Goal: Task Accomplishment & Management: Manage account settings

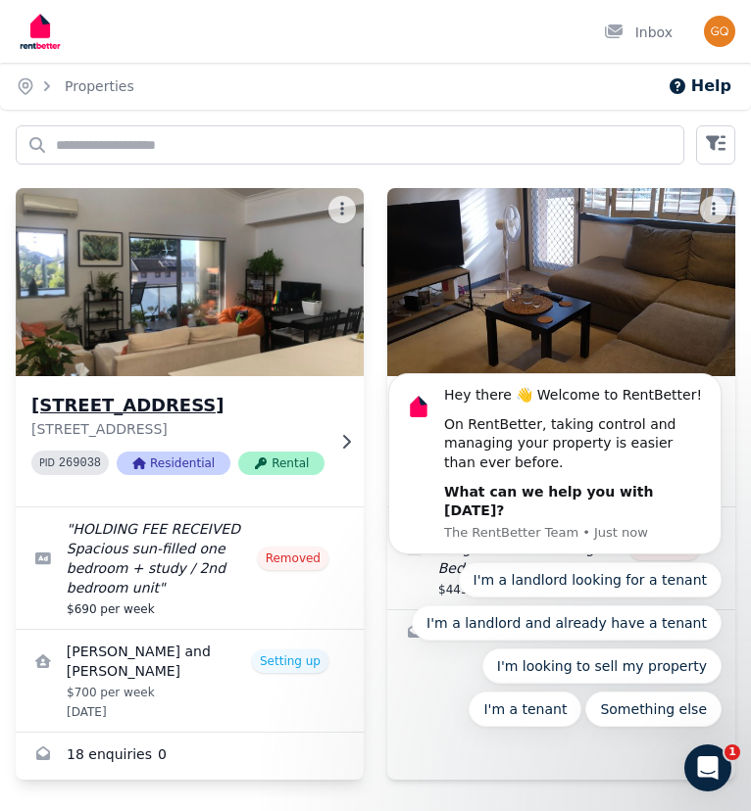
click at [180, 307] on img at bounding box center [190, 282] width 366 height 198
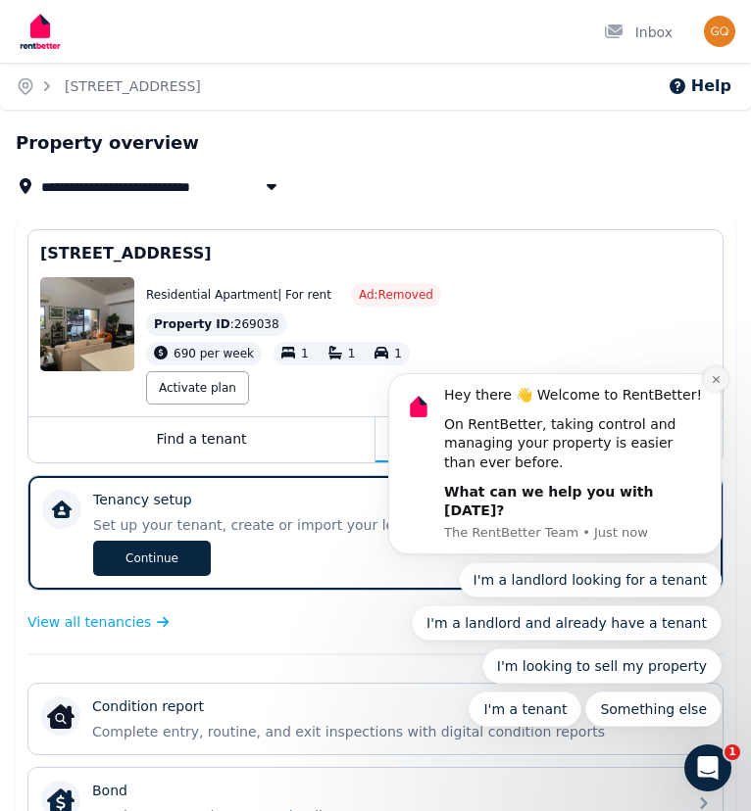
click at [668, 385] on icon "Dismiss notification" at bounding box center [715, 379] width 11 height 11
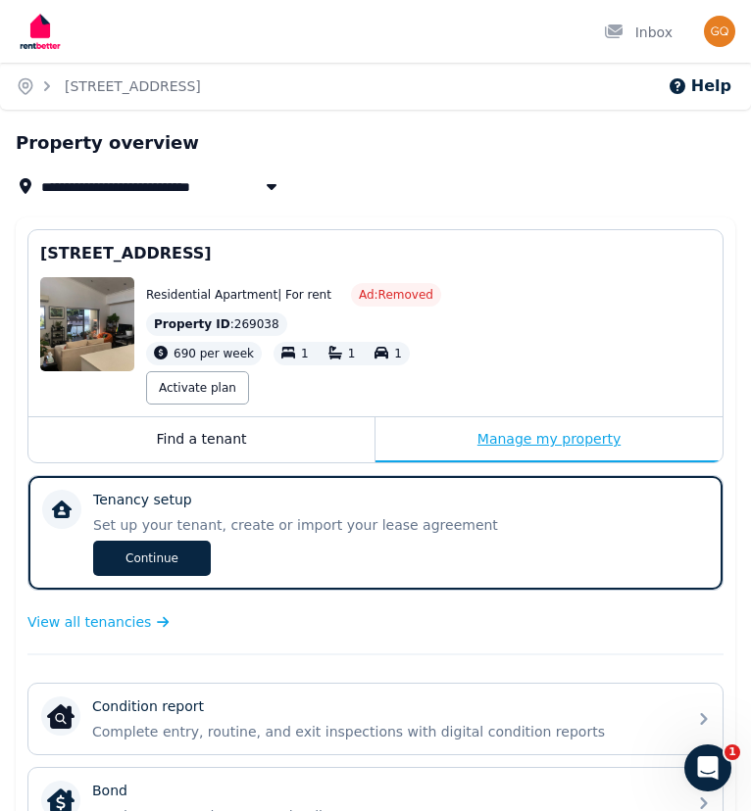
click at [546, 448] on div "Manage my property" at bounding box center [548, 439] width 347 height 45
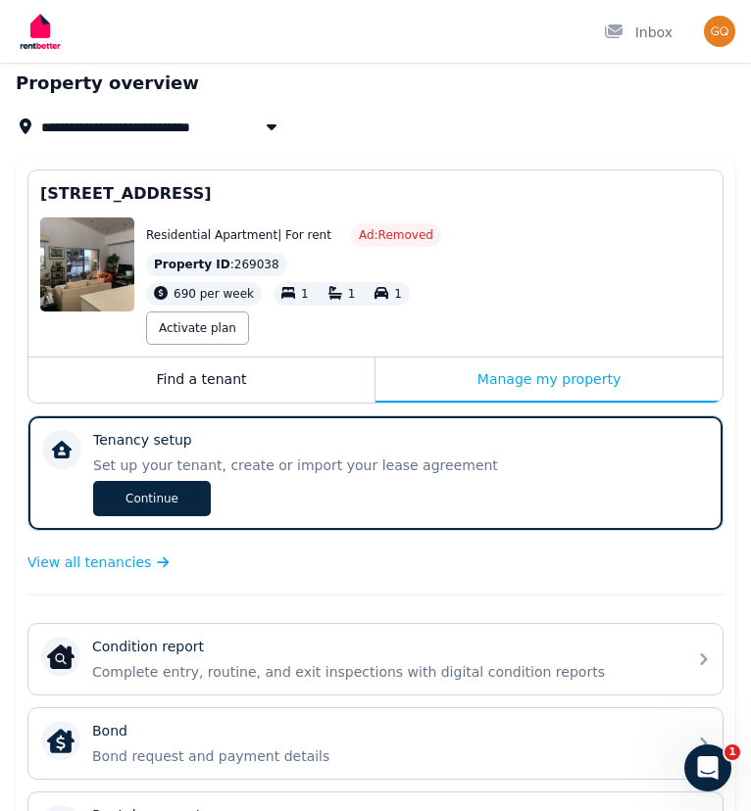
scroll to position [104, 0]
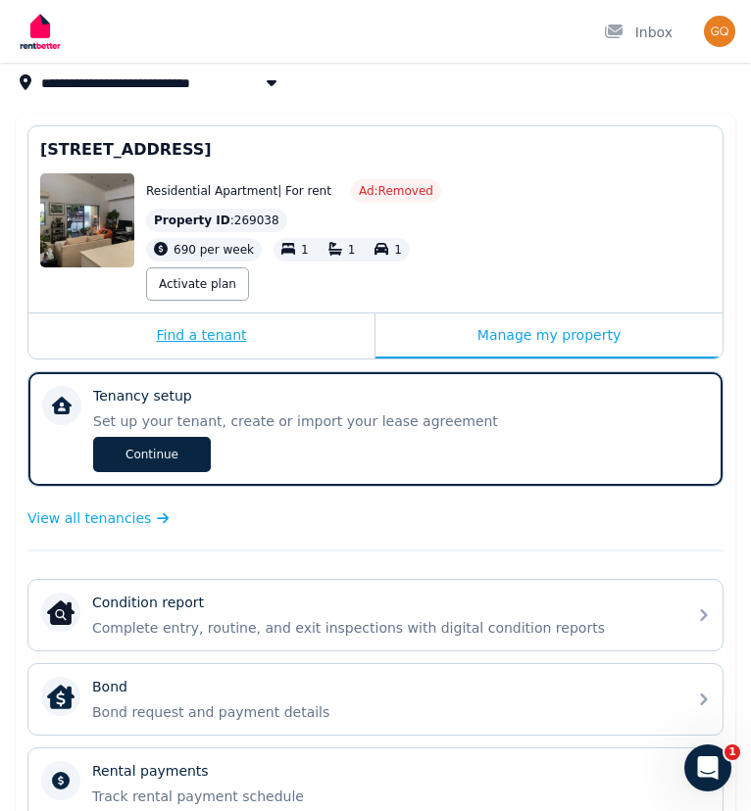
click at [220, 340] on div "Find a tenant" at bounding box center [201, 336] width 346 height 45
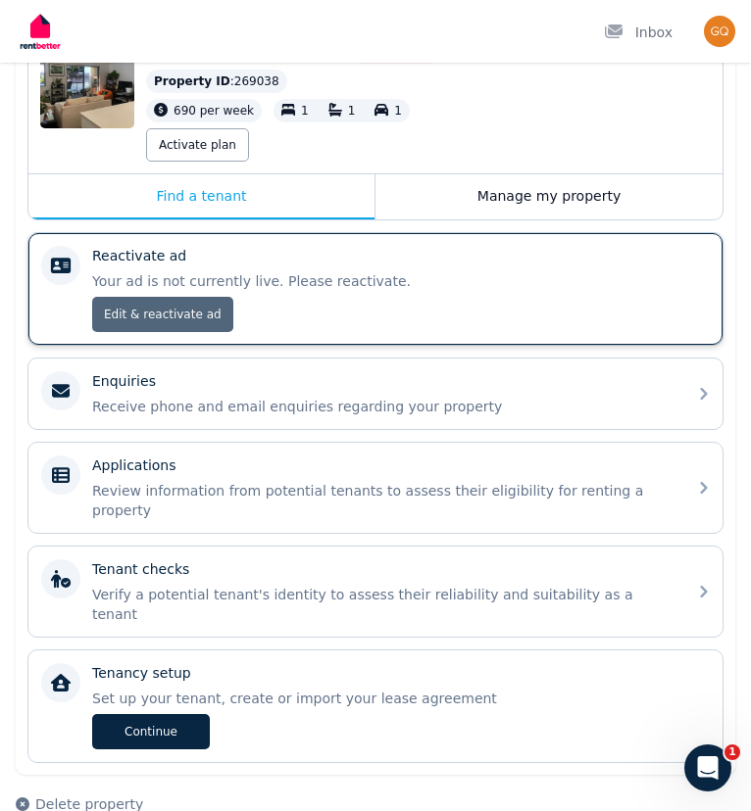
scroll to position [242, 0]
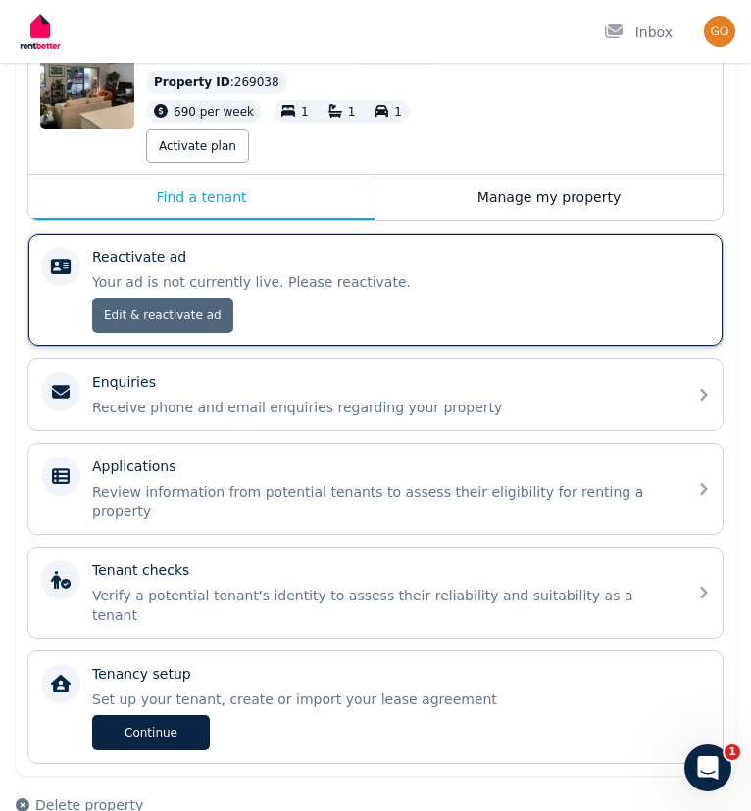
click at [170, 310] on span "Edit & reactivate ad" at bounding box center [162, 315] width 141 height 35
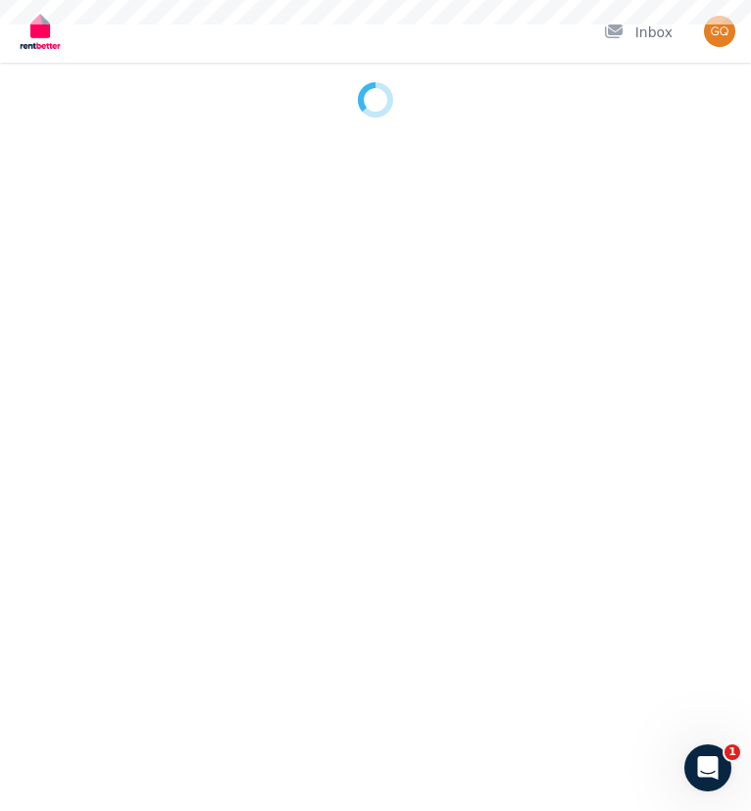
select select "**********"
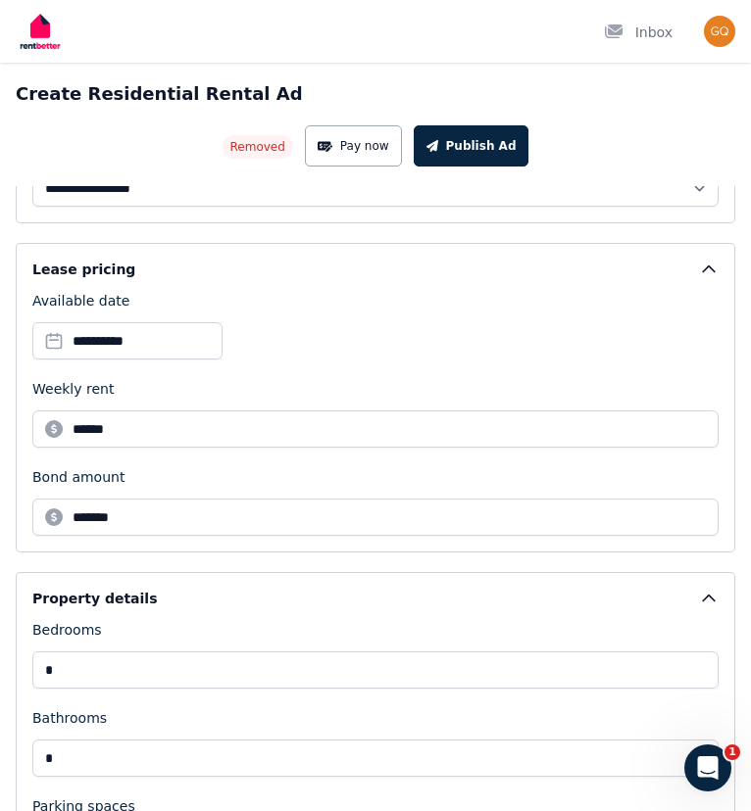
scroll to position [326, 0]
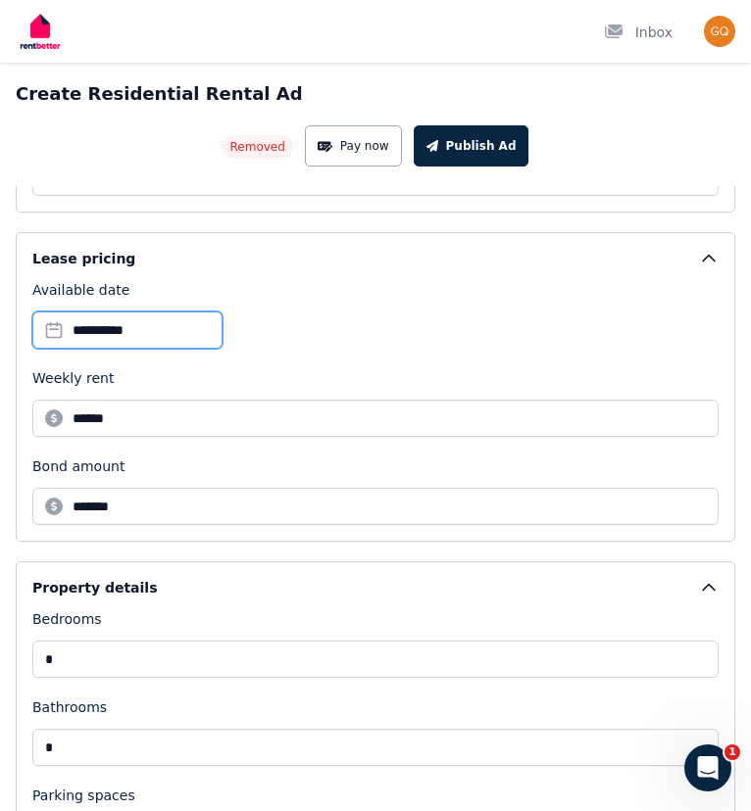
click at [90, 326] on input "**********" at bounding box center [127, 330] width 190 height 37
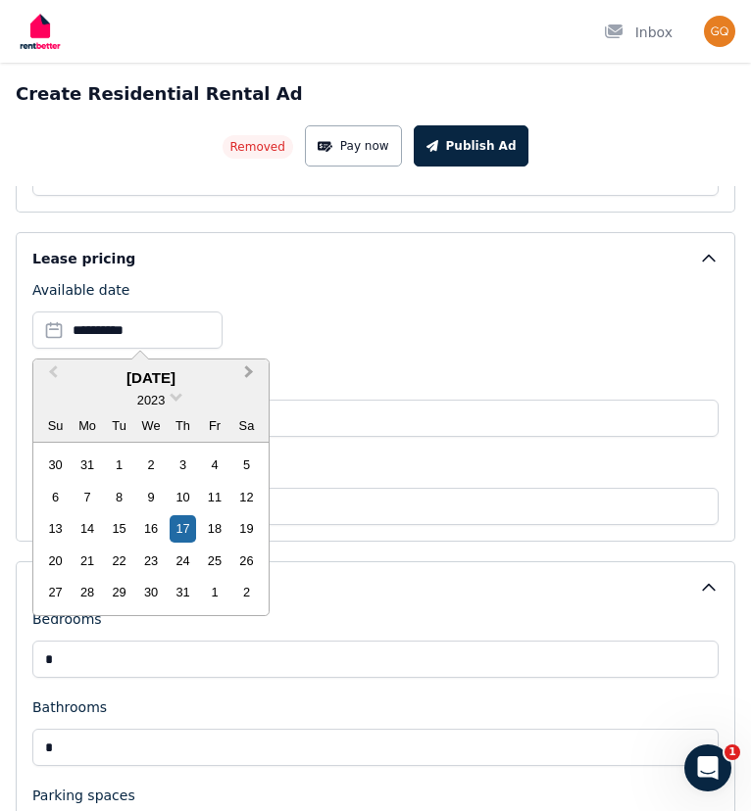
click at [249, 373] on span "Next Month" at bounding box center [249, 376] width 0 height 29
click at [173, 396] on span at bounding box center [176, 395] width 13 height 13
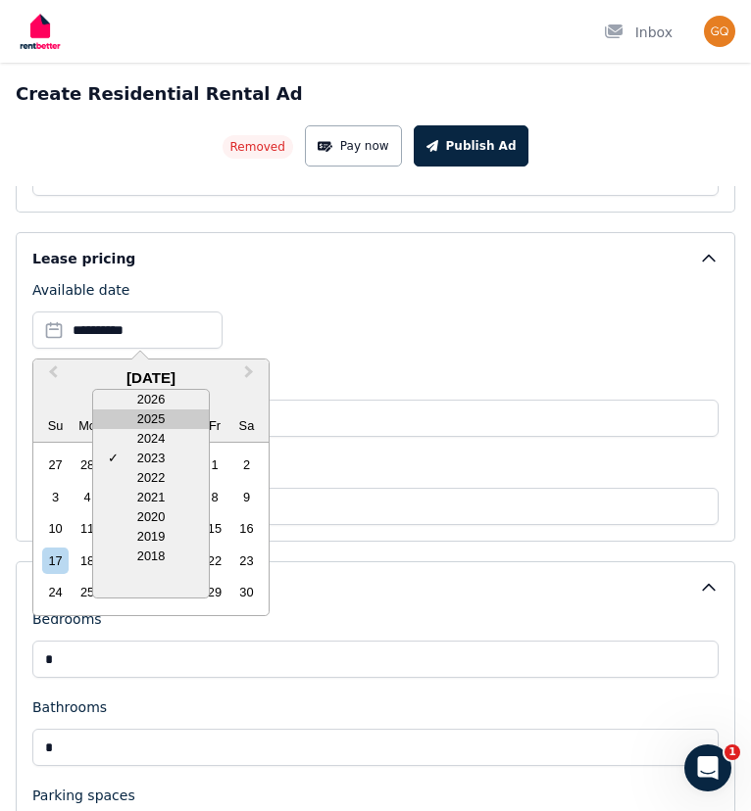
click at [160, 420] on div "2025" at bounding box center [151, 420] width 116 height 20
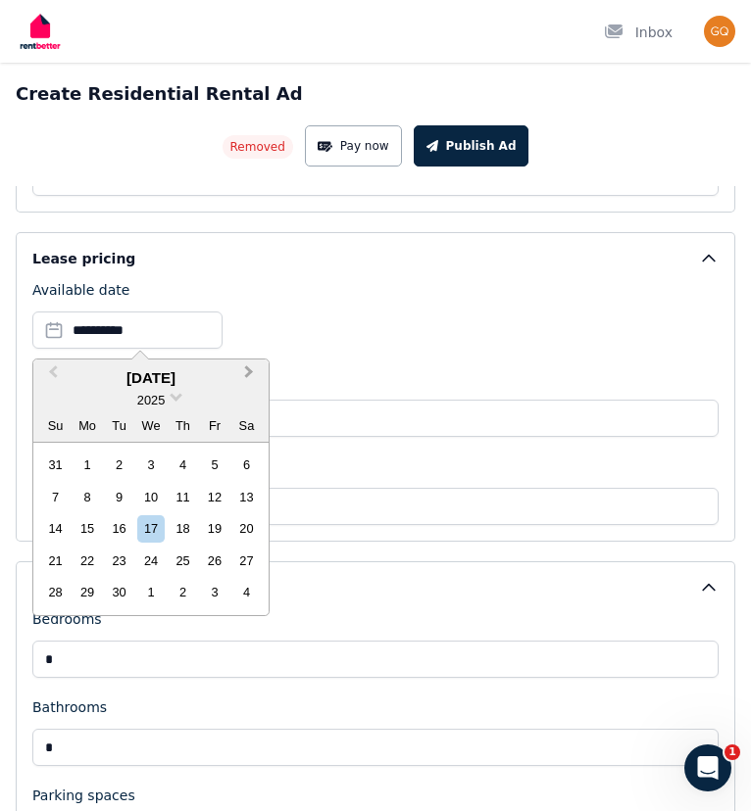
click at [249, 370] on span "Next Month" at bounding box center [249, 376] width 0 height 29
click at [53, 371] on span "Previous Month" at bounding box center [53, 376] width 0 height 29
click at [243, 465] on div "6" at bounding box center [246, 465] width 26 height 26
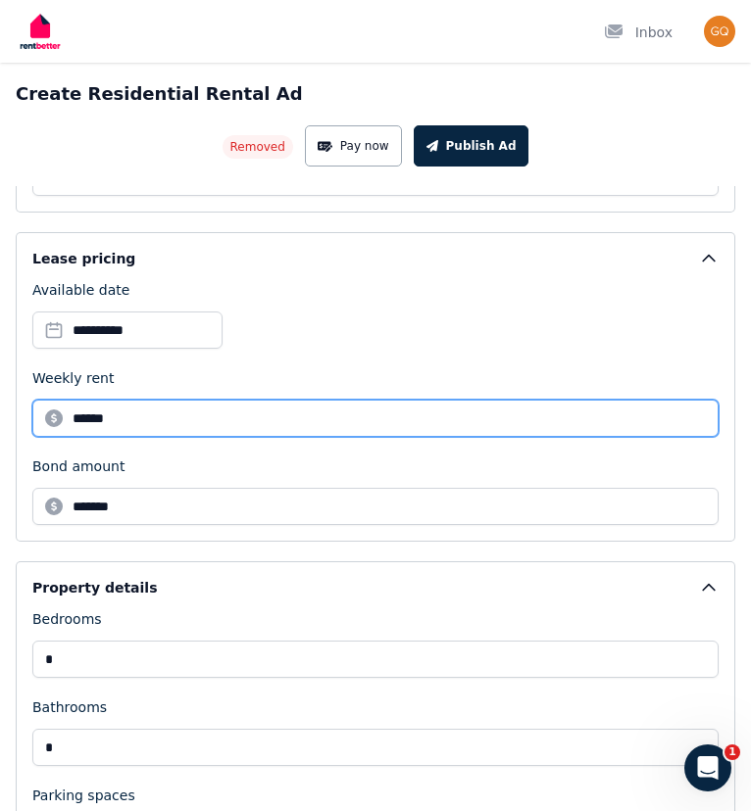
drag, startPoint x: 135, startPoint y: 422, endPoint x: 46, endPoint y: 412, distance: 89.8
click at [46, 412] on input "******" at bounding box center [375, 418] width 686 height 37
type input "***"
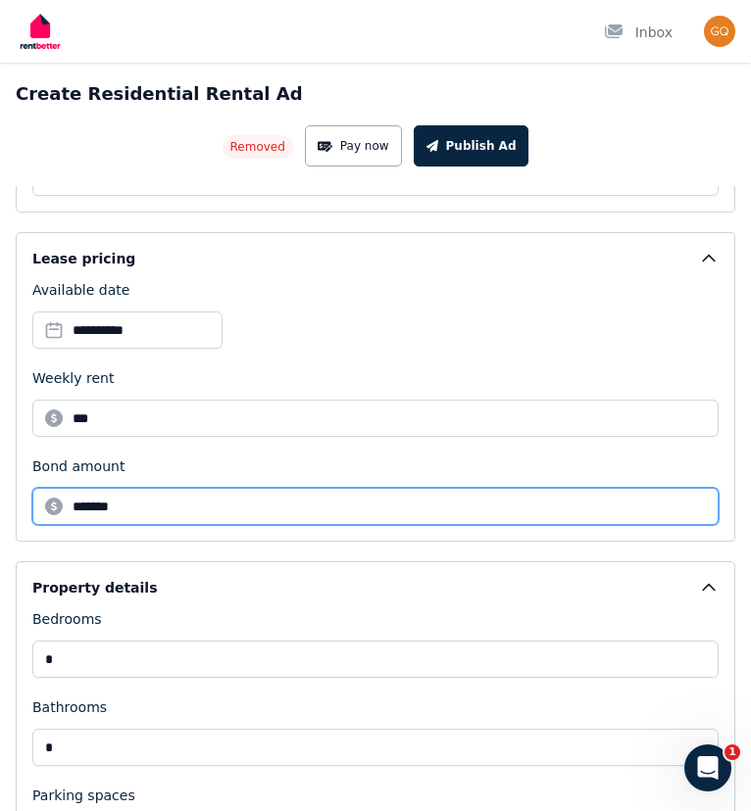
drag, startPoint x: 178, startPoint y: 510, endPoint x: 47, endPoint y: 511, distance: 131.3
click at [47, 511] on input "*******" at bounding box center [375, 506] width 686 height 37
type input "****"
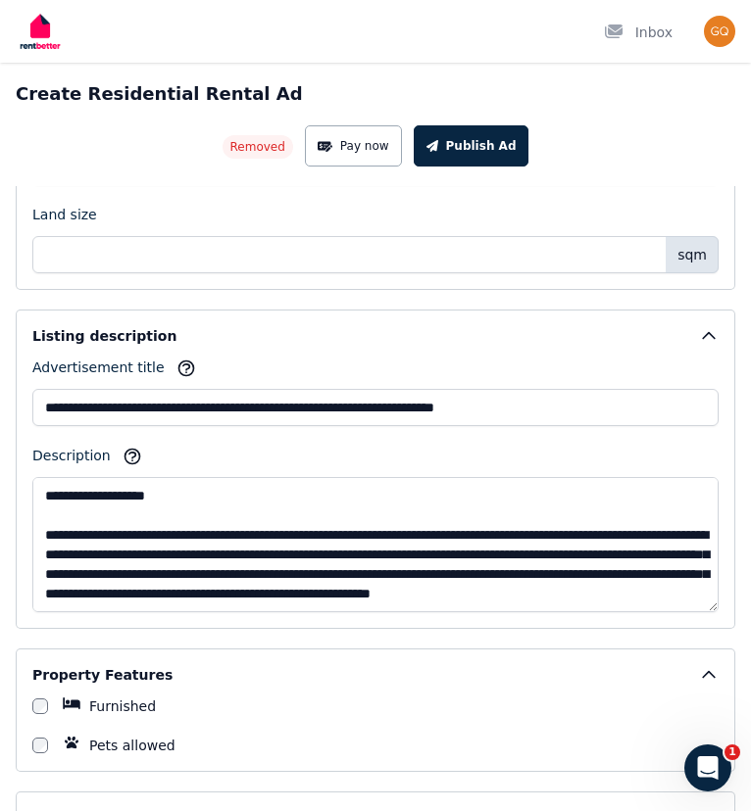
scroll to position [1173, 0]
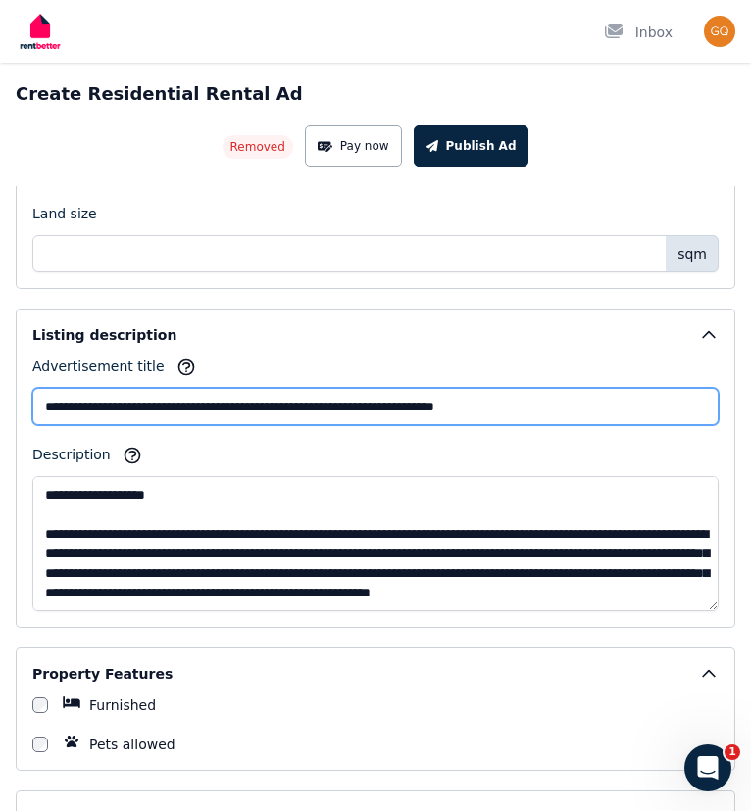
drag, startPoint x: 206, startPoint y: 405, endPoint x: 0, endPoint y: 395, distance: 206.0
type input "**********"
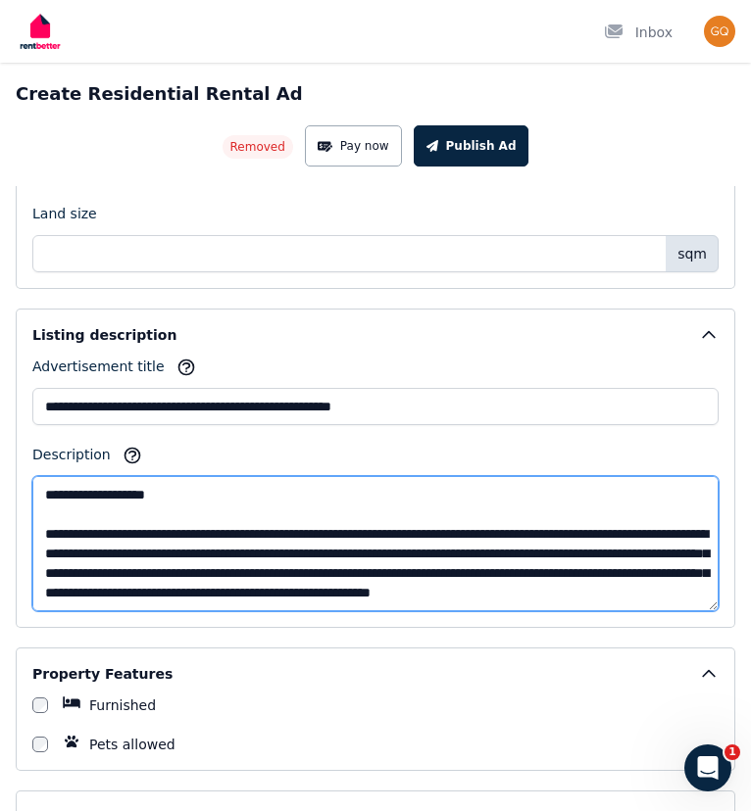
drag, startPoint x: 42, startPoint y: 491, endPoint x: 76, endPoint y: 521, distance: 45.8
click at [76, 521] on textarea "**********" at bounding box center [375, 543] width 686 height 135
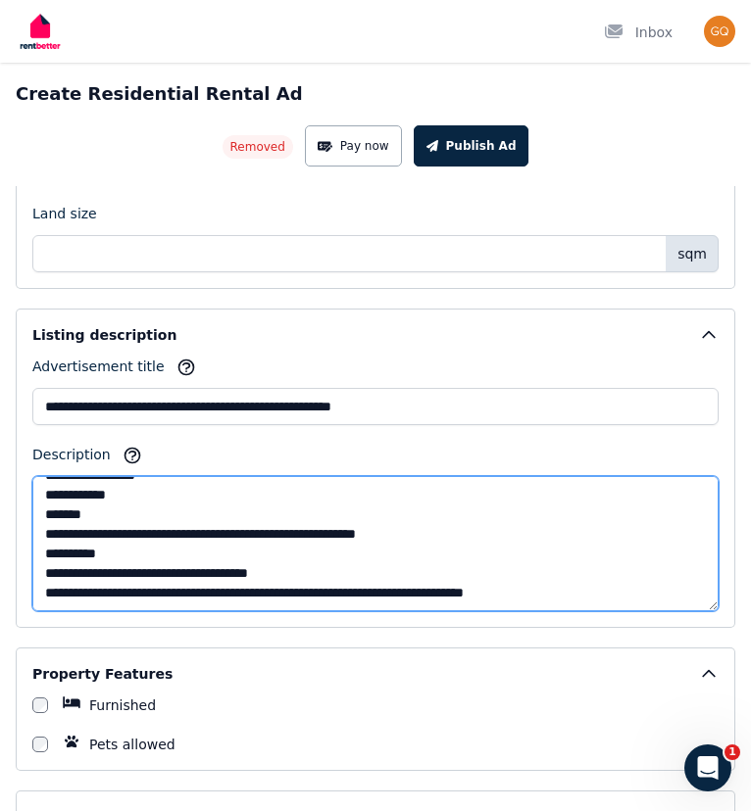
scroll to position [255, 0]
click at [290, 593] on textarea "**********" at bounding box center [375, 543] width 686 height 135
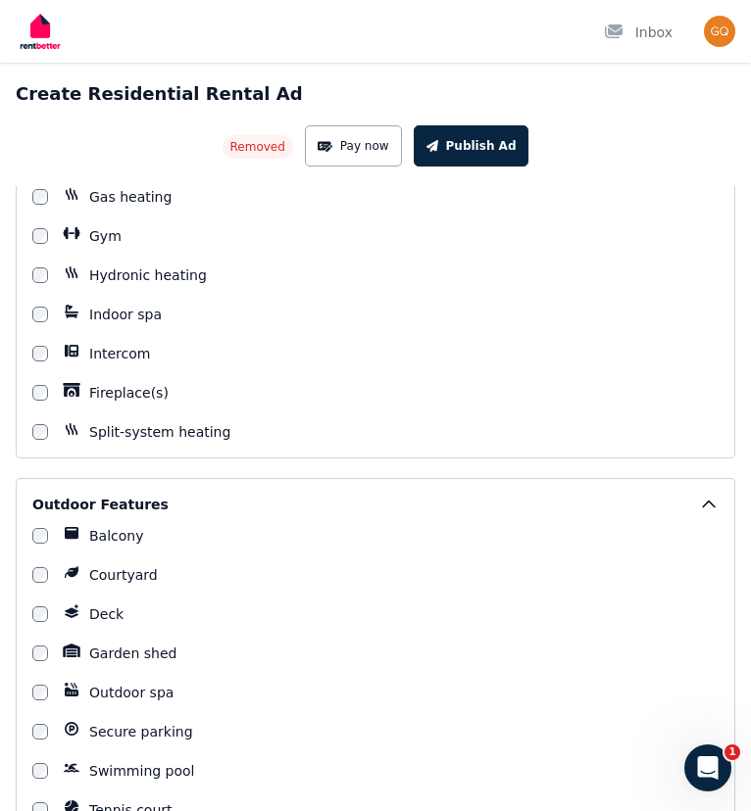
scroll to position [2040, 0]
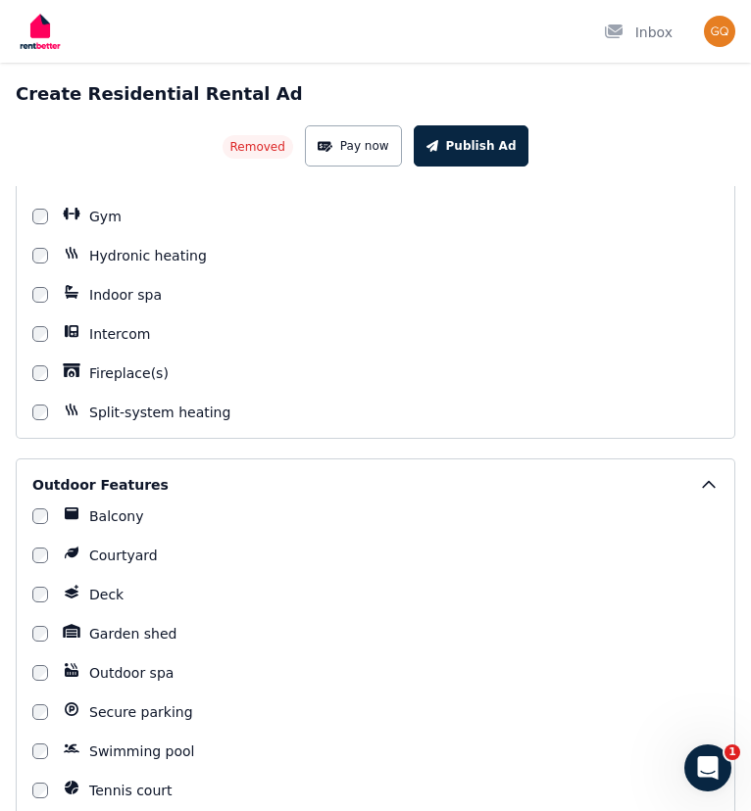
type textarea "**********"
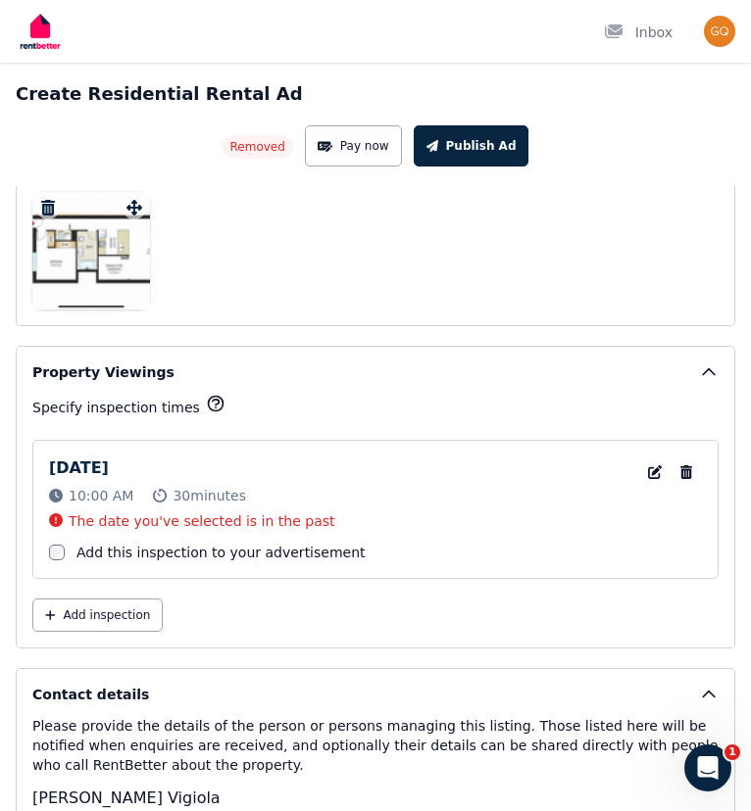
scroll to position [3622, 0]
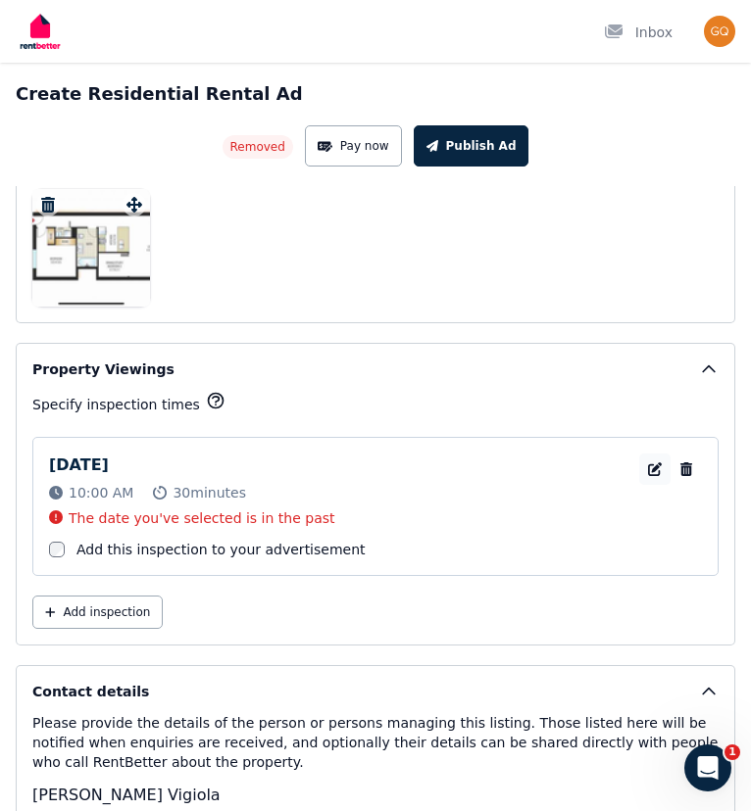
click at [650, 467] on icon "button" at bounding box center [655, 470] width 20 height 14
select select "**"
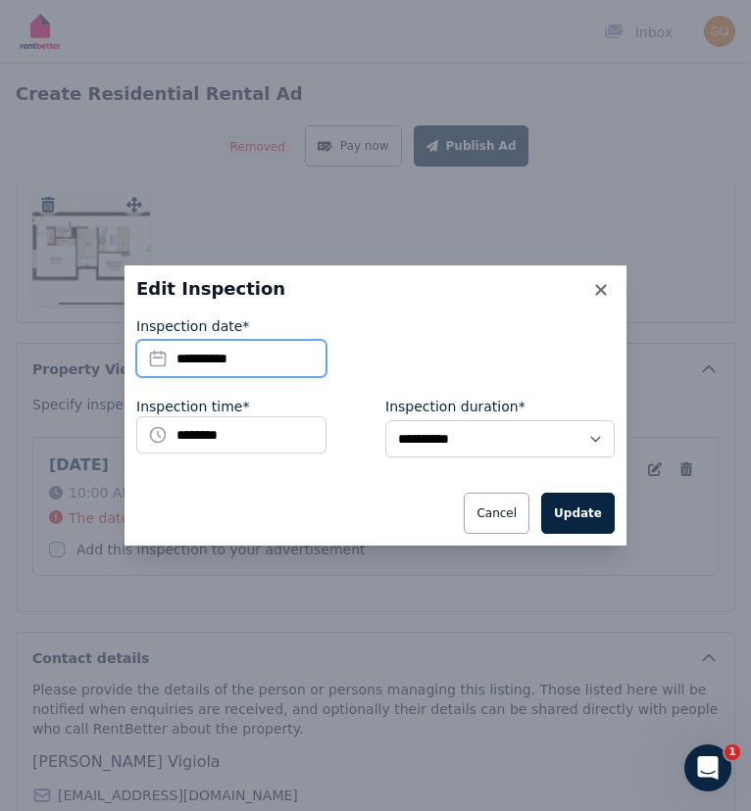
click at [178, 357] on input "**********" at bounding box center [231, 358] width 190 height 37
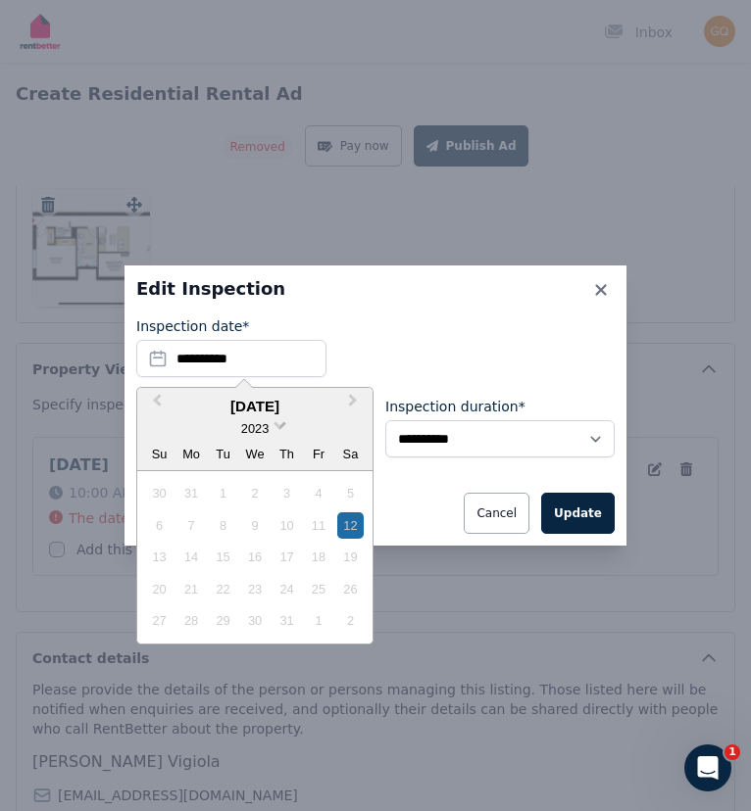
click at [259, 425] on span "2023" at bounding box center [254, 428] width 27 height 15
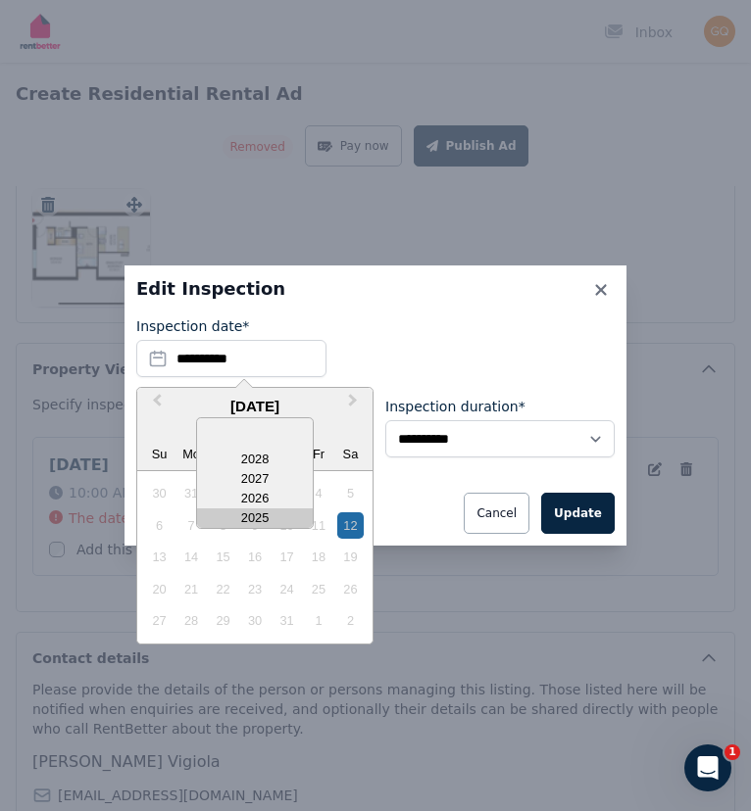
click at [254, 516] on div "2025" at bounding box center [255, 519] width 116 height 20
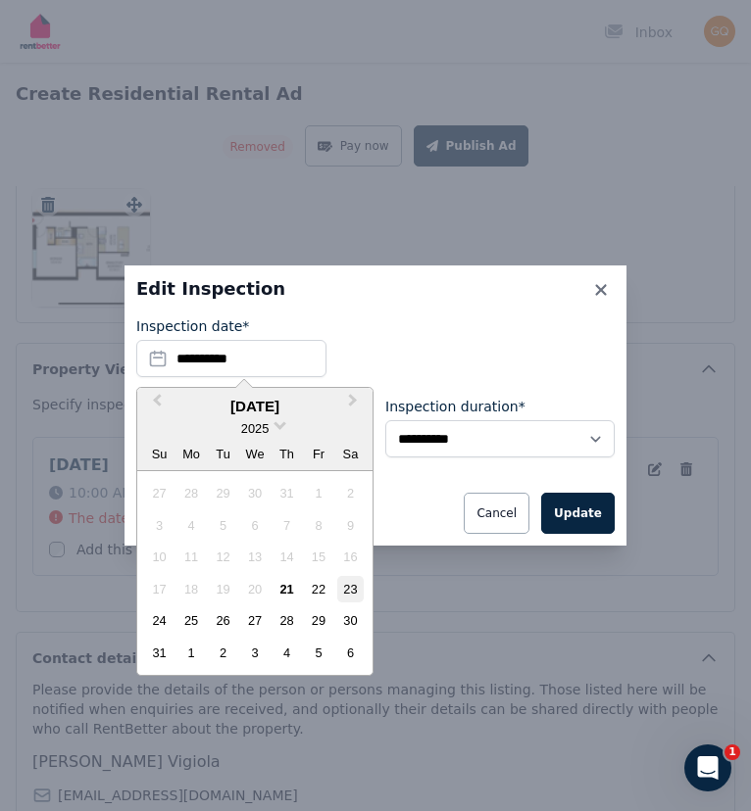
click at [343, 590] on div "23" at bounding box center [350, 589] width 26 height 26
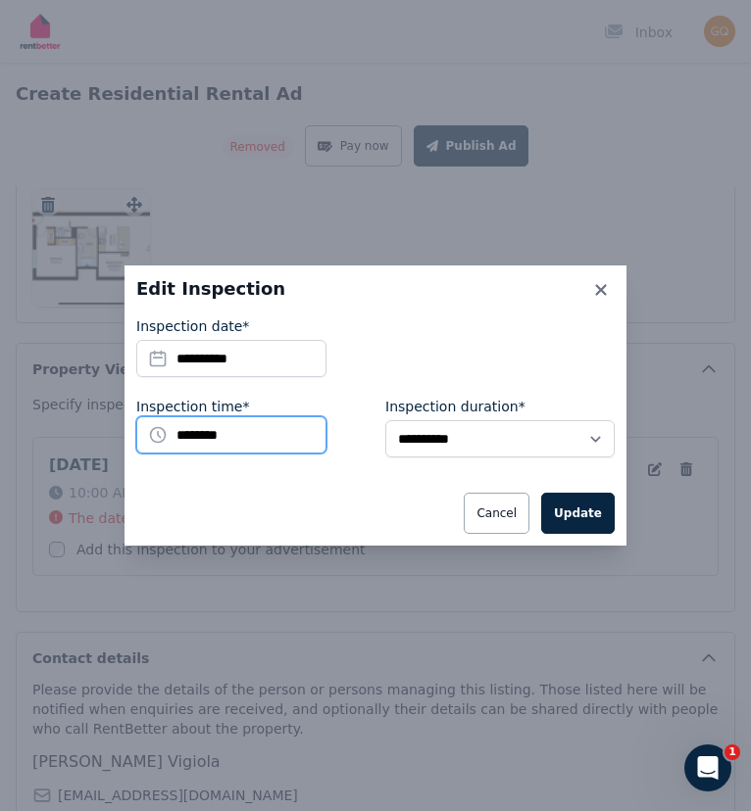
click at [184, 429] on input "********" at bounding box center [231, 434] width 190 height 37
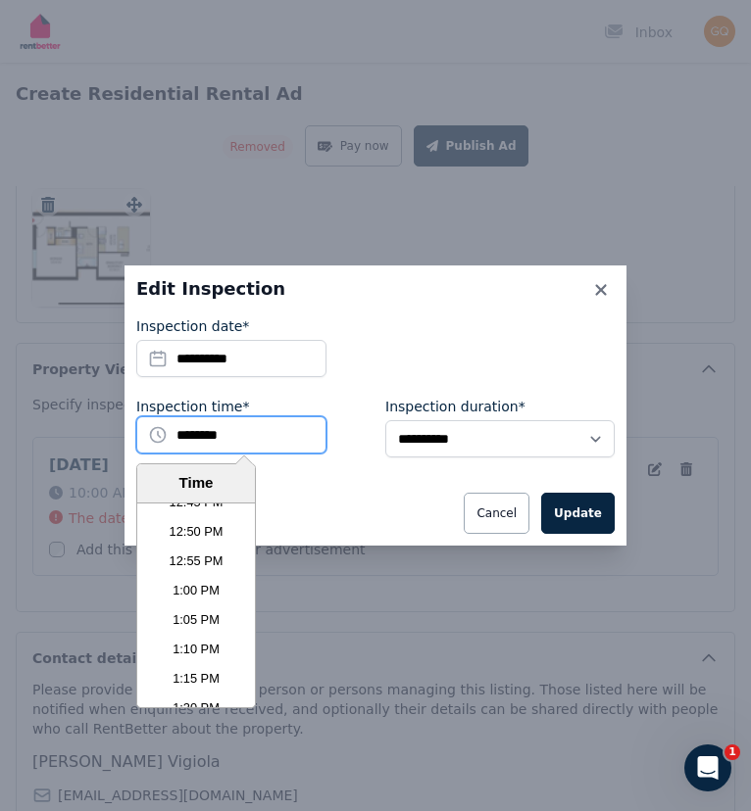
scroll to position [4515, 0]
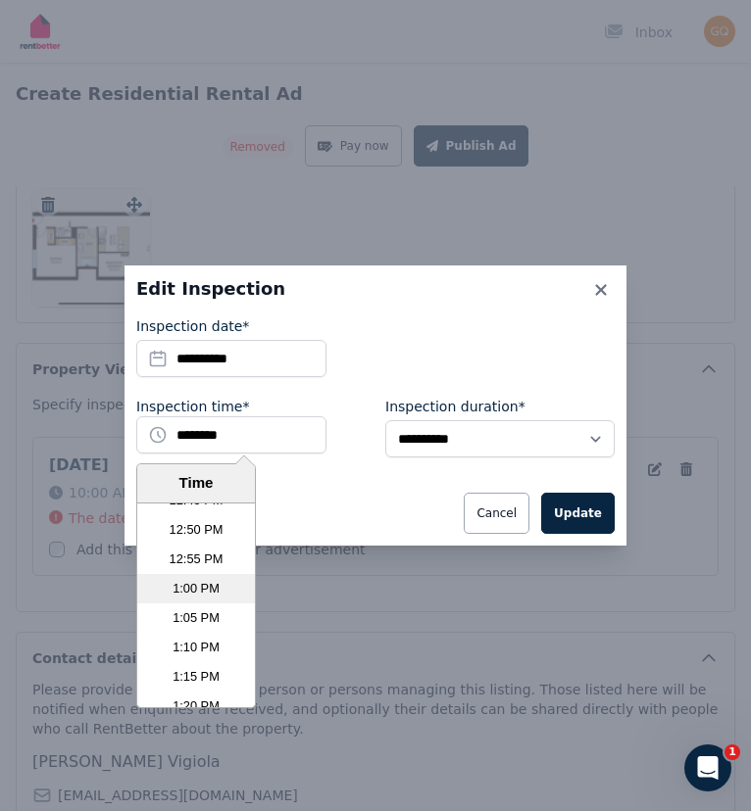
click at [196, 591] on li "1:00 PM" at bounding box center [196, 588] width 118 height 29
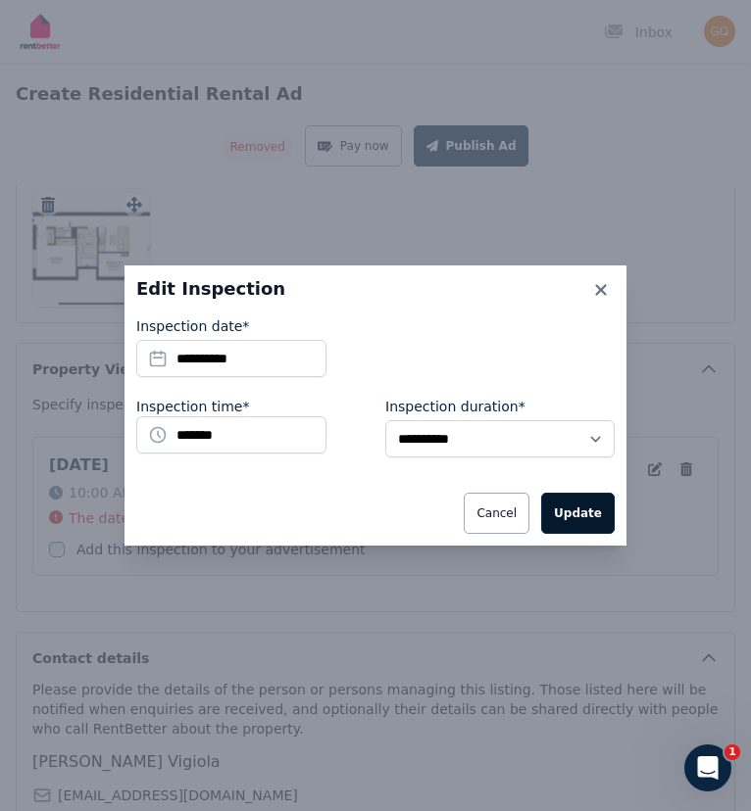
click at [584, 510] on button "Update" at bounding box center [577, 513] width 73 height 41
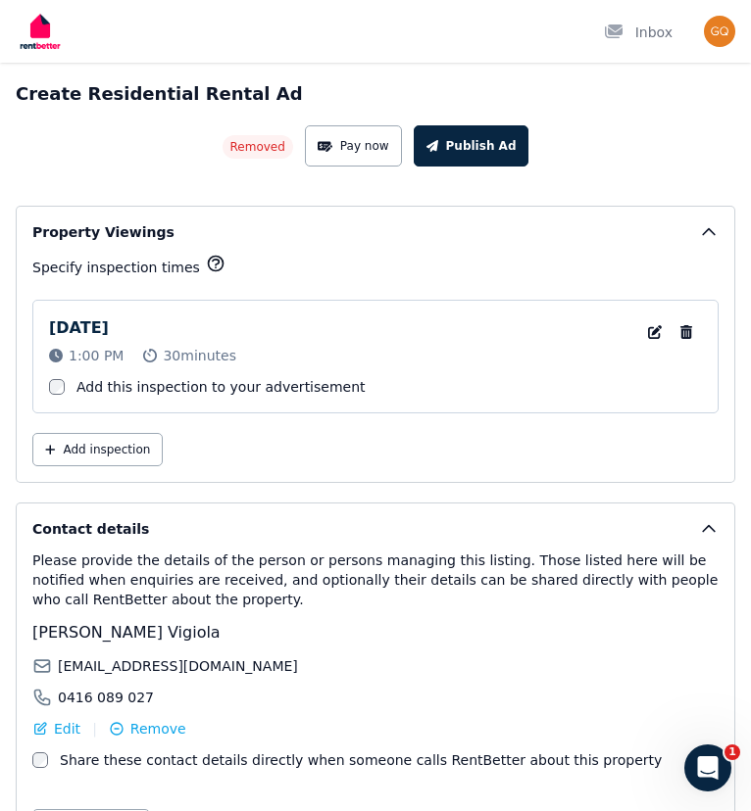
scroll to position [3820, 0]
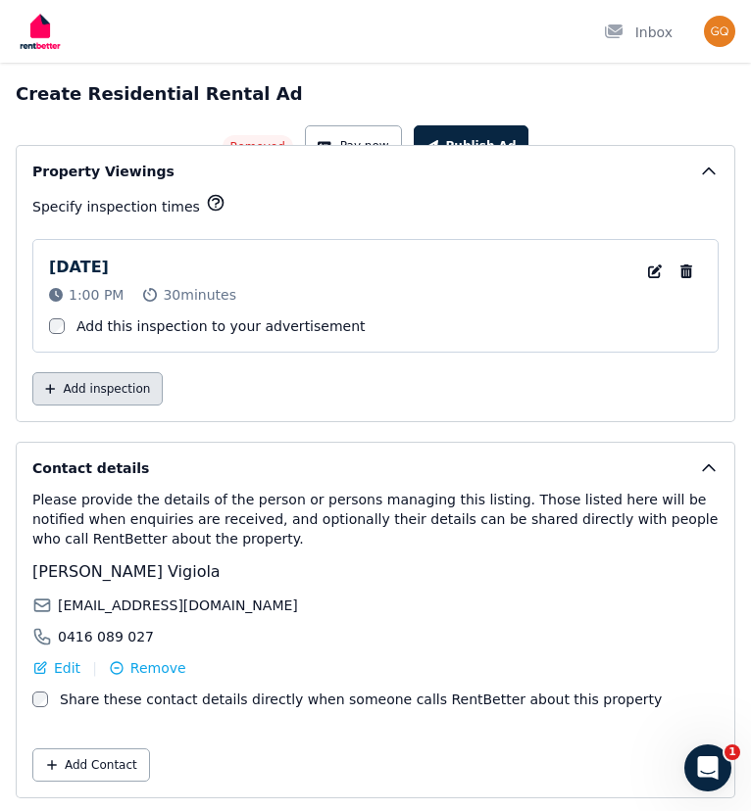
click at [116, 394] on button "Add inspection" at bounding box center [97, 388] width 130 height 33
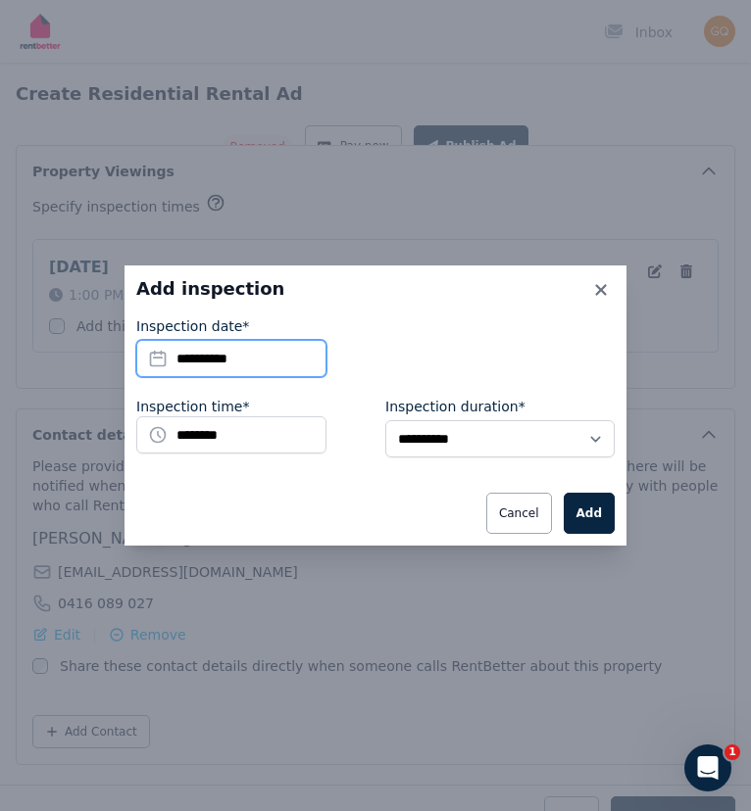
click at [184, 362] on input "**********" at bounding box center [231, 358] width 190 height 37
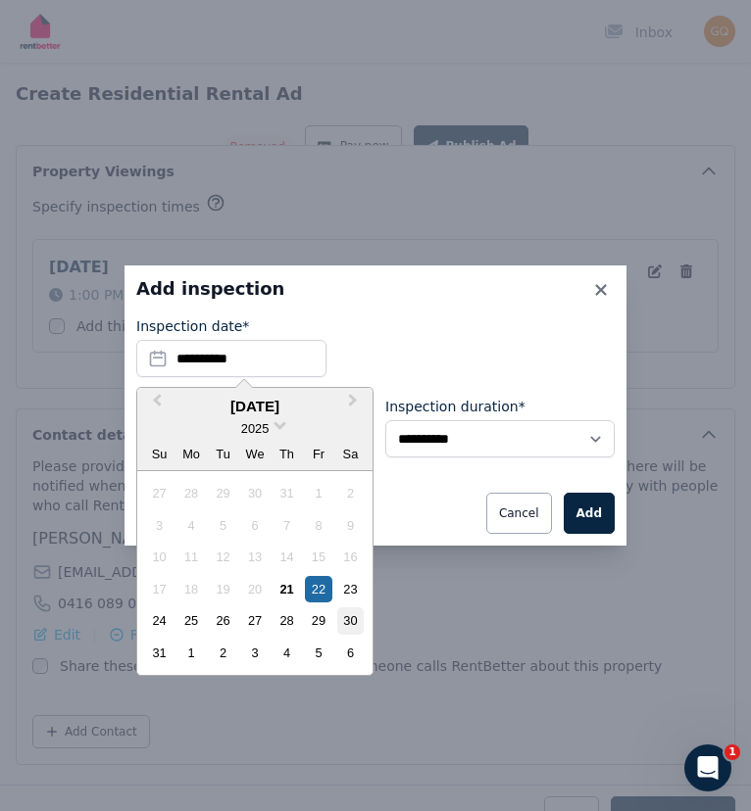
click at [348, 617] on div "30" at bounding box center [350, 621] width 26 height 26
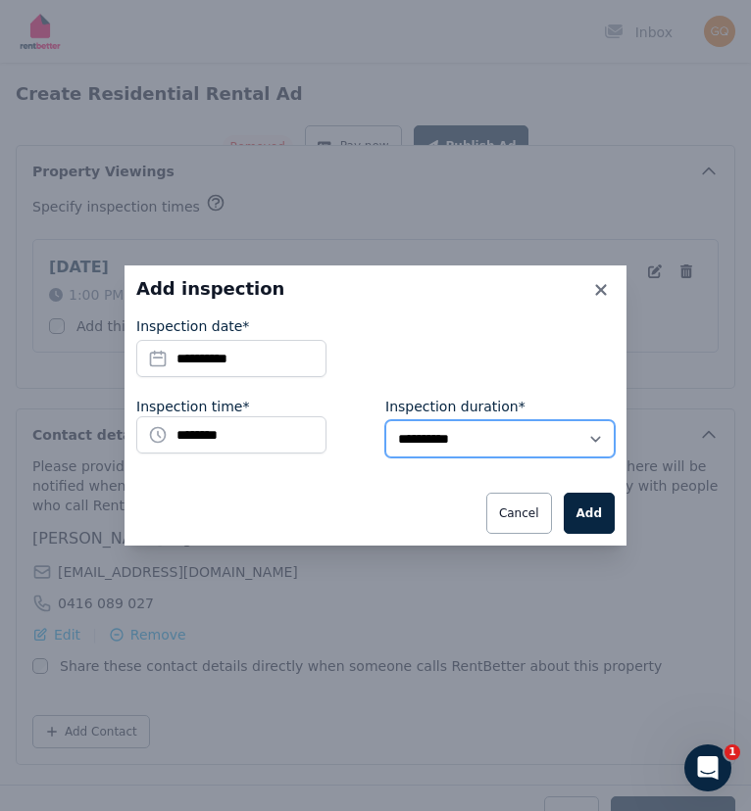
select select "**"
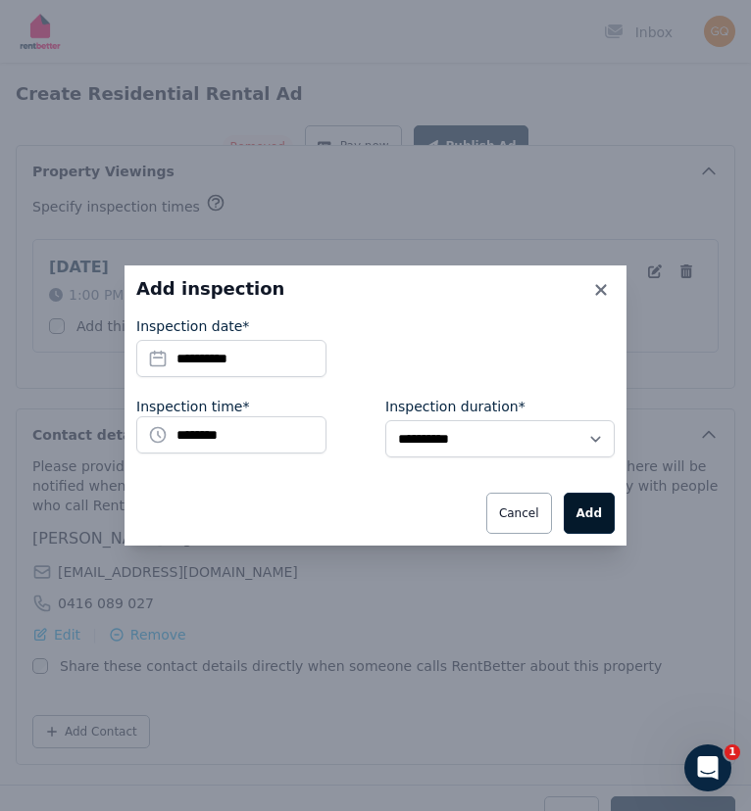
click at [599, 512] on button "Add" at bounding box center [588, 513] width 51 height 41
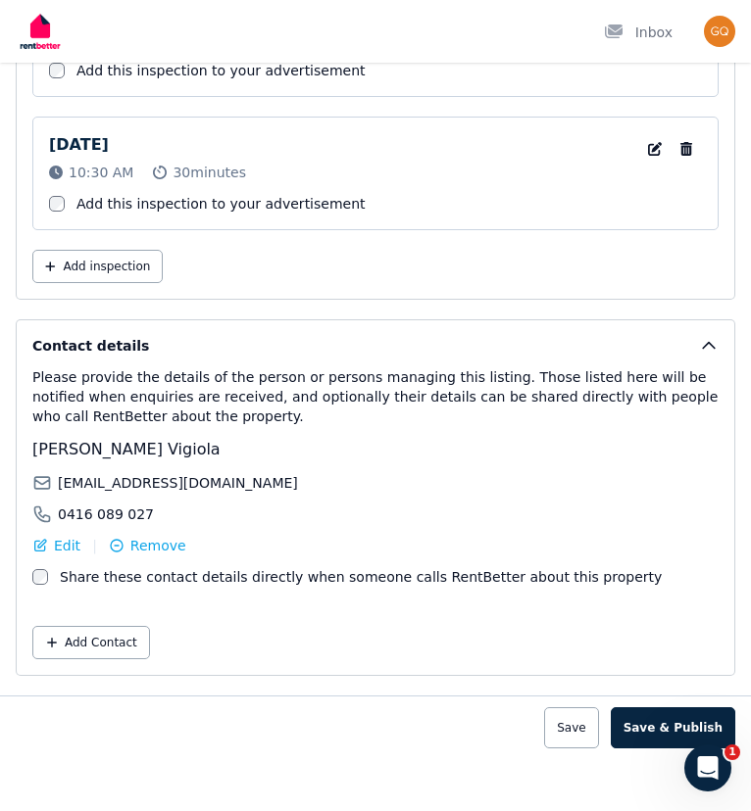
scroll to position [4074, 0]
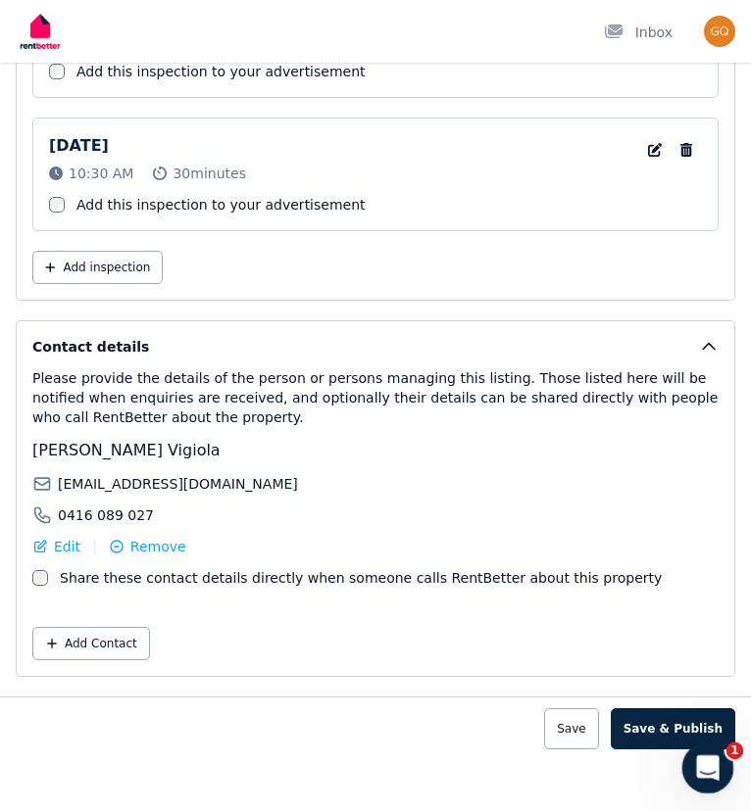
click at [668, 765] on icon "Open Intercom Messenger" at bounding box center [705, 766] width 32 height 32
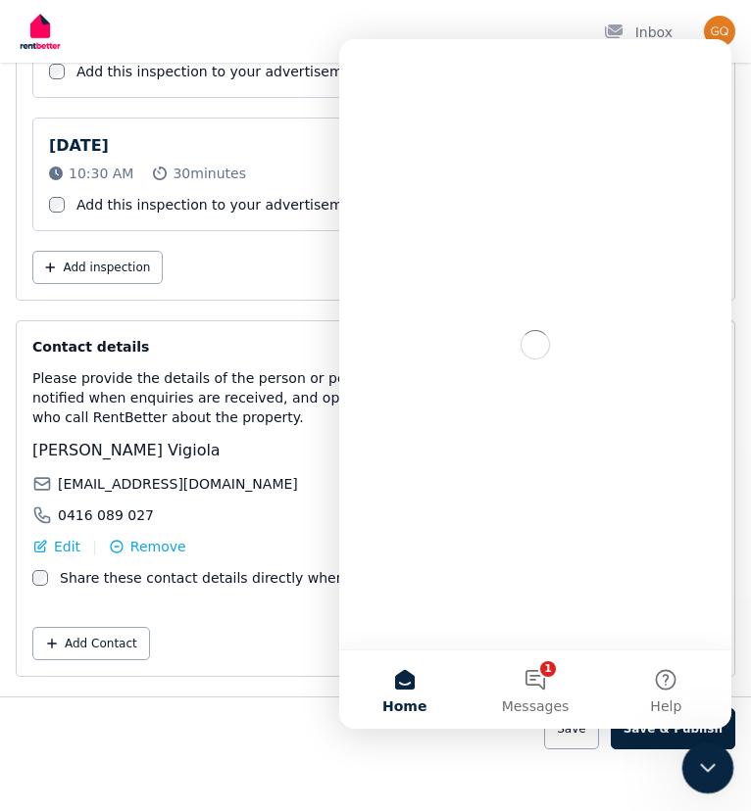
scroll to position [0, 0]
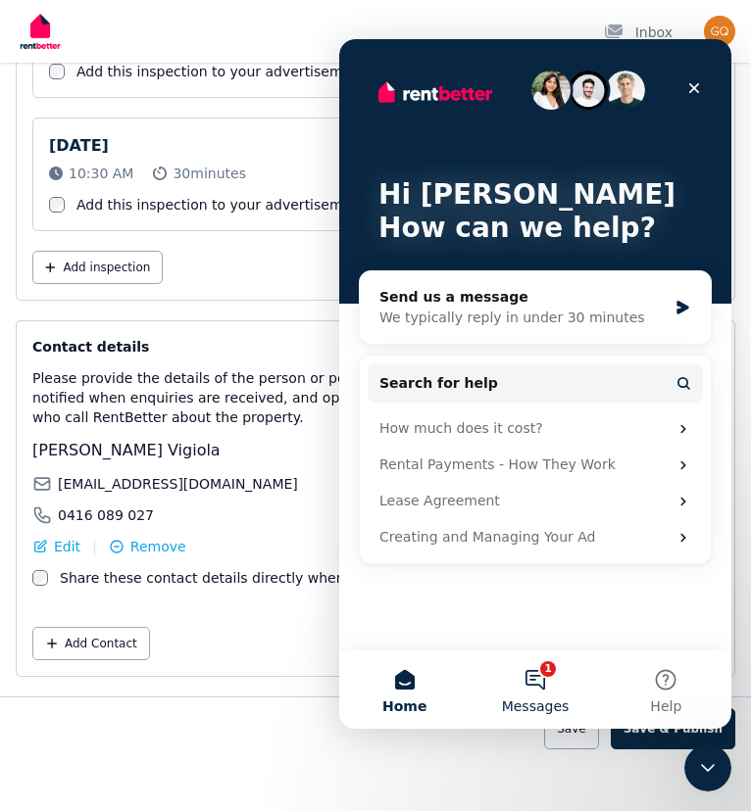
click at [534, 677] on button "1 Messages" at bounding box center [534, 690] width 130 height 78
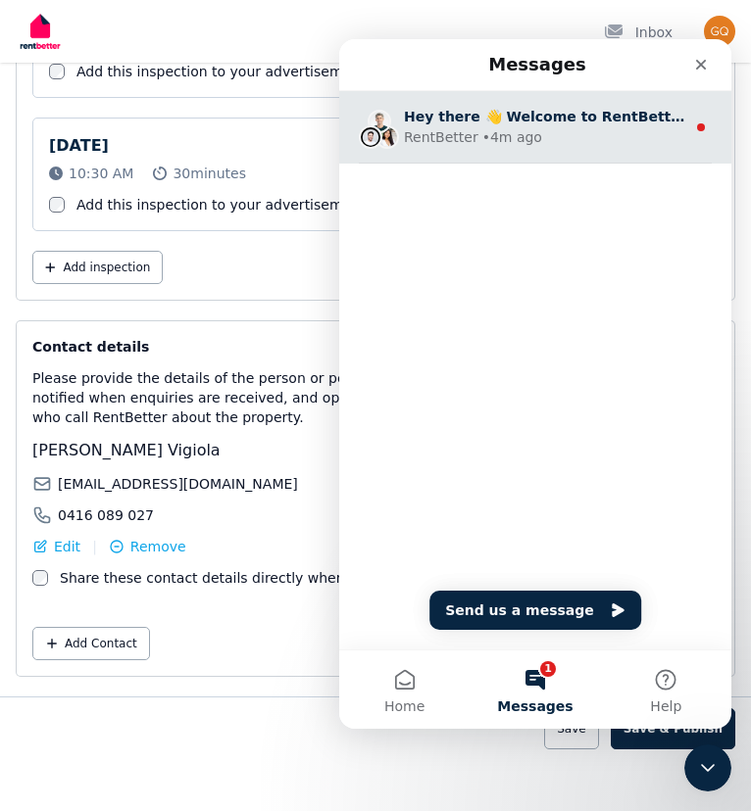
click at [590, 130] on div "RentBetter • 4m ago" at bounding box center [544, 137] width 281 height 21
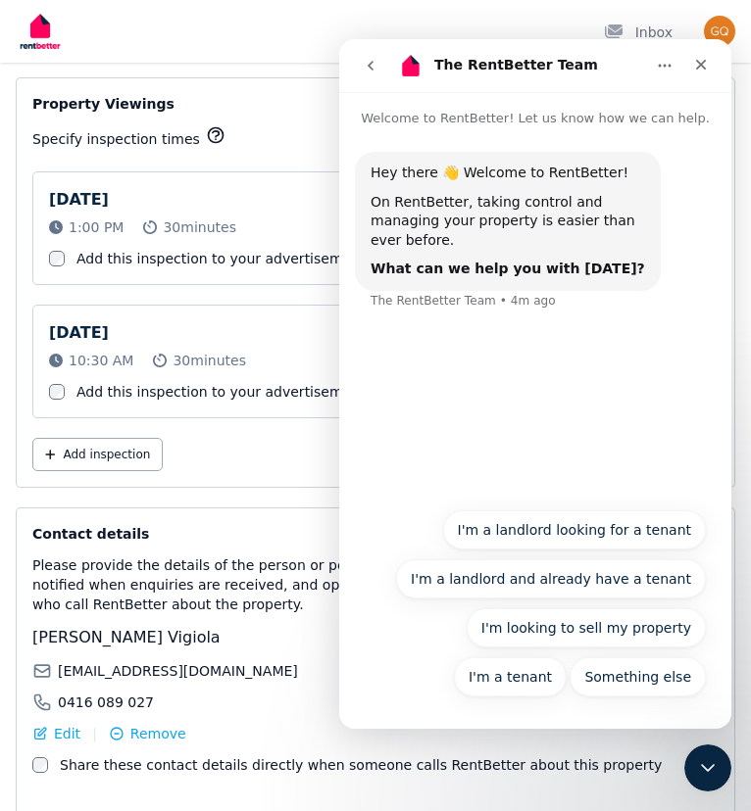
scroll to position [3883, 0]
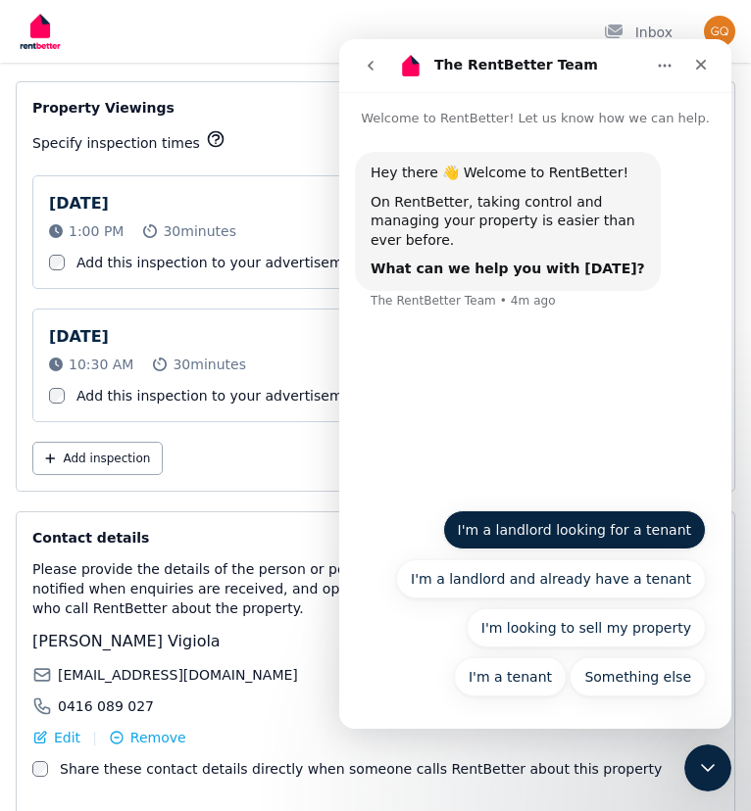
click at [589, 528] on button "I'm a landlord looking for a tenant" at bounding box center [575, 530] width 264 height 39
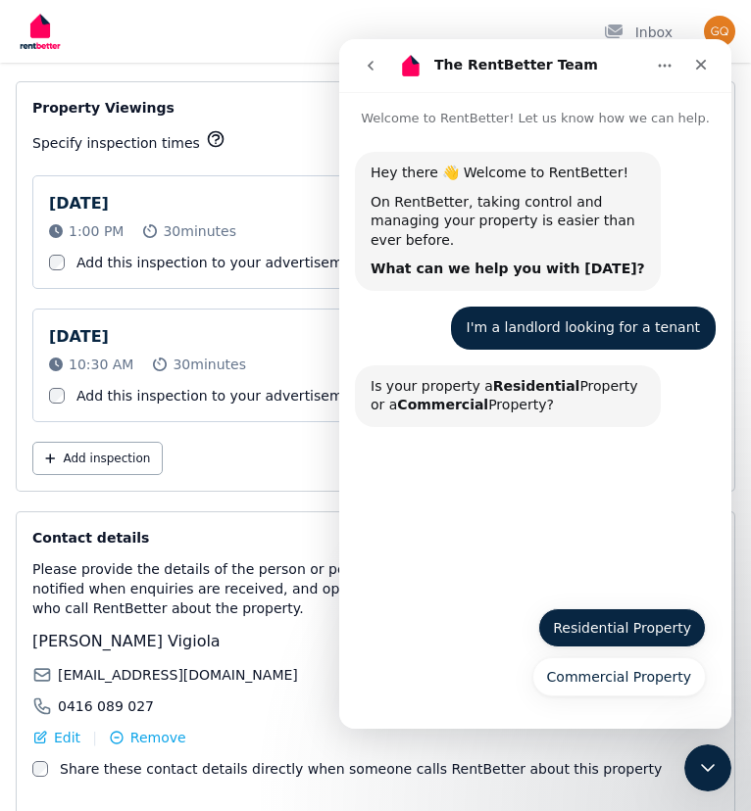
click at [611, 632] on button "Residential Property" at bounding box center [622, 628] width 168 height 39
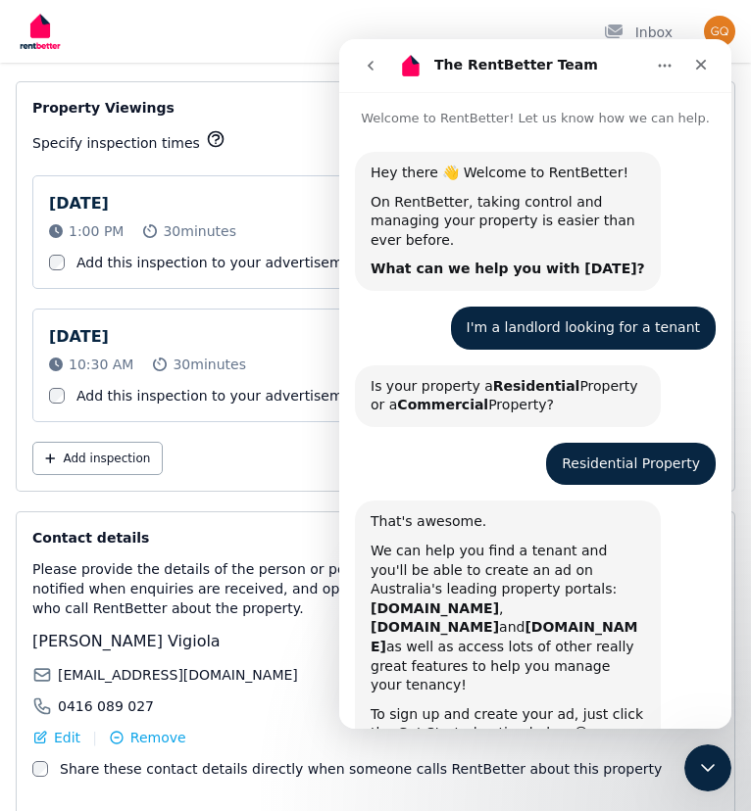
scroll to position [134, 0]
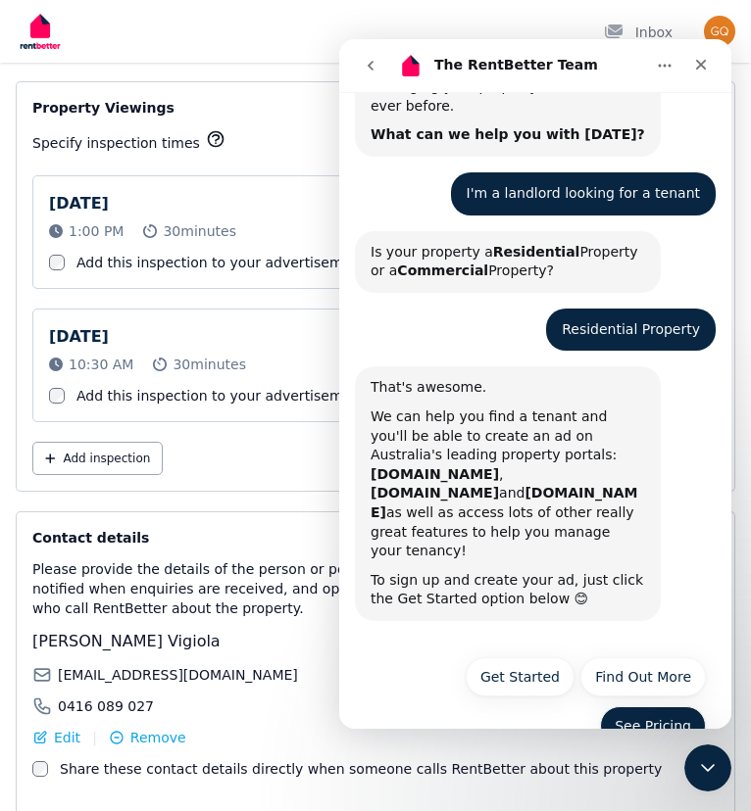
click at [655, 707] on button "See Pricing" at bounding box center [653, 726] width 106 height 39
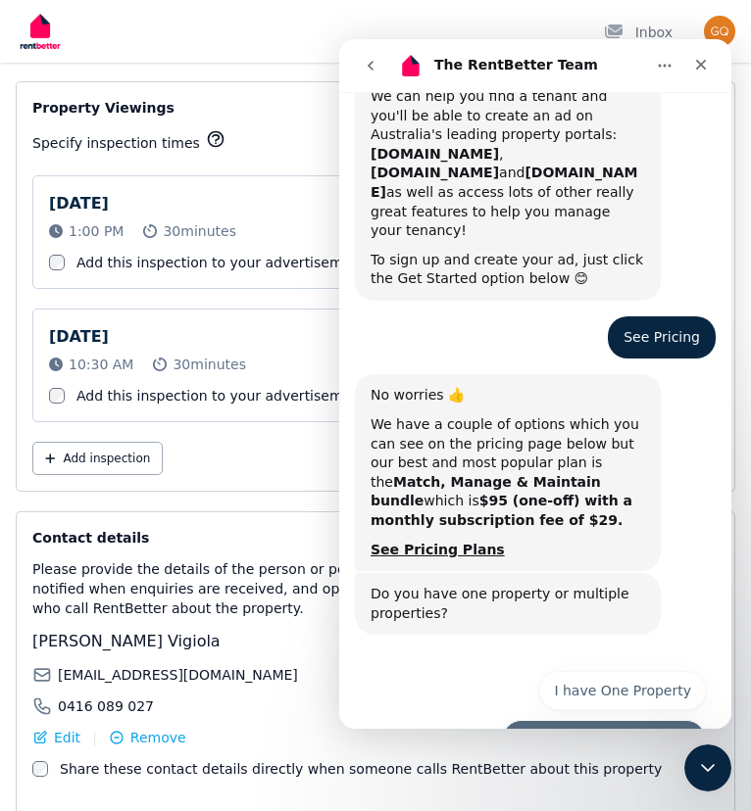
scroll to position [463, 0]
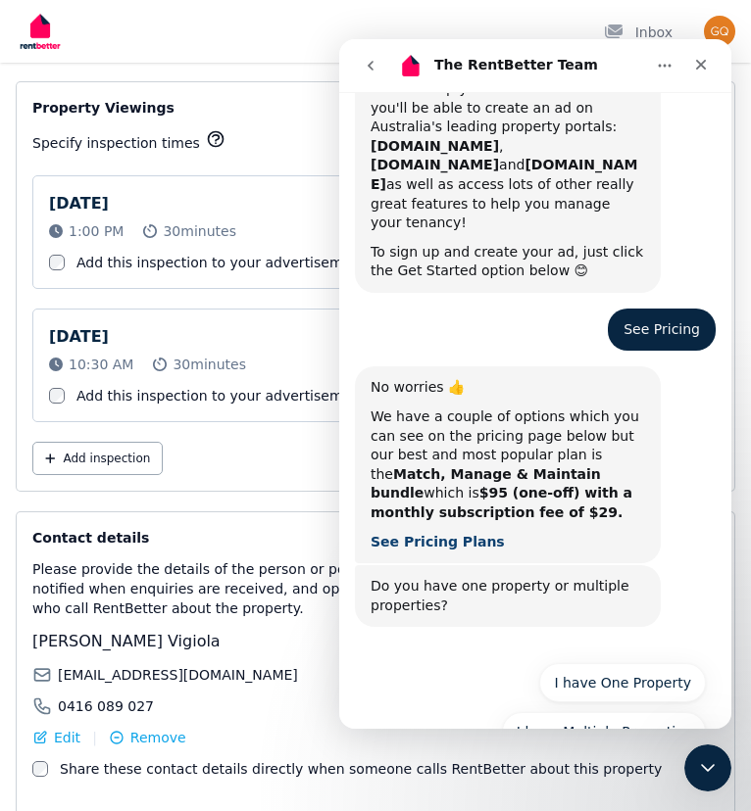
click at [407, 534] on b "See Pricing Plans" at bounding box center [437, 542] width 134 height 16
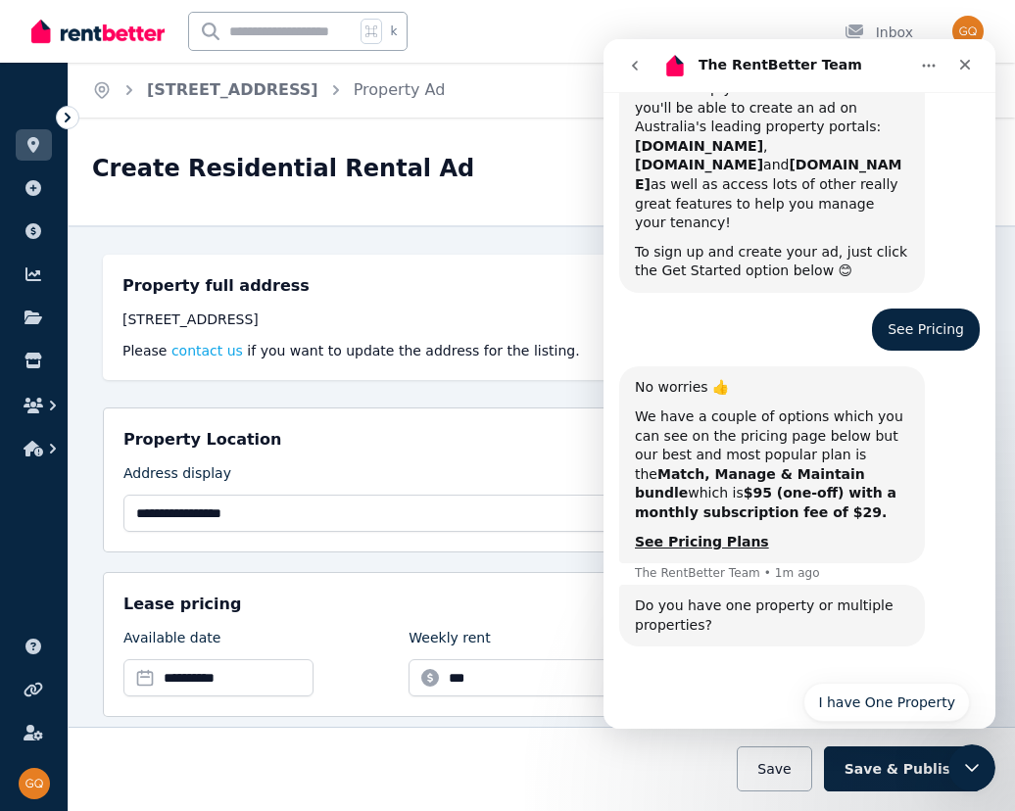
scroll to position [482, 0]
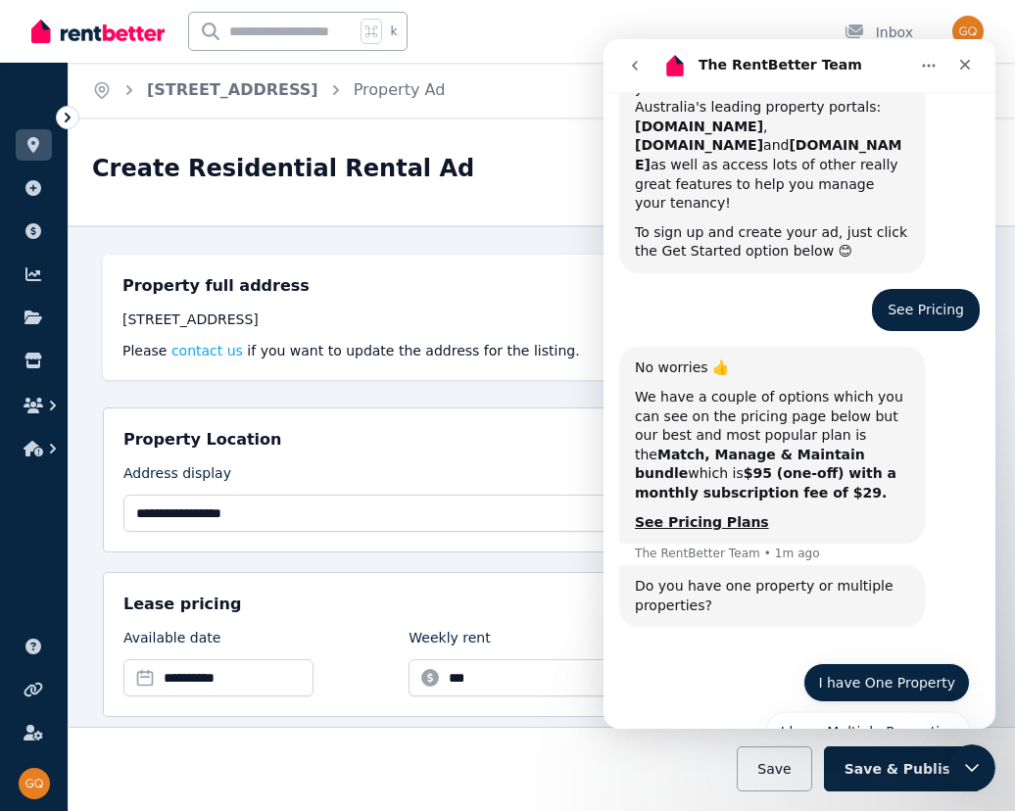
click at [668, 663] on button "I have One Property" at bounding box center [887, 682] width 167 height 39
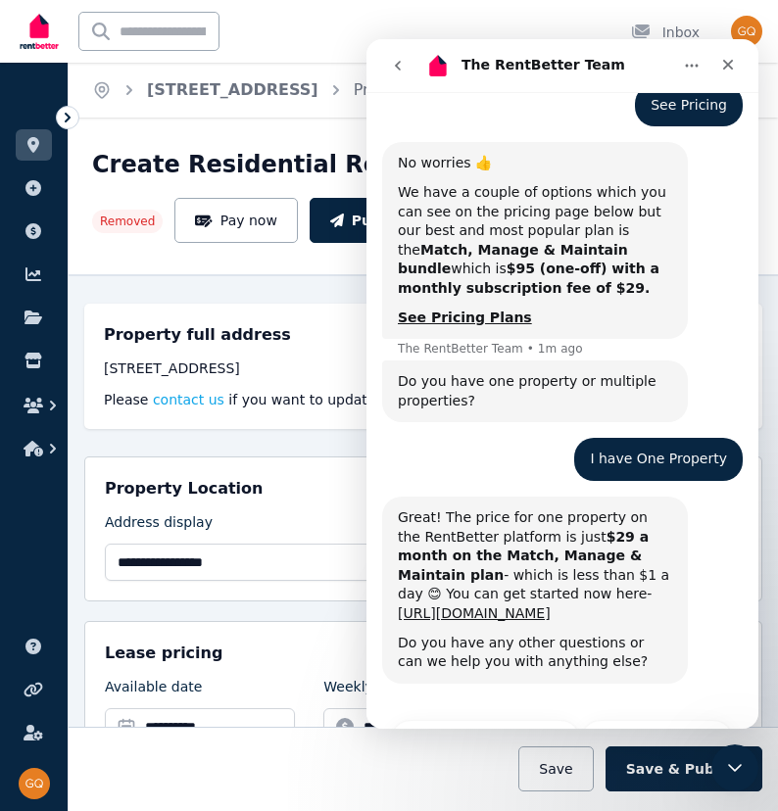
scroll to position [691, 0]
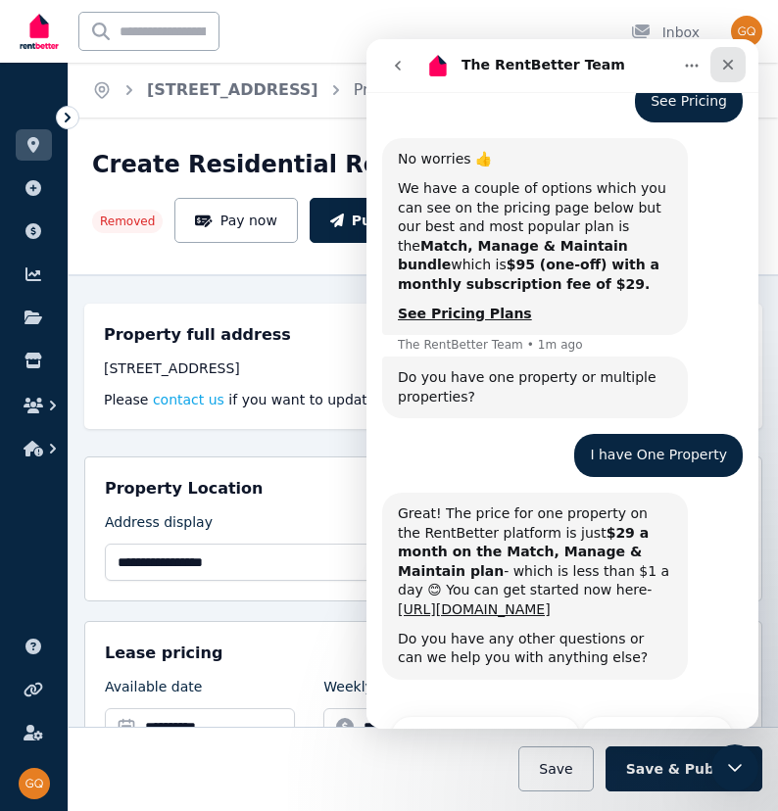
click at [668, 61] on icon "Close" at bounding box center [728, 65] width 11 height 11
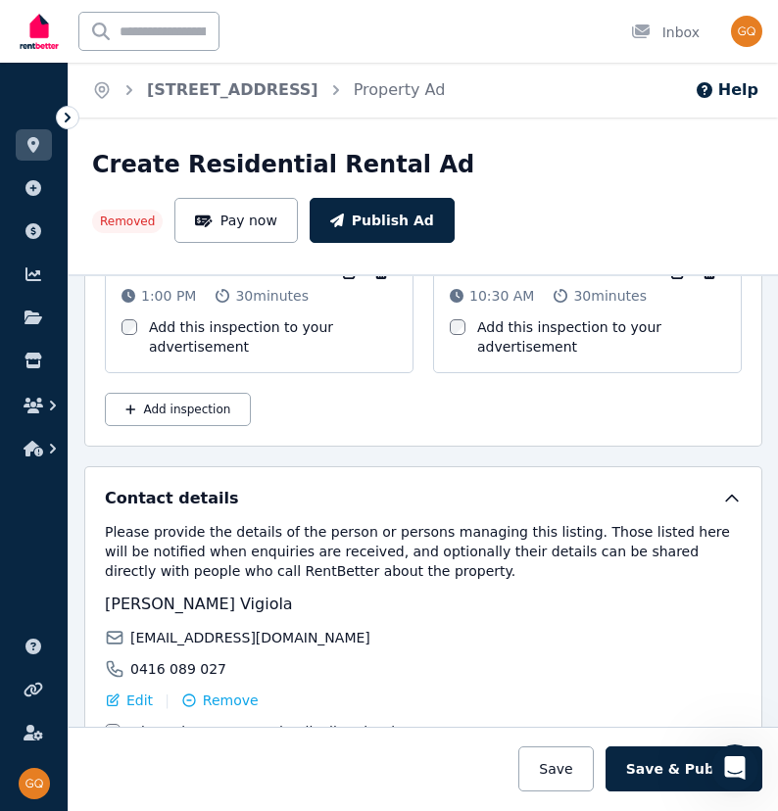
scroll to position [3054, 0]
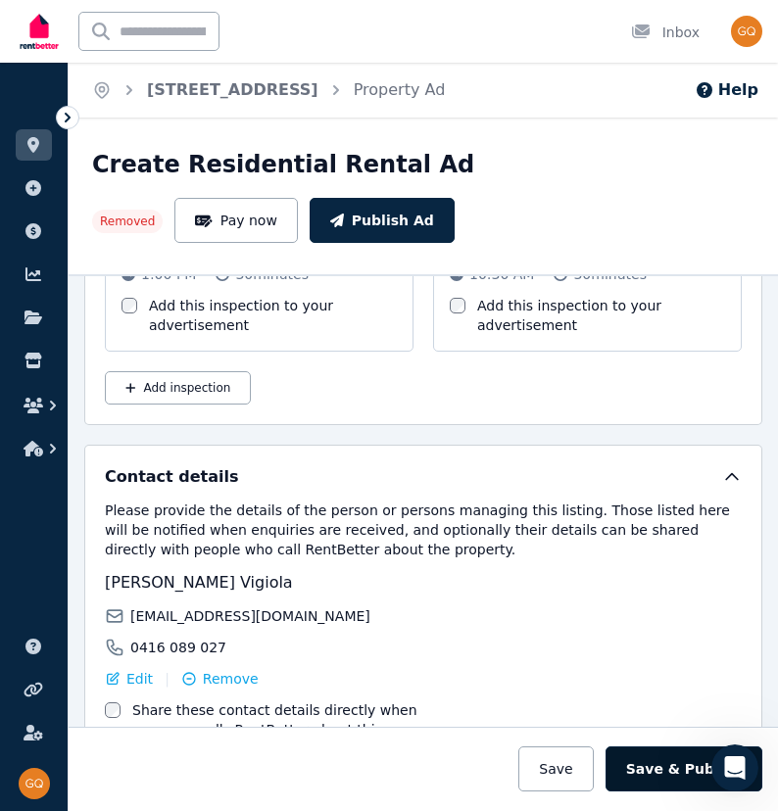
click at [657, 772] on button "Save & Publish" at bounding box center [684, 769] width 157 height 45
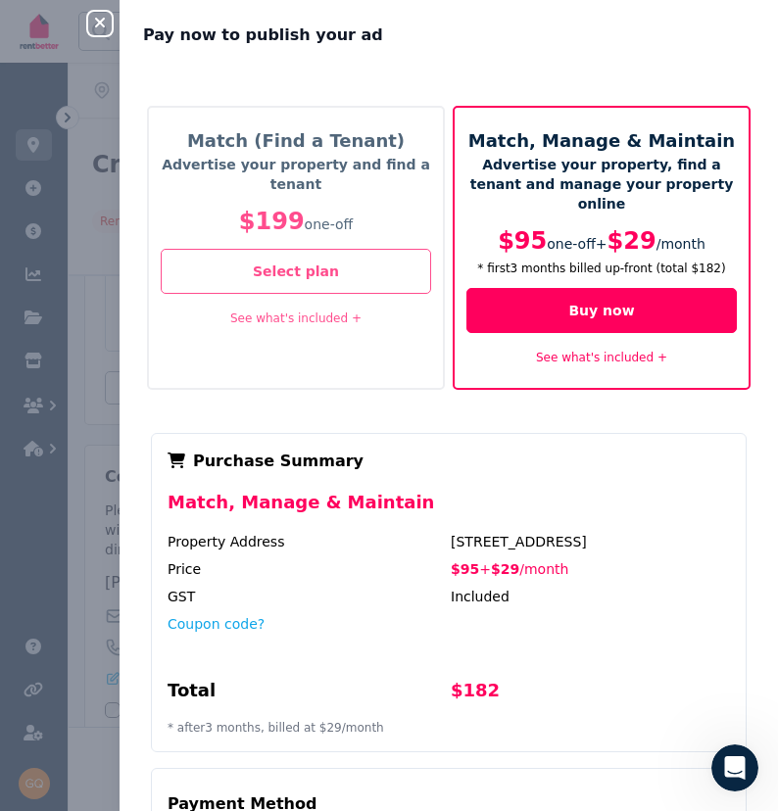
click at [284, 203] on div "Advertise your property and find a tenant $199 one-off" at bounding box center [296, 202] width 270 height 94
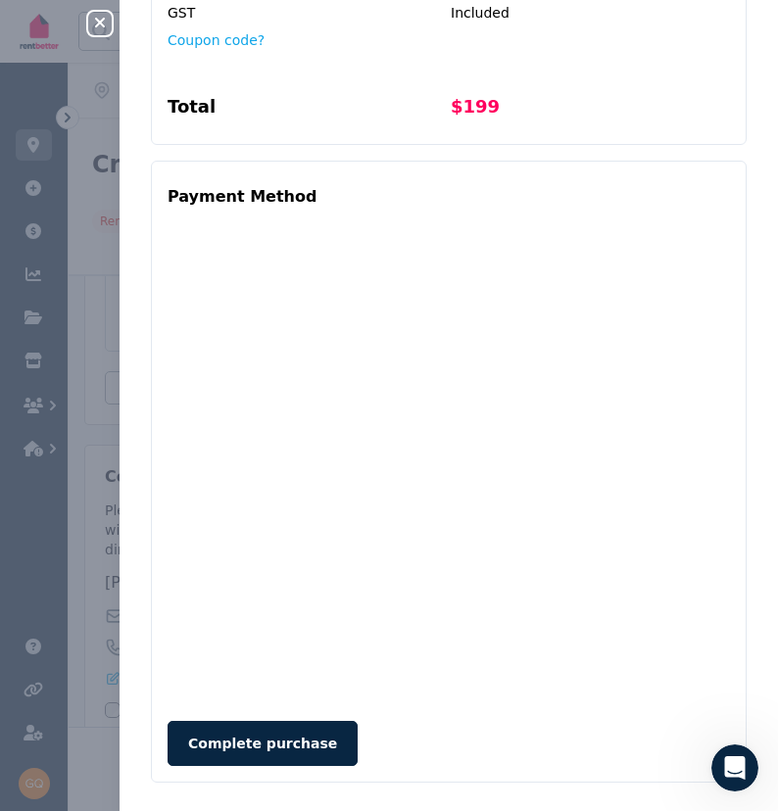
scroll to position [583, 0]
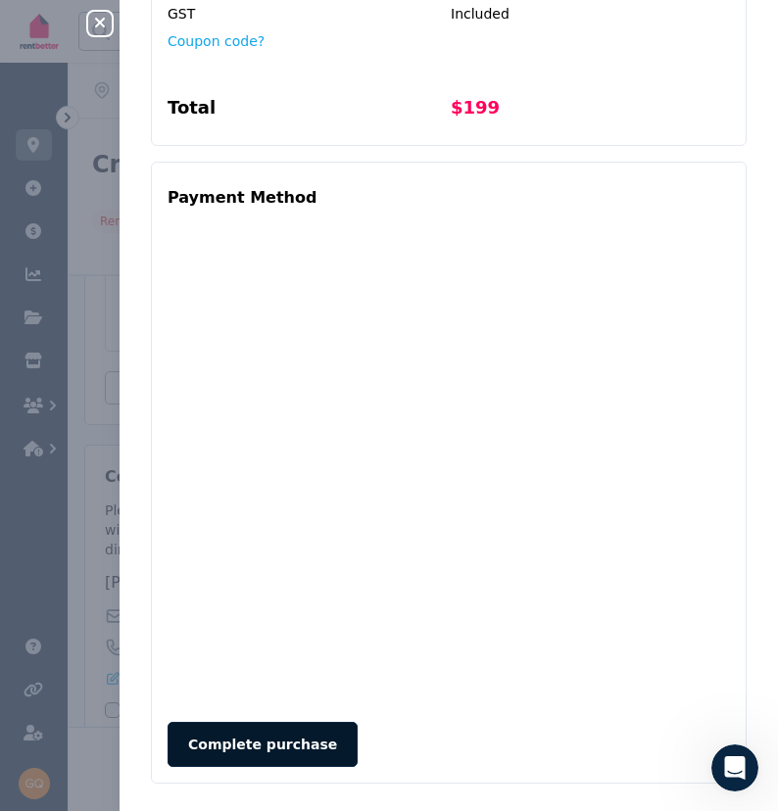
click at [208, 728] on button "Complete purchase" at bounding box center [263, 744] width 190 height 45
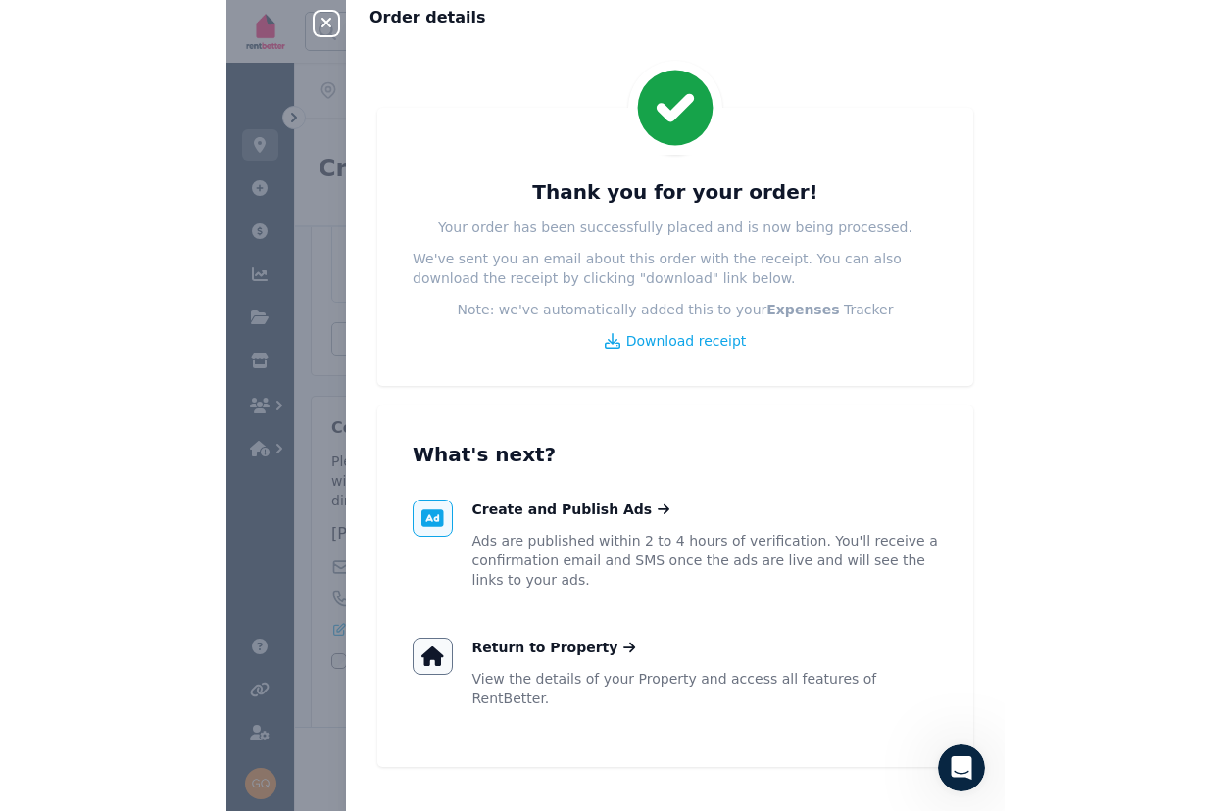
scroll to position [17, 0]
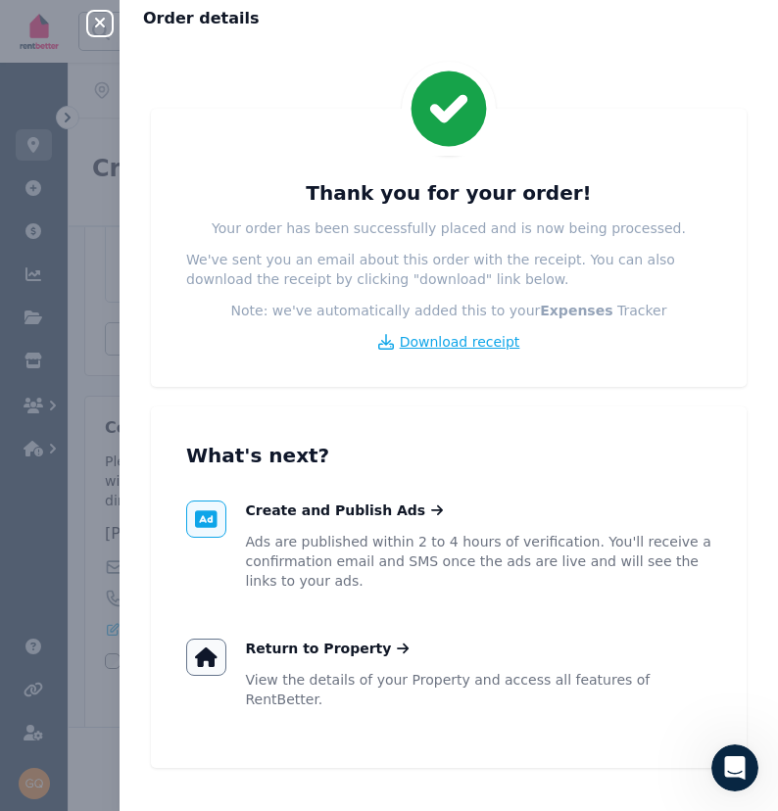
click at [441, 348] on span "Download receipt" at bounding box center [460, 342] width 121 height 20
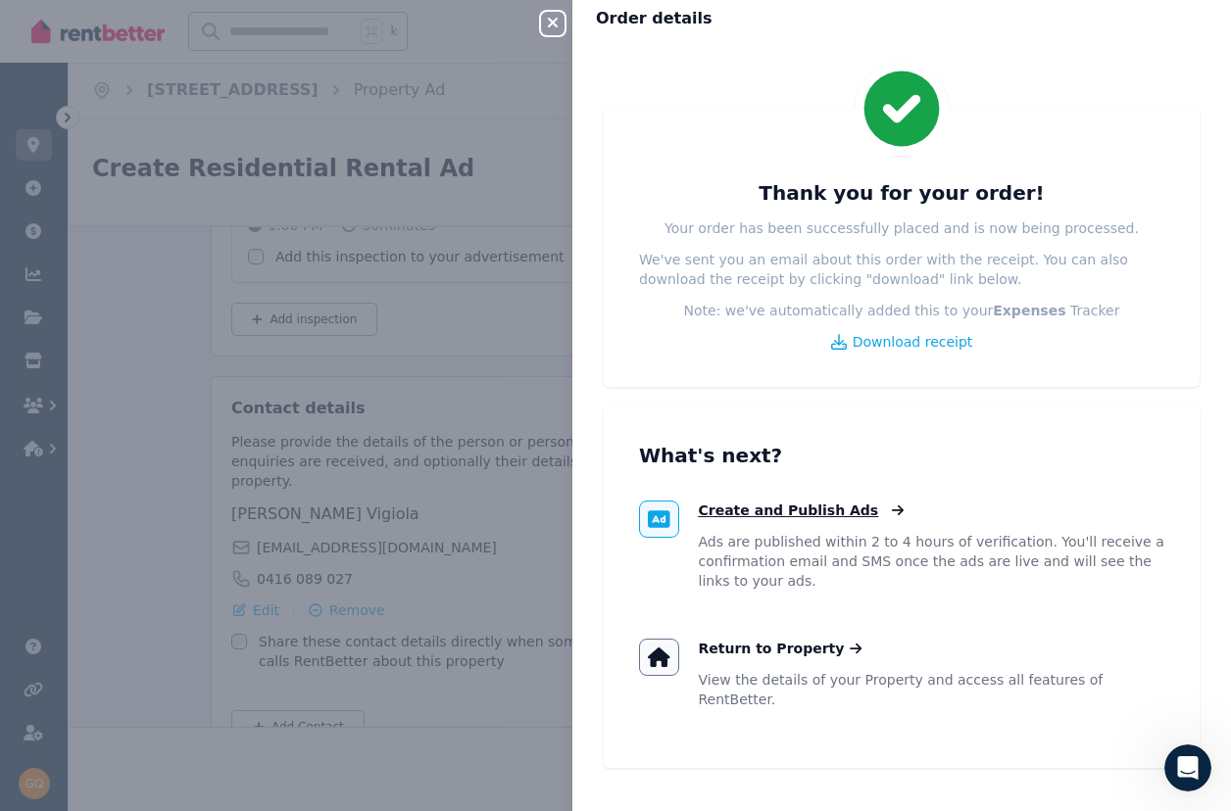
click at [668, 511] on span "Create and Publish Ads" at bounding box center [789, 511] width 180 height 20
click at [668, 651] on span "Return to Property" at bounding box center [772, 649] width 146 height 20
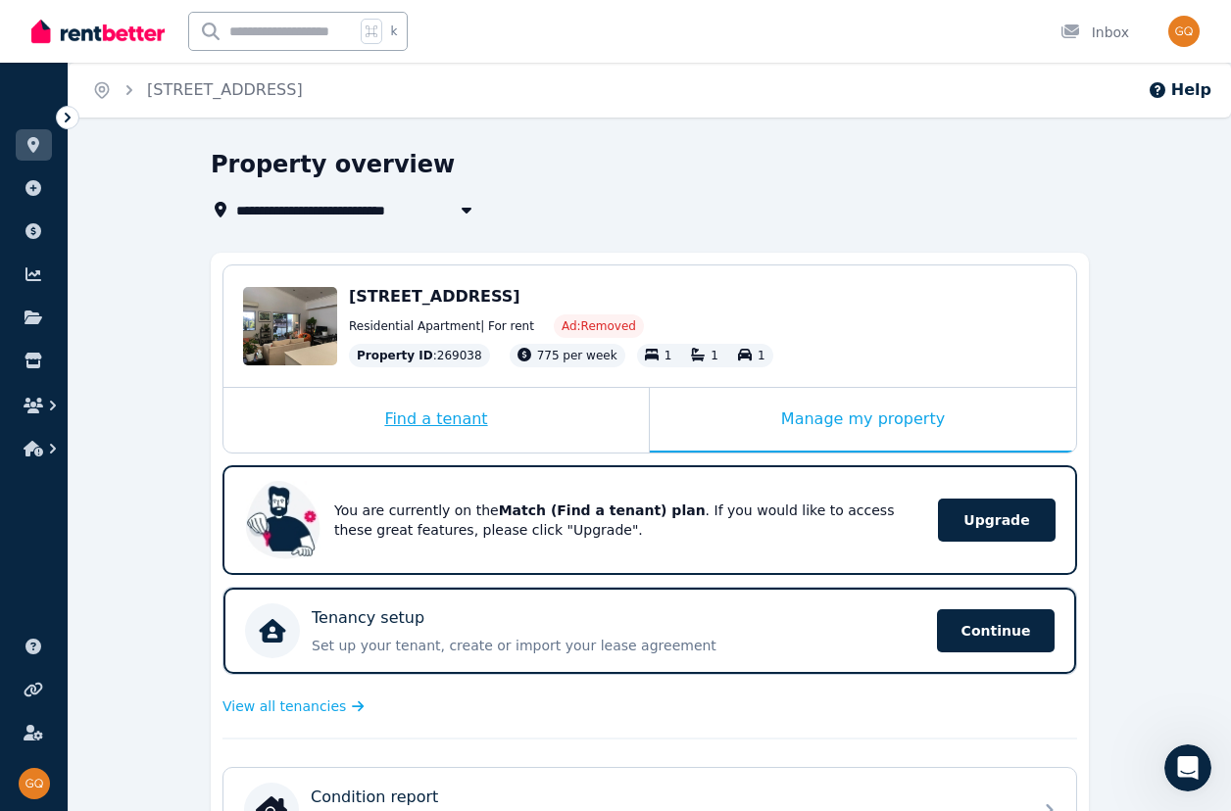
click at [454, 420] on div "Find a tenant" at bounding box center [435, 420] width 425 height 65
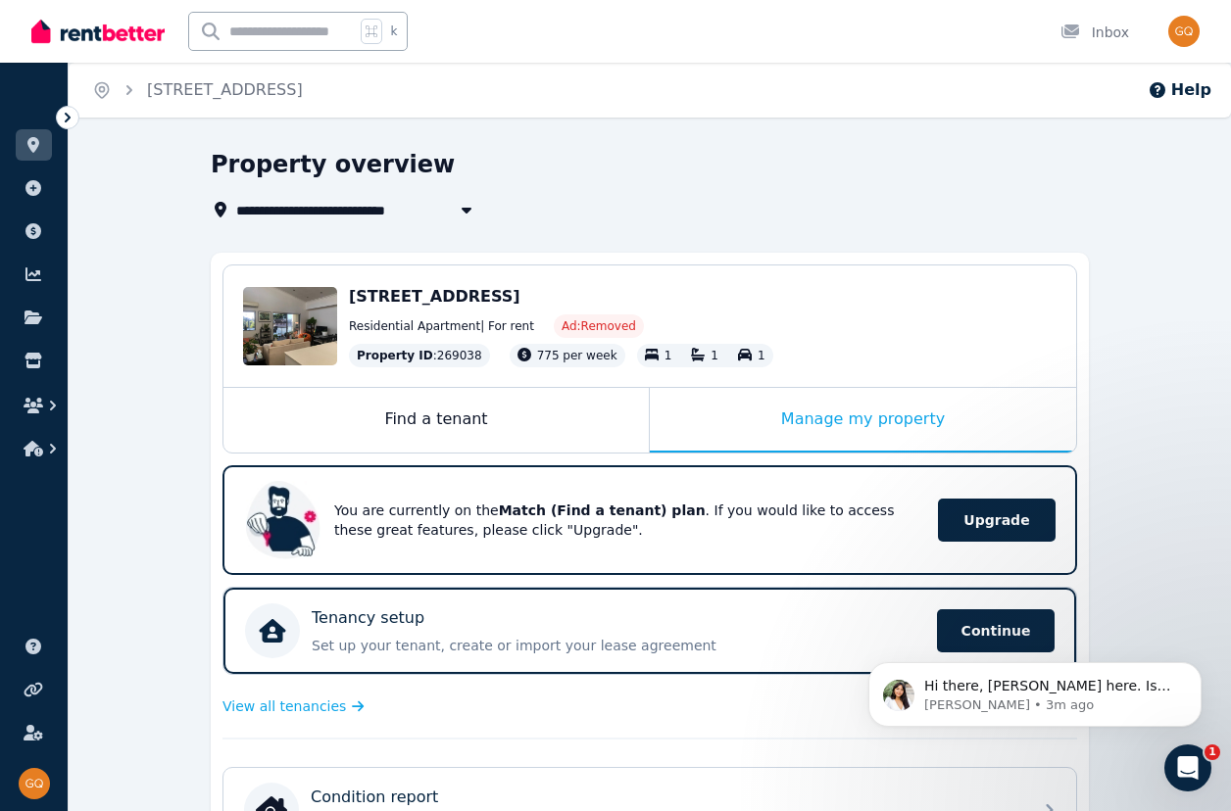
click at [126, 89] on icon "Breadcrumb" at bounding box center [130, 90] width 20 height 20
click at [36, 140] on icon at bounding box center [33, 145] width 12 height 16
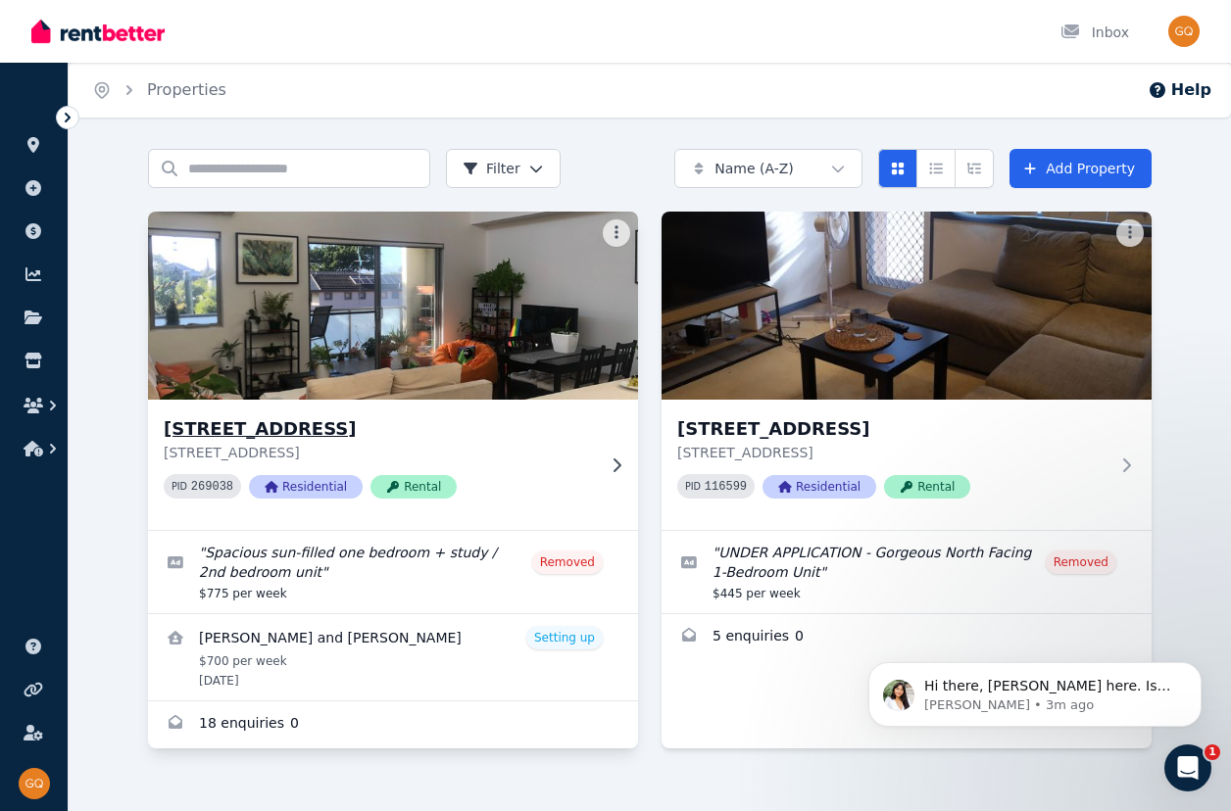
click at [498, 319] on img at bounding box center [393, 306] width 514 height 198
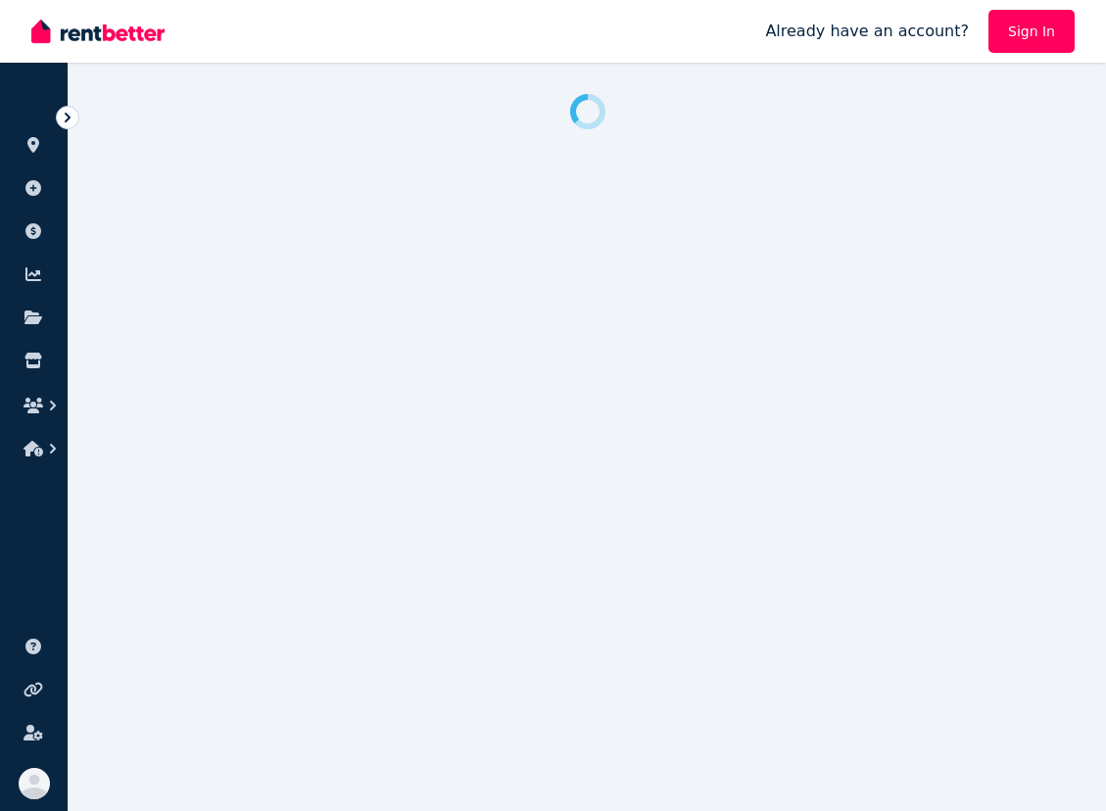
click at [1033, 34] on link "Sign In" at bounding box center [1032, 31] width 86 height 43
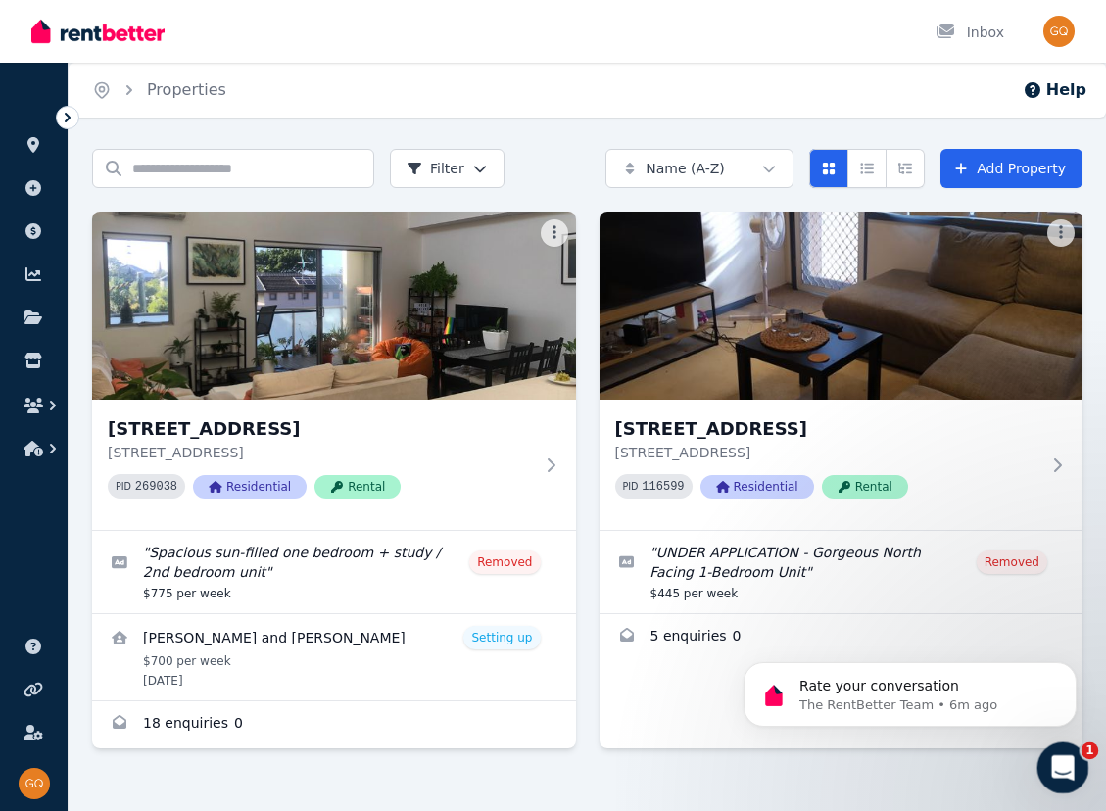
click at [1065, 766] on icon "Open Intercom Messenger" at bounding box center [1061, 766] width 32 height 32
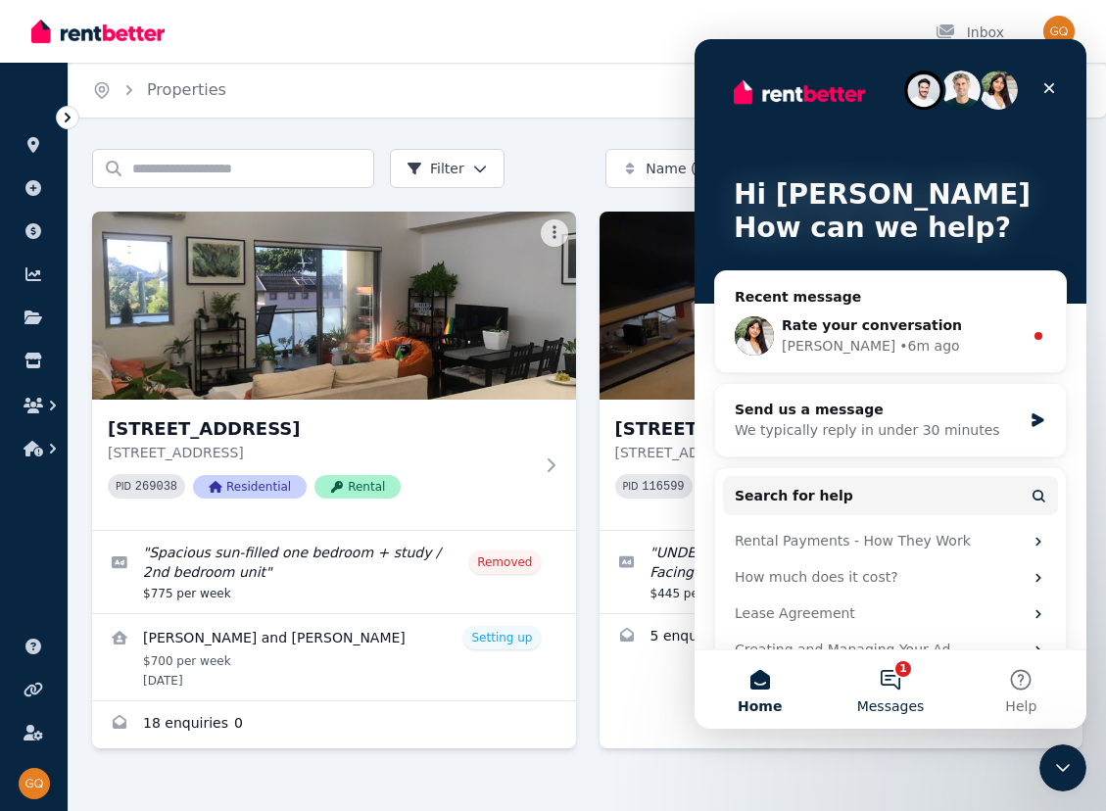
click at [894, 703] on span "Messages" at bounding box center [891, 707] width 68 height 14
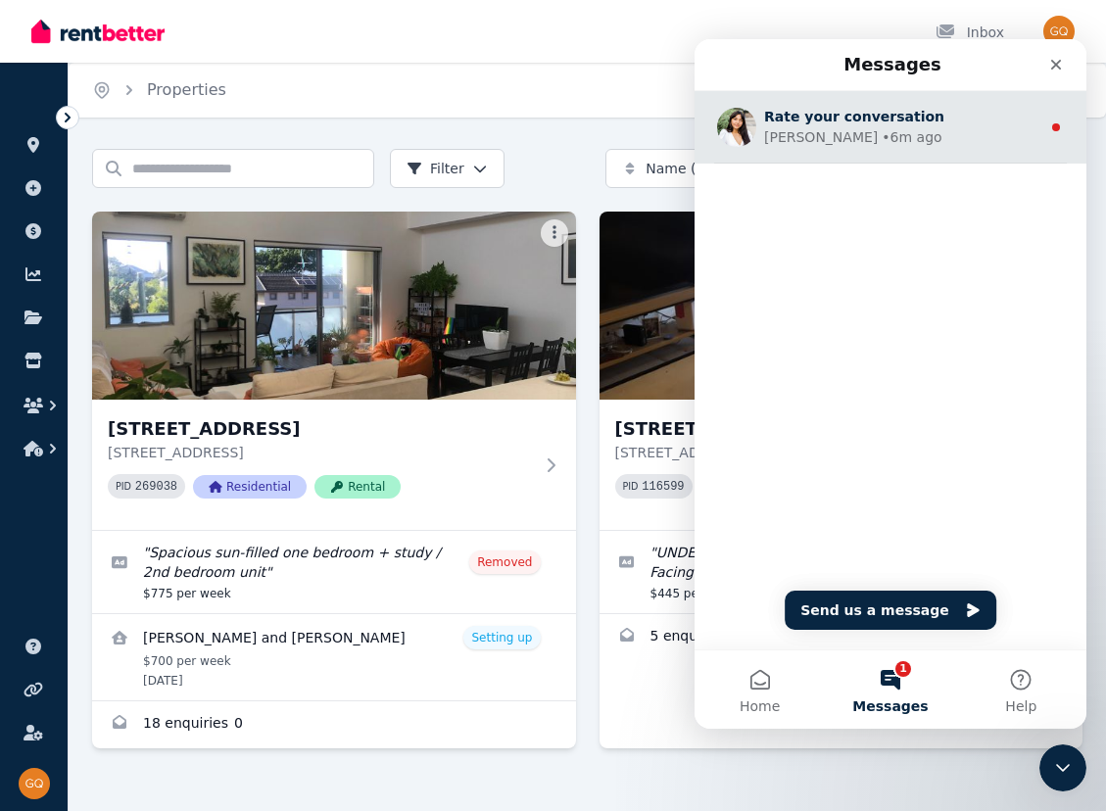
click at [900, 128] on div "Rochelle • 6m ago" at bounding box center [902, 137] width 276 height 21
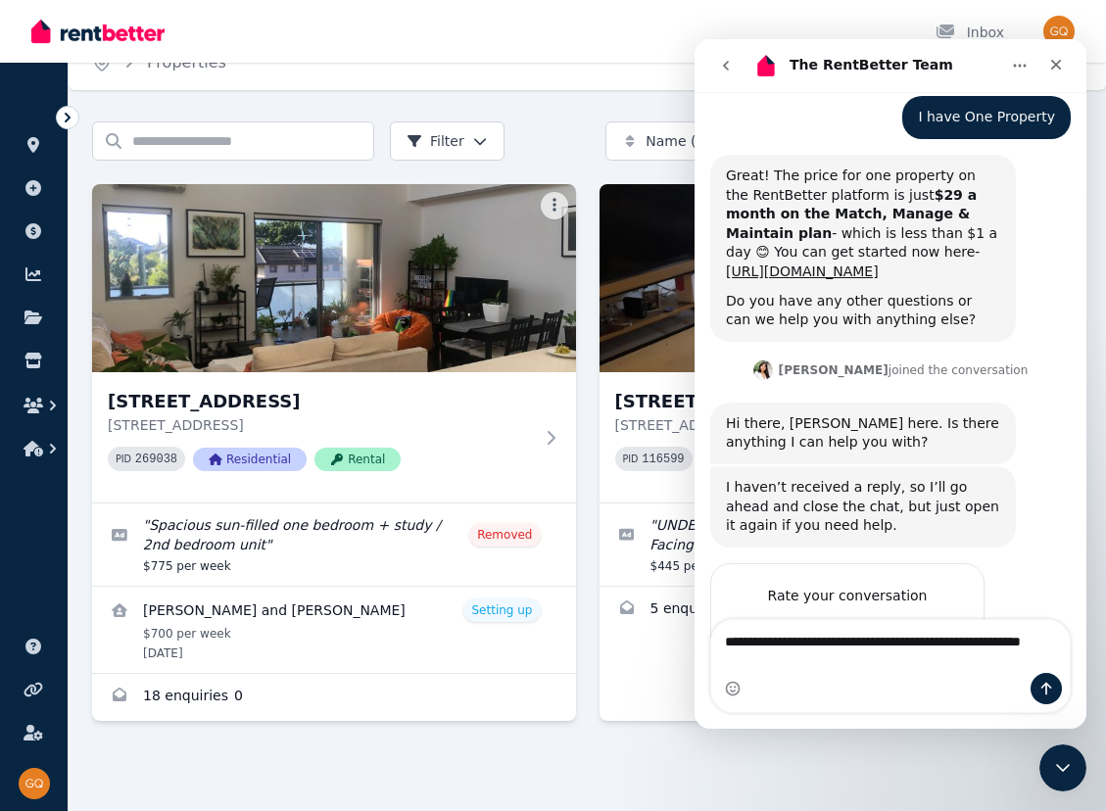
scroll to position [1026, 0]
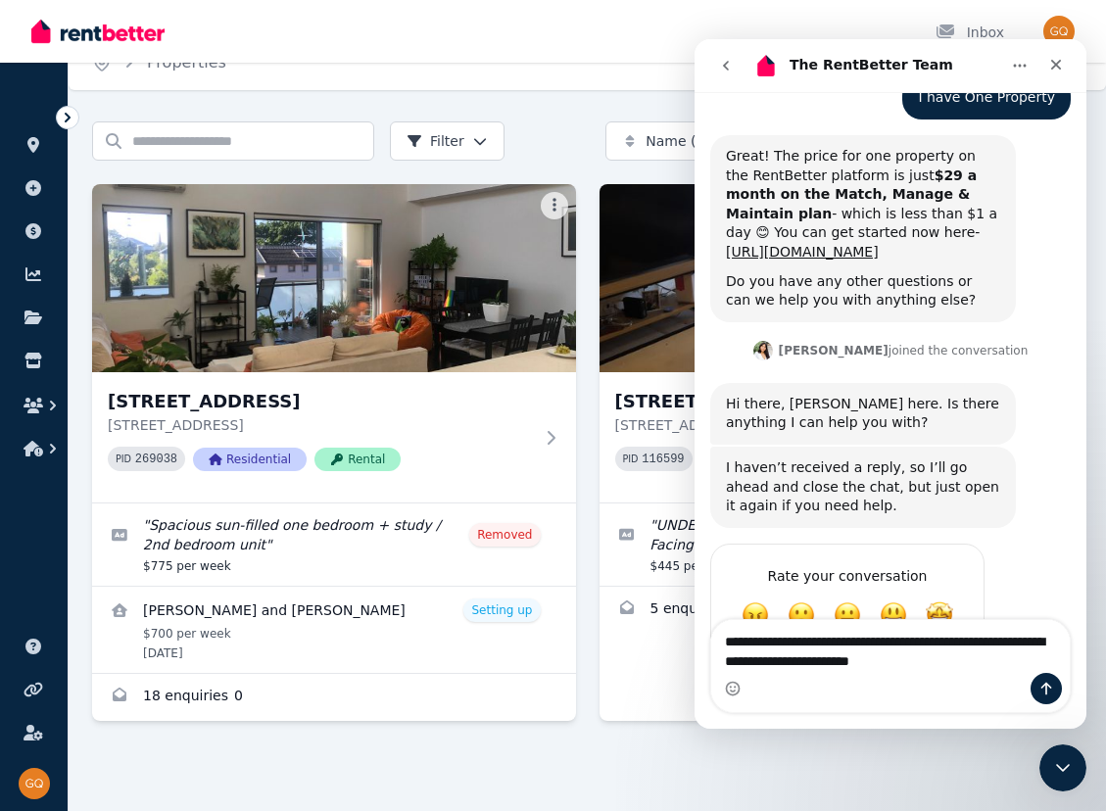
type textarea "**********"
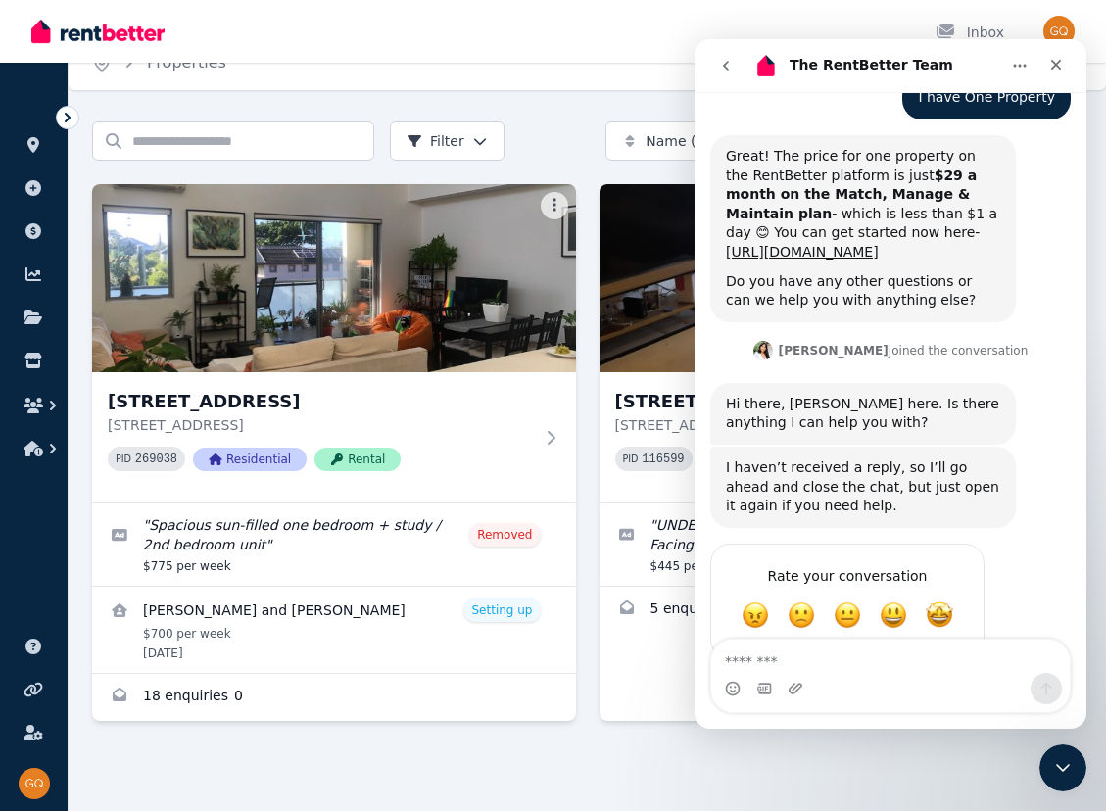
scroll to position [1101, 0]
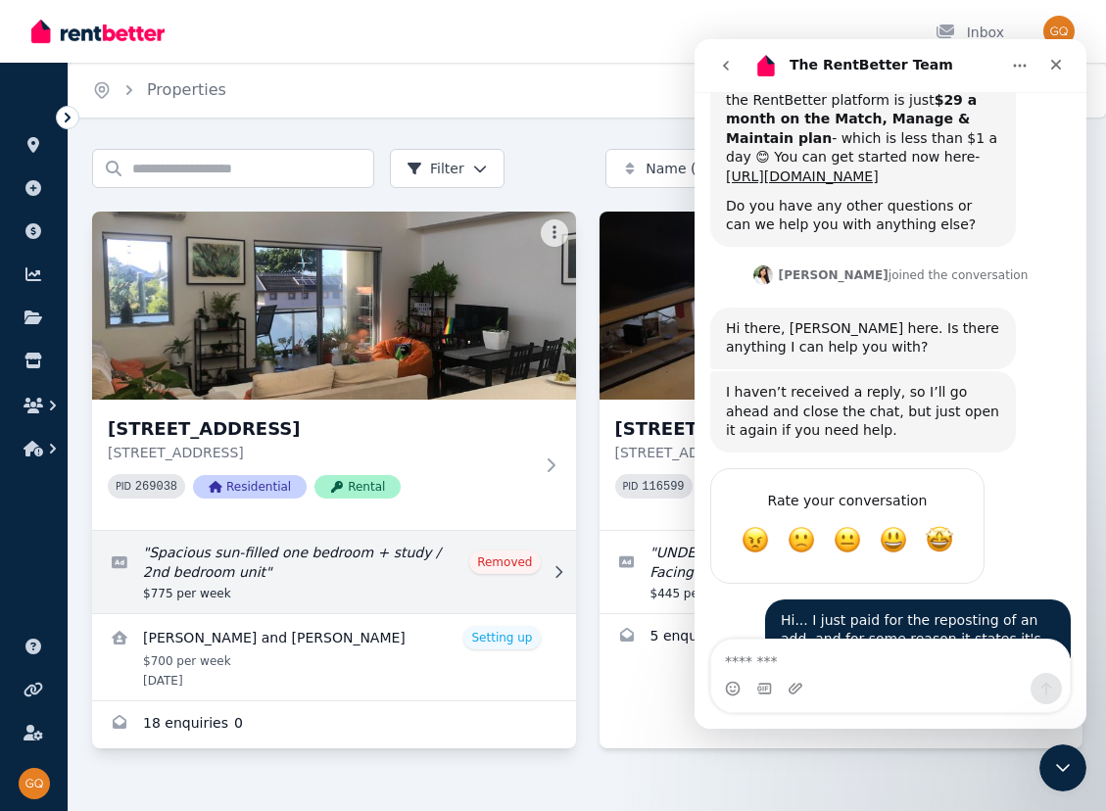
click at [277, 556] on link "Edit listing: Spacious sun-filled one bedroom + study / 2nd bedroom unit" at bounding box center [334, 572] width 484 height 82
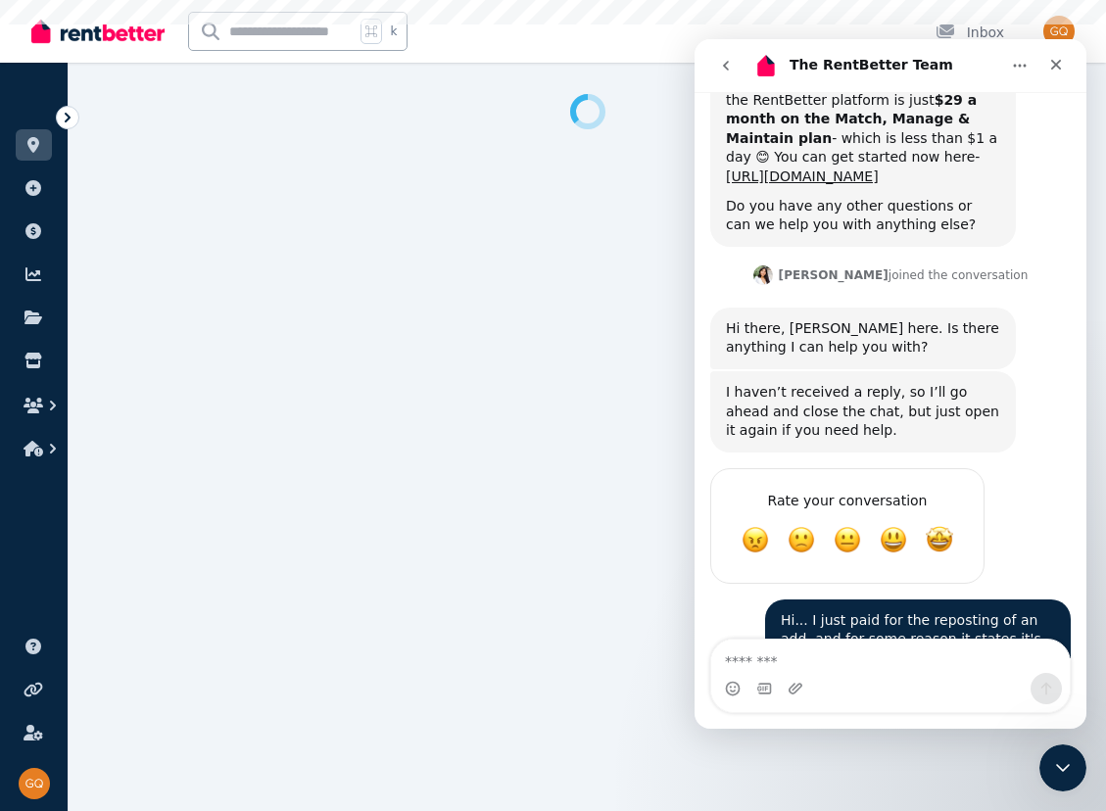
select select "**********"
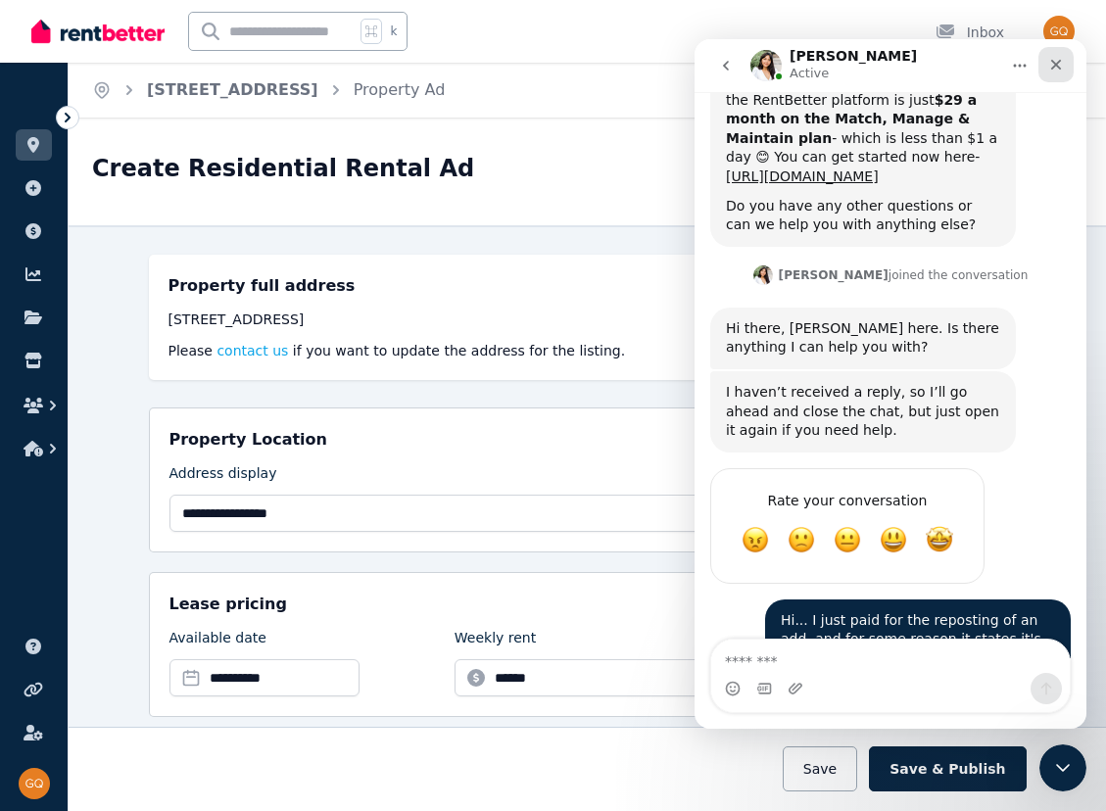
click at [1060, 68] on icon "Close" at bounding box center [1056, 65] width 11 height 11
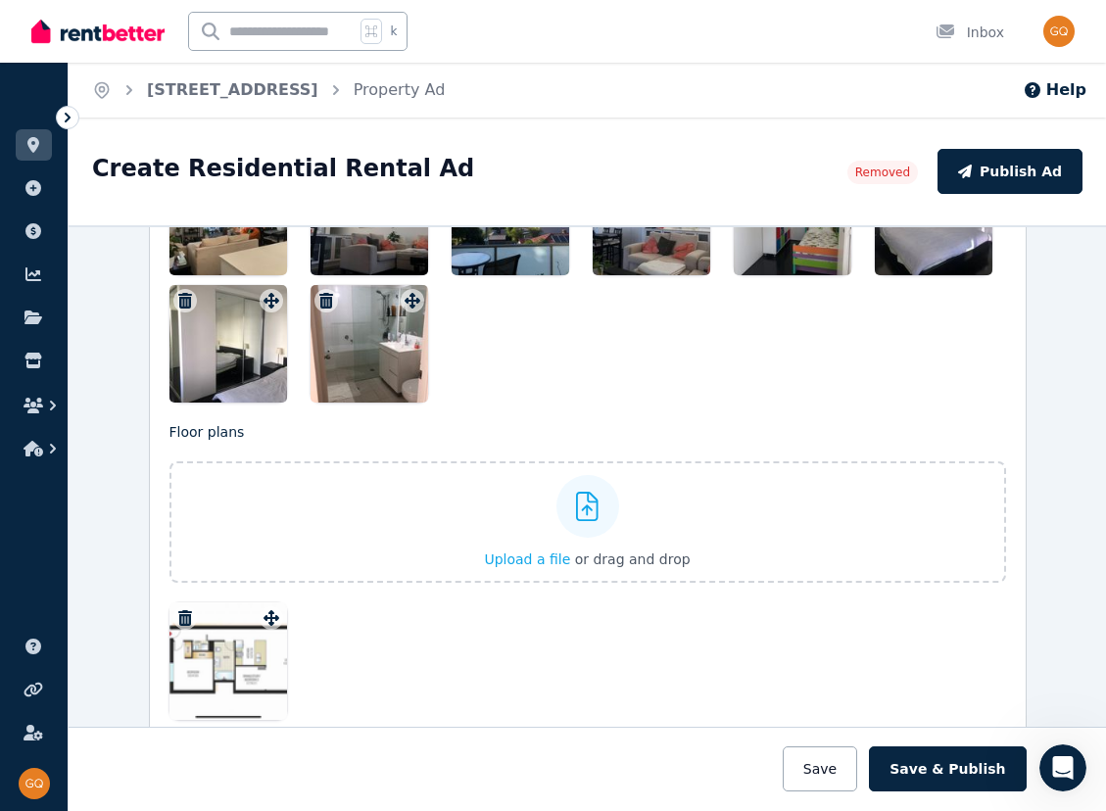
scroll to position [2404, 0]
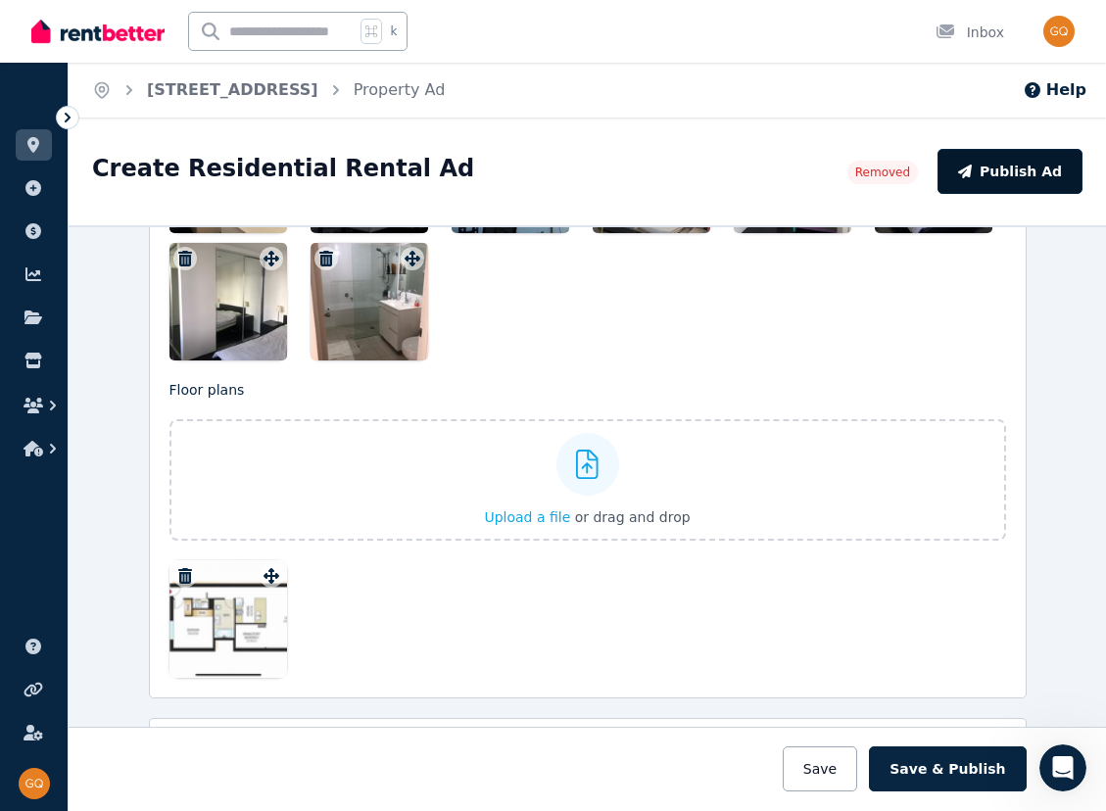
click at [1024, 176] on button "Publish Ad" at bounding box center [1010, 171] width 145 height 45
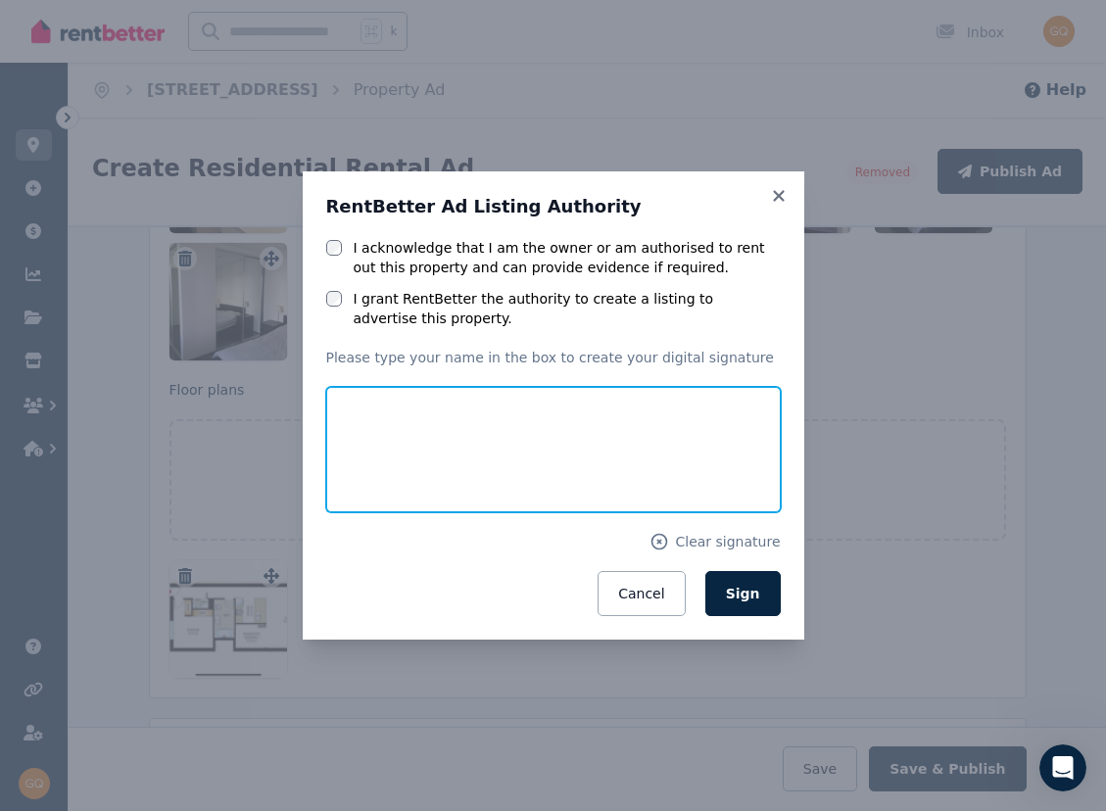
click at [505, 475] on input "text" at bounding box center [553, 449] width 455 height 125
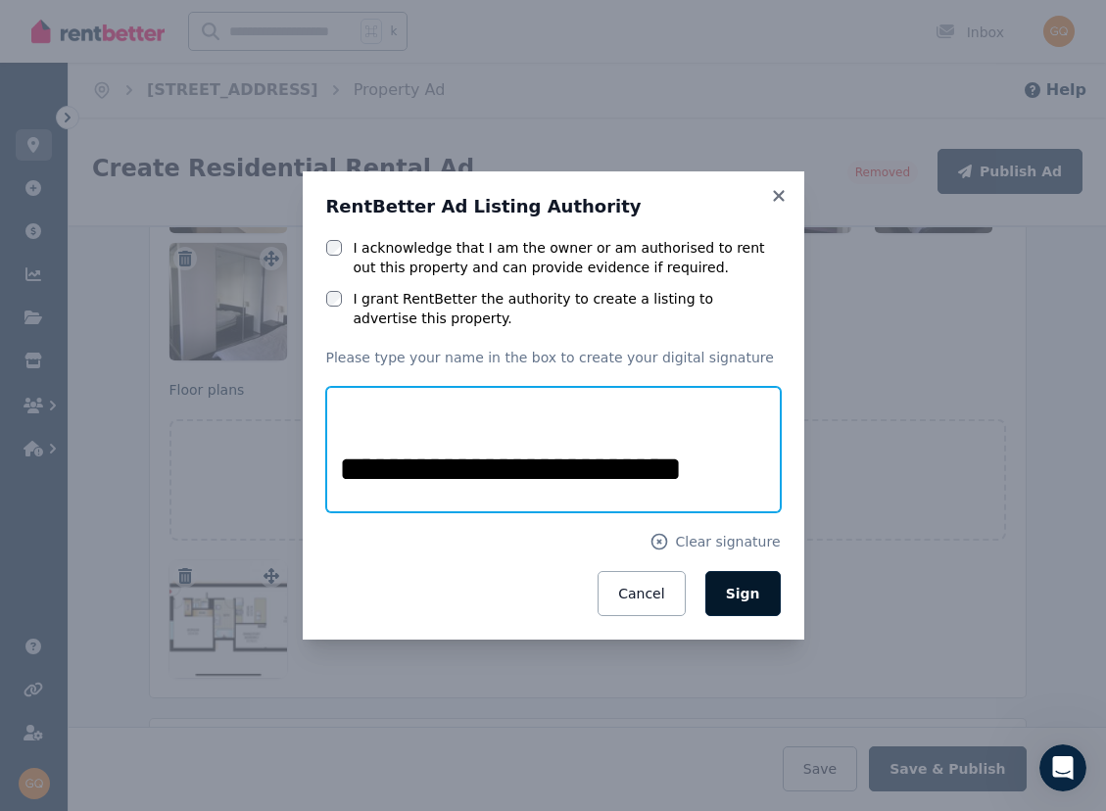
type input "**********"
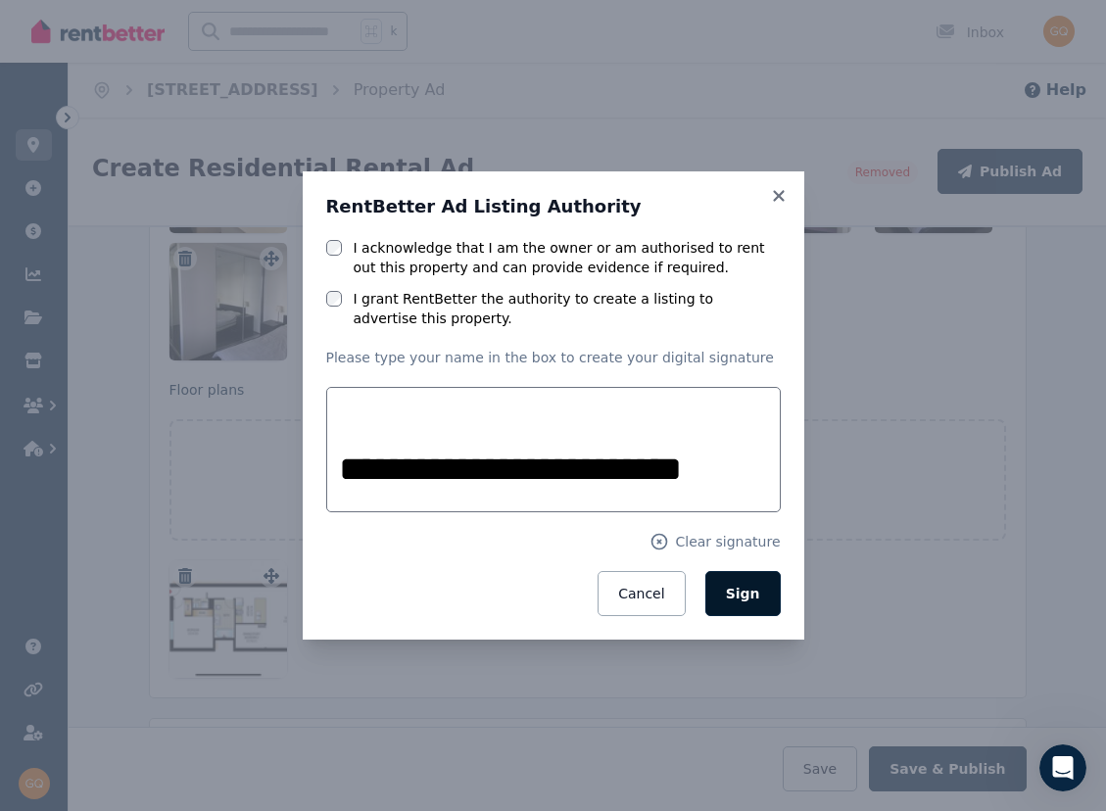
click at [743, 590] on span "Sign" at bounding box center [743, 594] width 34 height 16
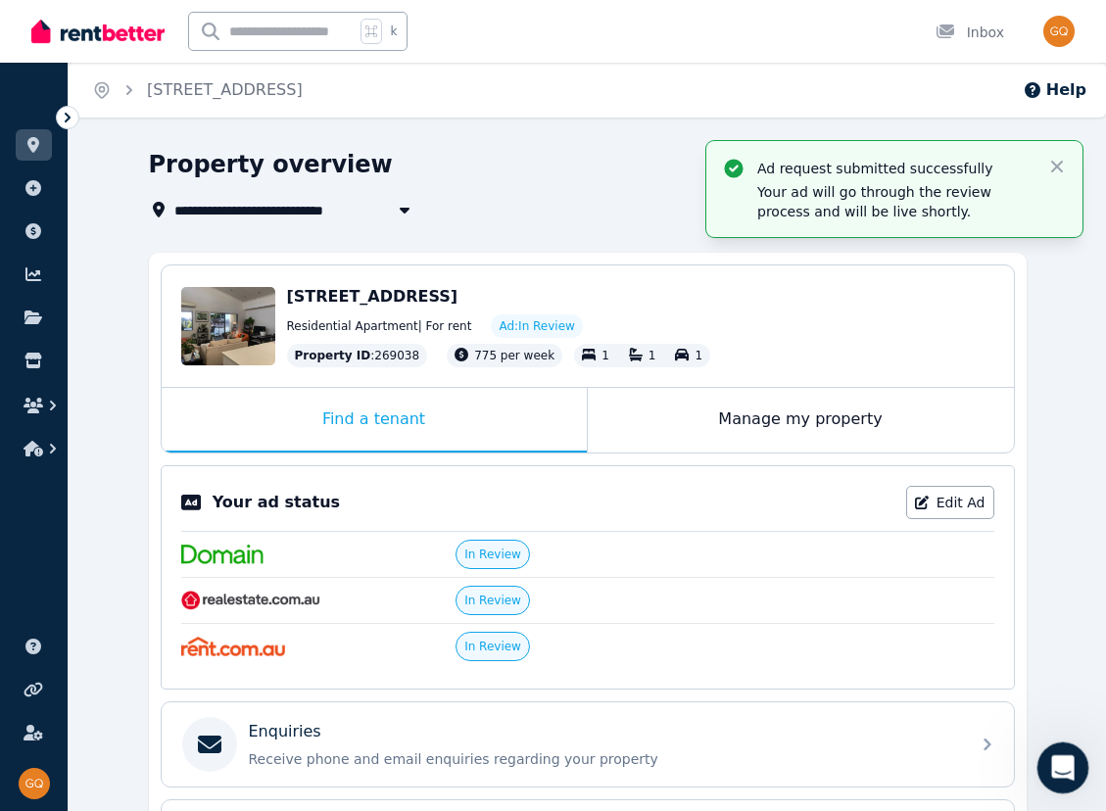
click at [1065, 770] on icon "Open Intercom Messenger" at bounding box center [1061, 766] width 32 height 32
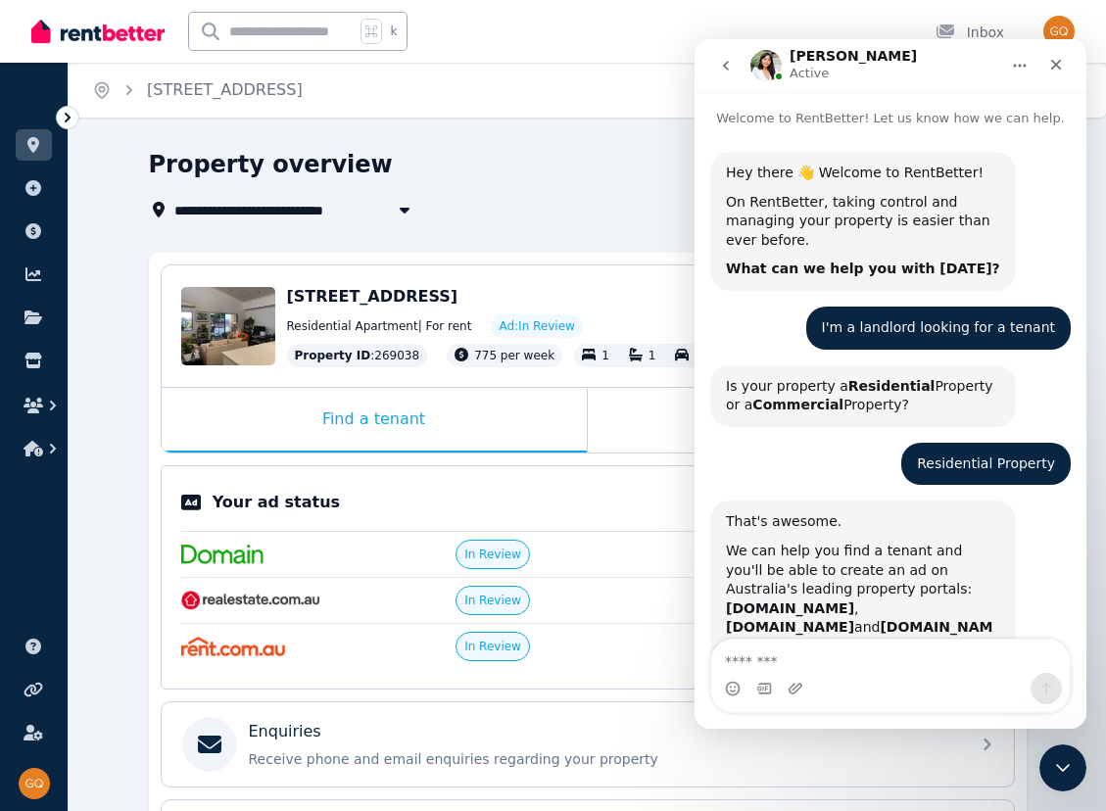
scroll to position [1101, 0]
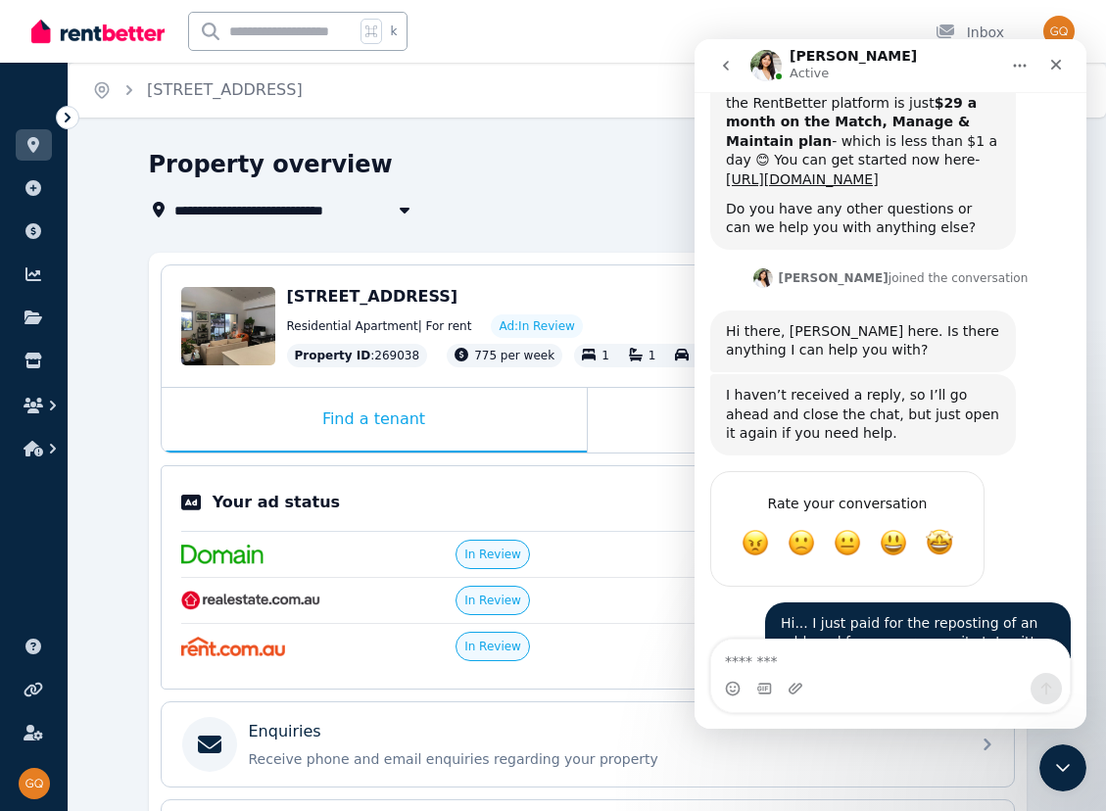
click at [958, 674] on div "Intercom messenger" at bounding box center [890, 688] width 359 height 31
click at [942, 663] on textarea "Message…" at bounding box center [890, 656] width 359 height 33
type textarea "**********"
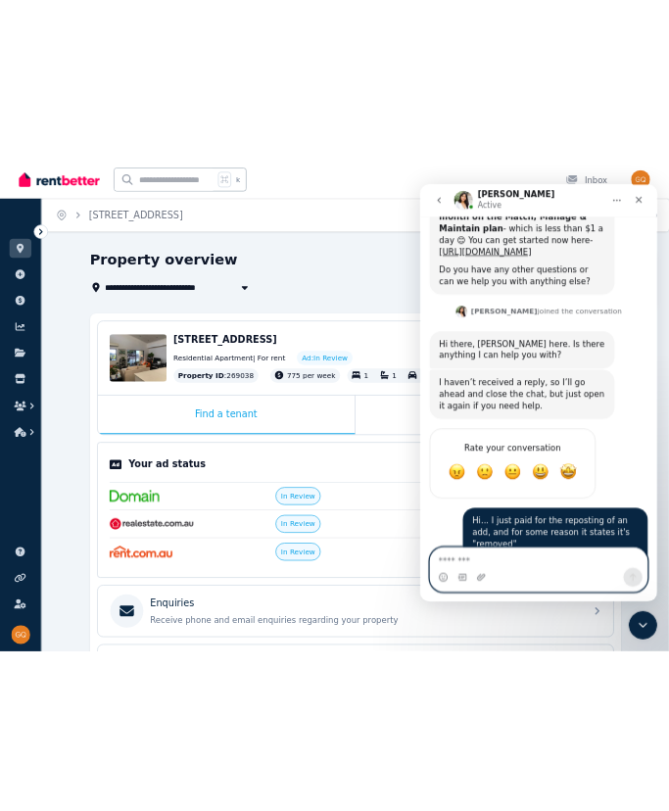
scroll to position [1145, 0]
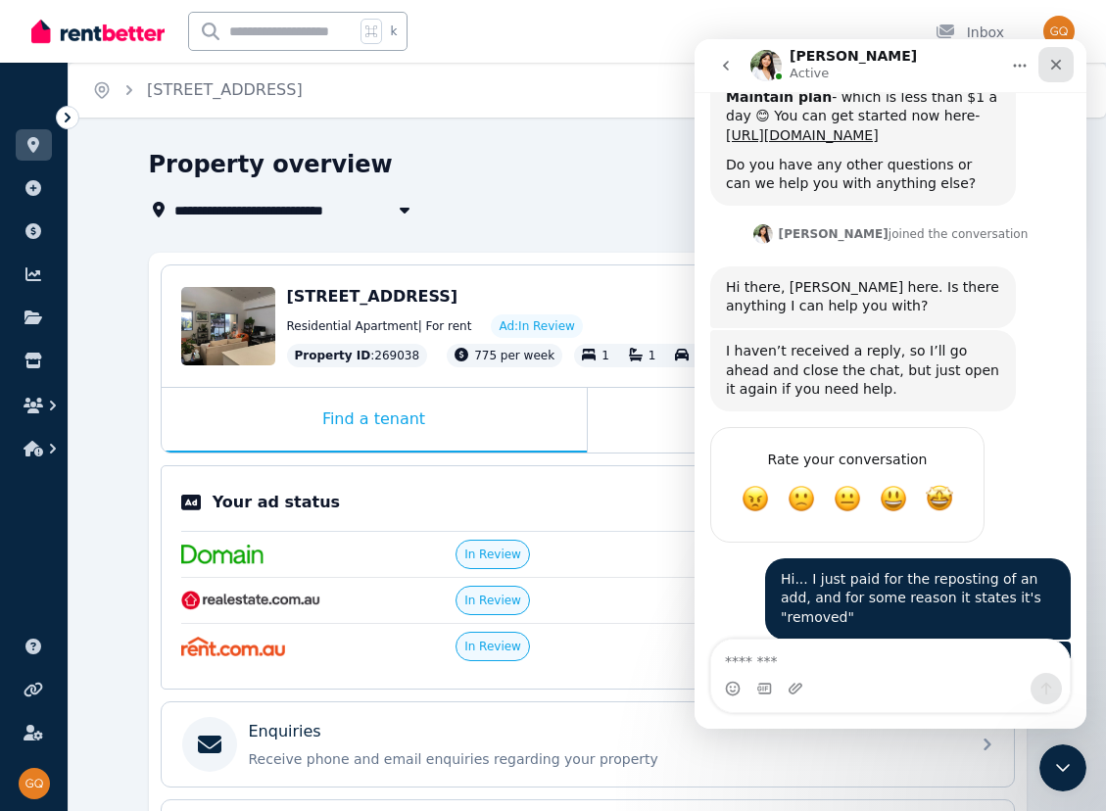
click at [1054, 75] on div "Close" at bounding box center [1056, 64] width 35 height 35
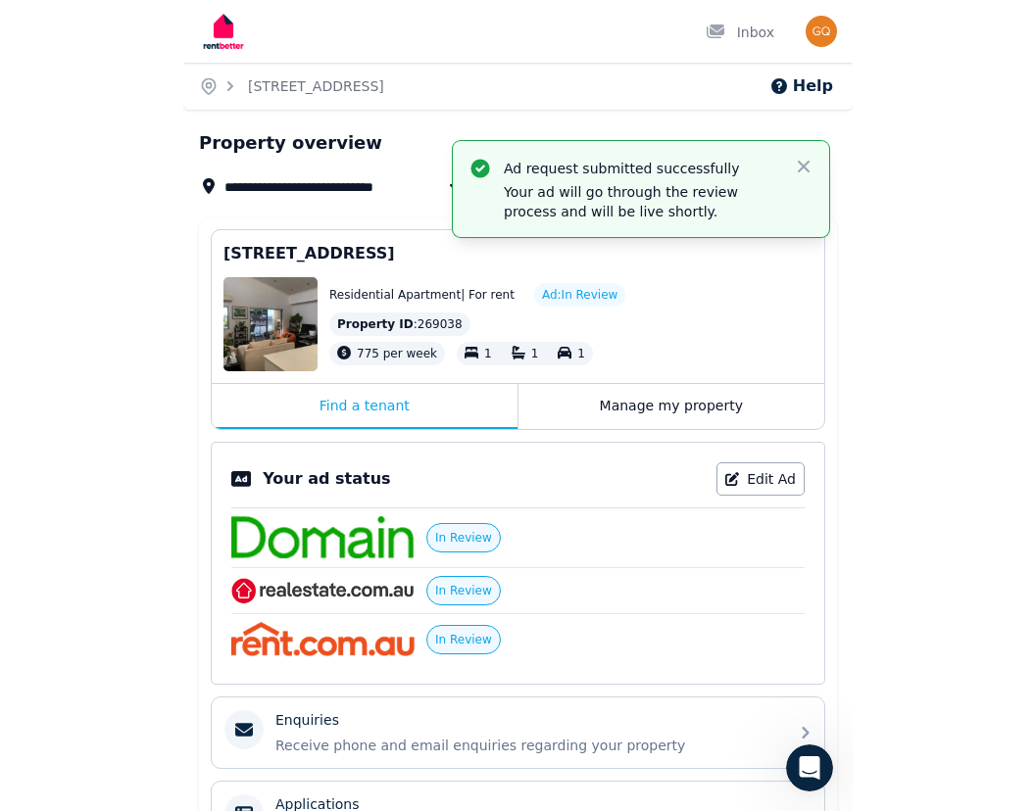
scroll to position [0, 0]
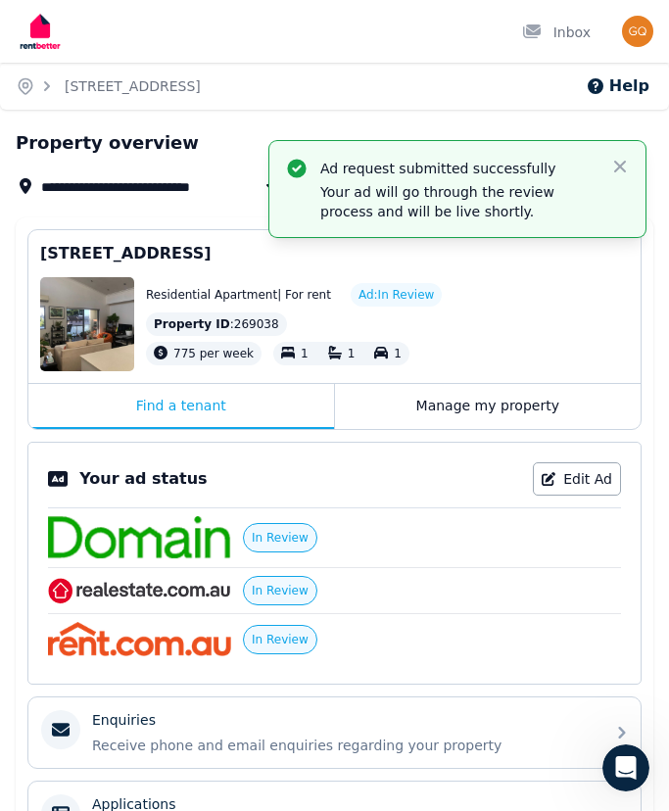
click at [169, 257] on span "[STREET_ADDRESS]" at bounding box center [125, 254] width 171 height 24
click at [66, 307] on div "Edit" at bounding box center [87, 324] width 94 height 94
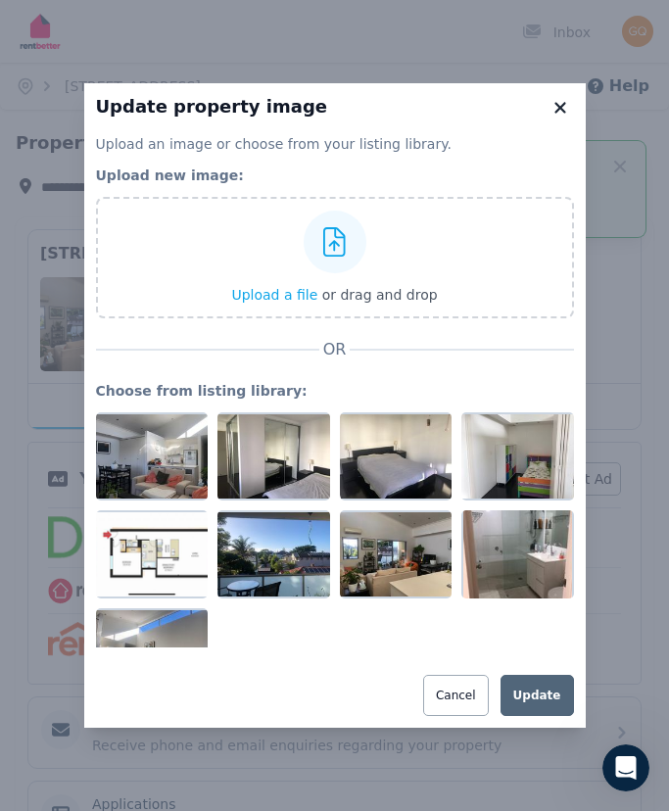
click at [565, 370] on div "Upload an image or choose from your listing library. Upload new image: Upload a…" at bounding box center [335, 425] width 478 height 582
click at [562, 107] on icon at bounding box center [560, 107] width 11 height 11
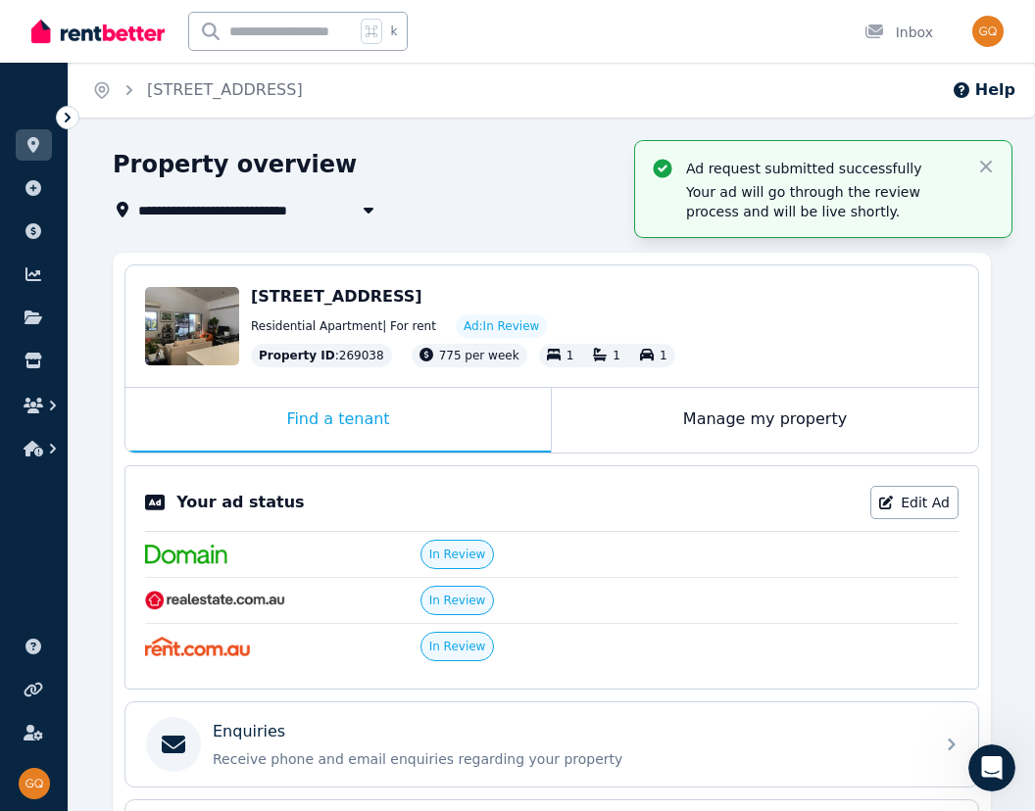
click at [236, 213] on span "[STREET_ADDRESS]" at bounding box center [223, 210] width 171 height 24
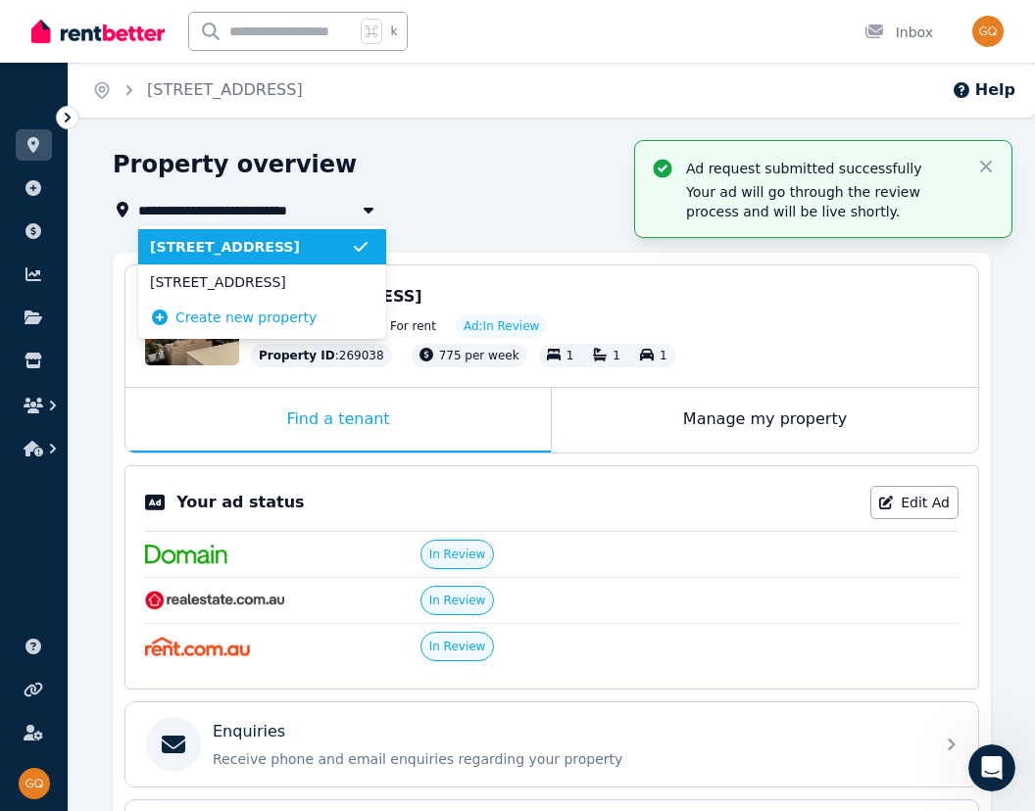
click at [236, 213] on span "[STREET_ADDRESS]" at bounding box center [223, 210] width 171 height 24
type input "**********"
click at [491, 206] on div "**********" at bounding box center [546, 210] width 866 height 24
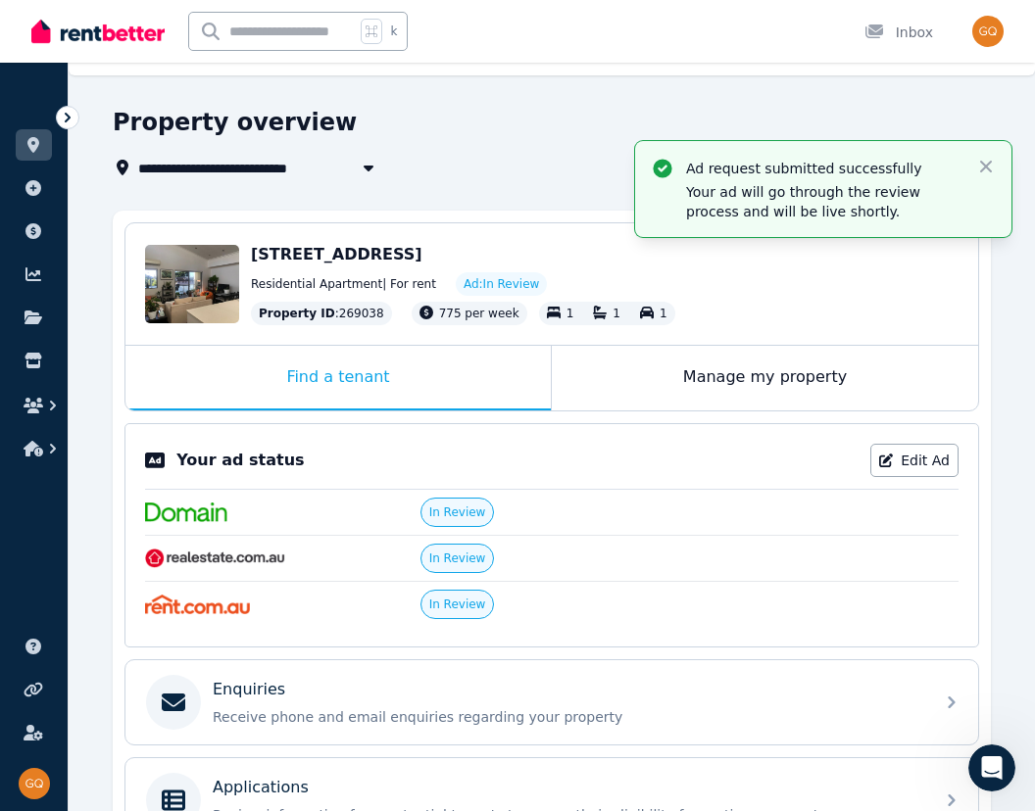
scroll to position [14, 0]
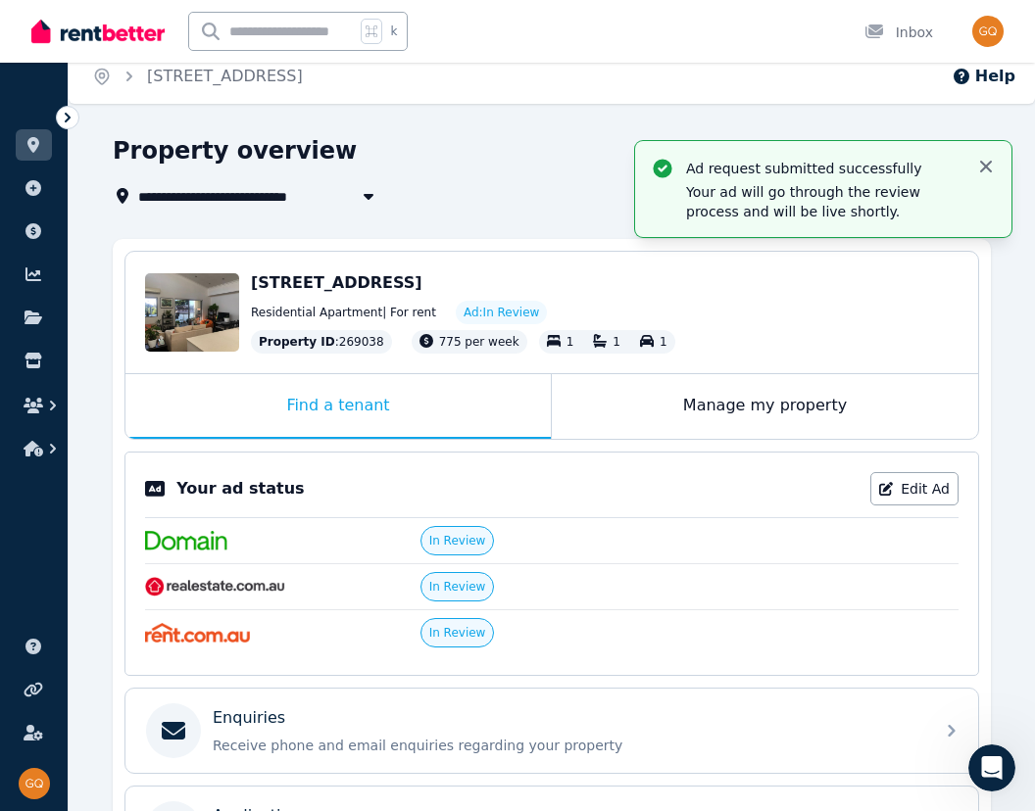
click at [990, 169] on icon "button" at bounding box center [986, 167] width 20 height 20
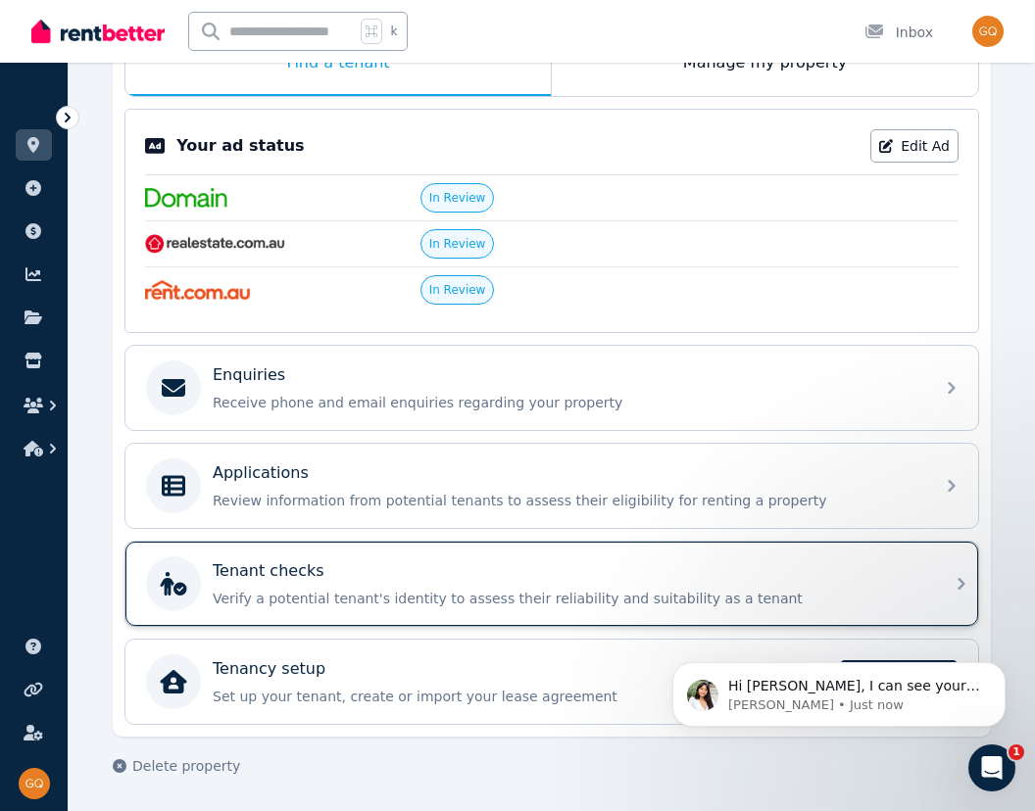
scroll to position [357, 0]
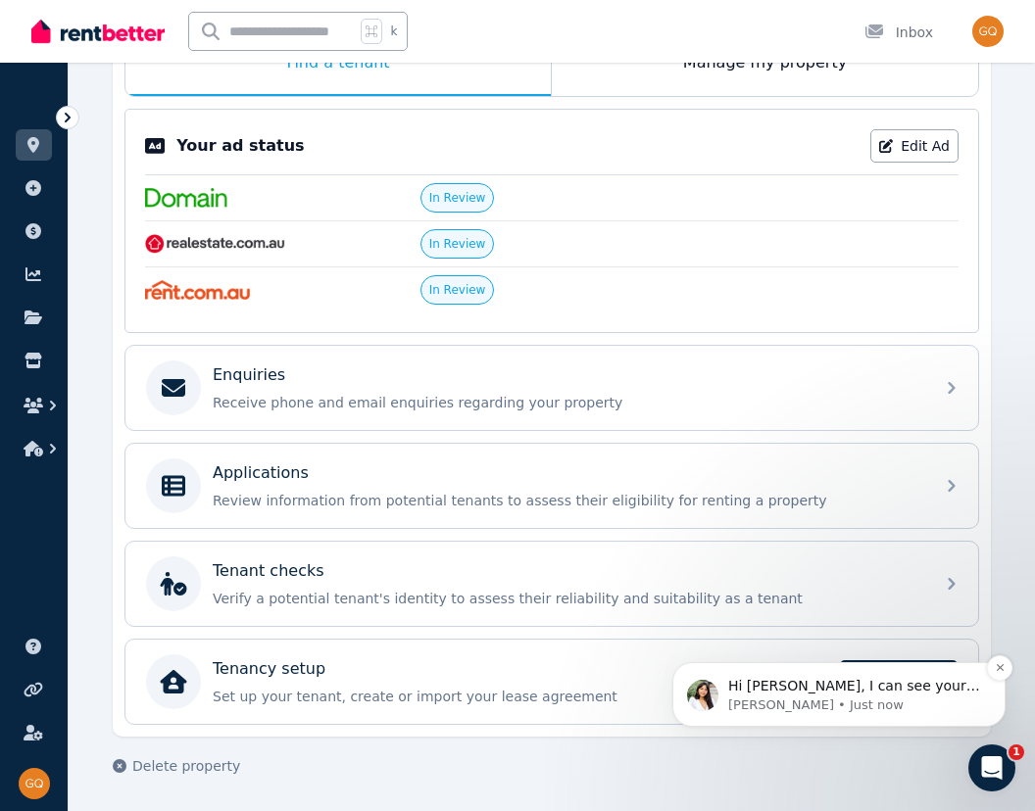
click at [863, 699] on p "[PERSON_NAME] • Just now" at bounding box center [854, 706] width 253 height 18
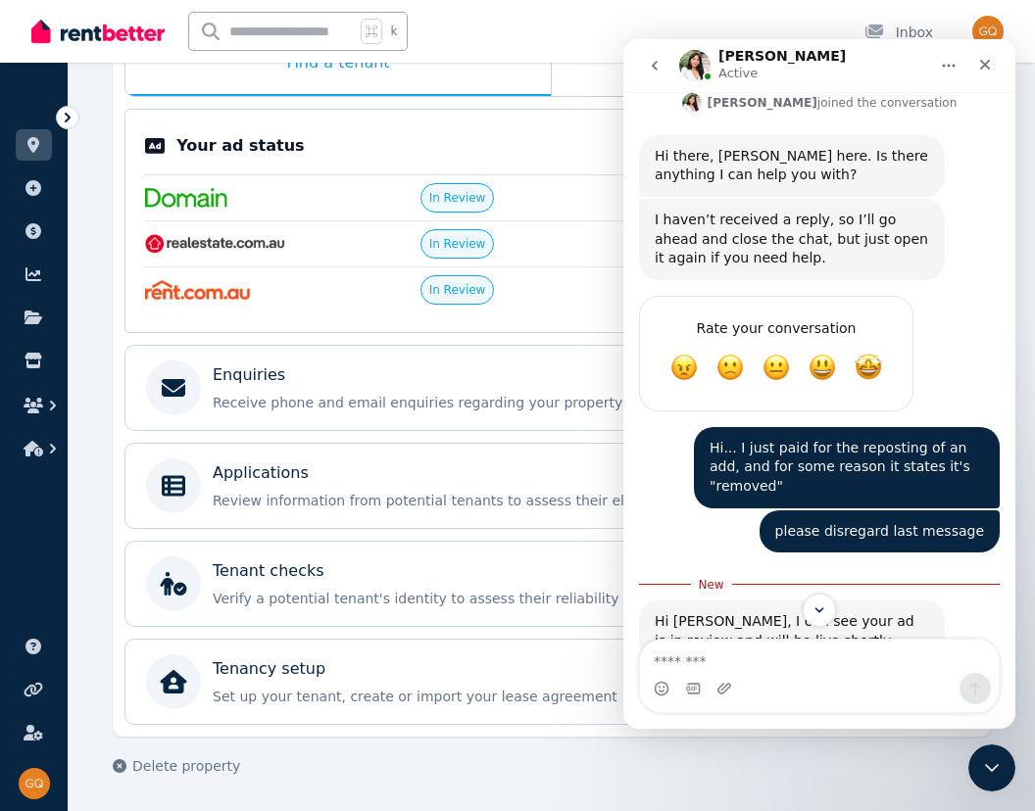
scroll to position [1349, 0]
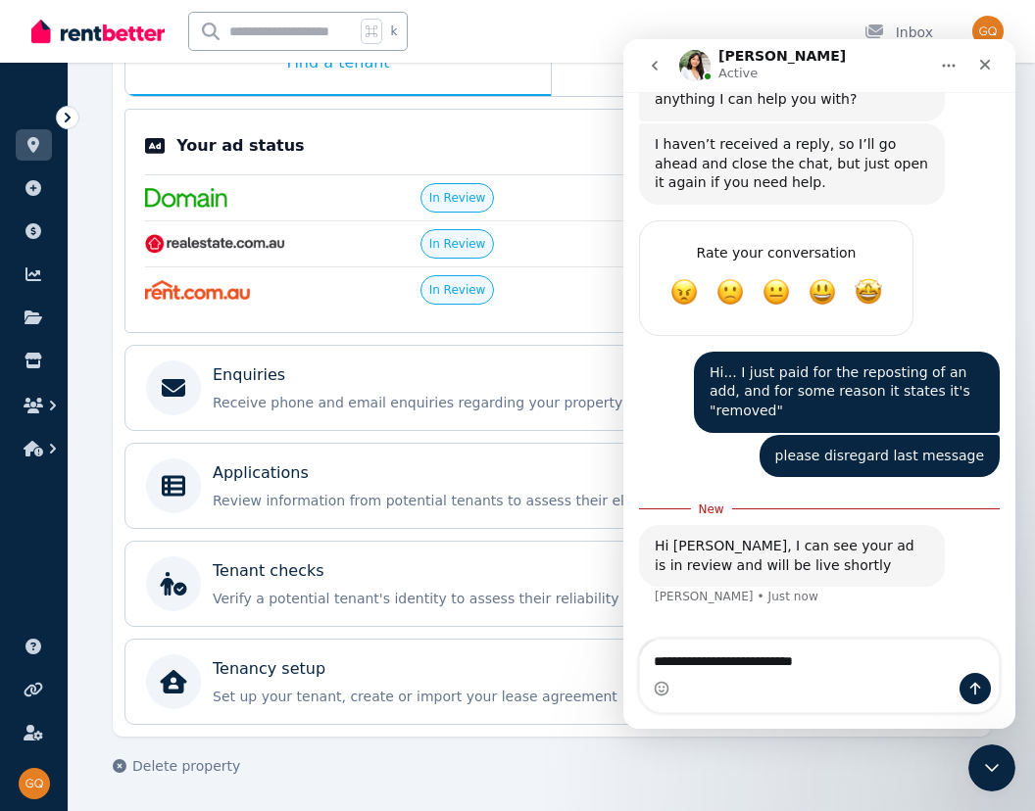
type textarea "**********"
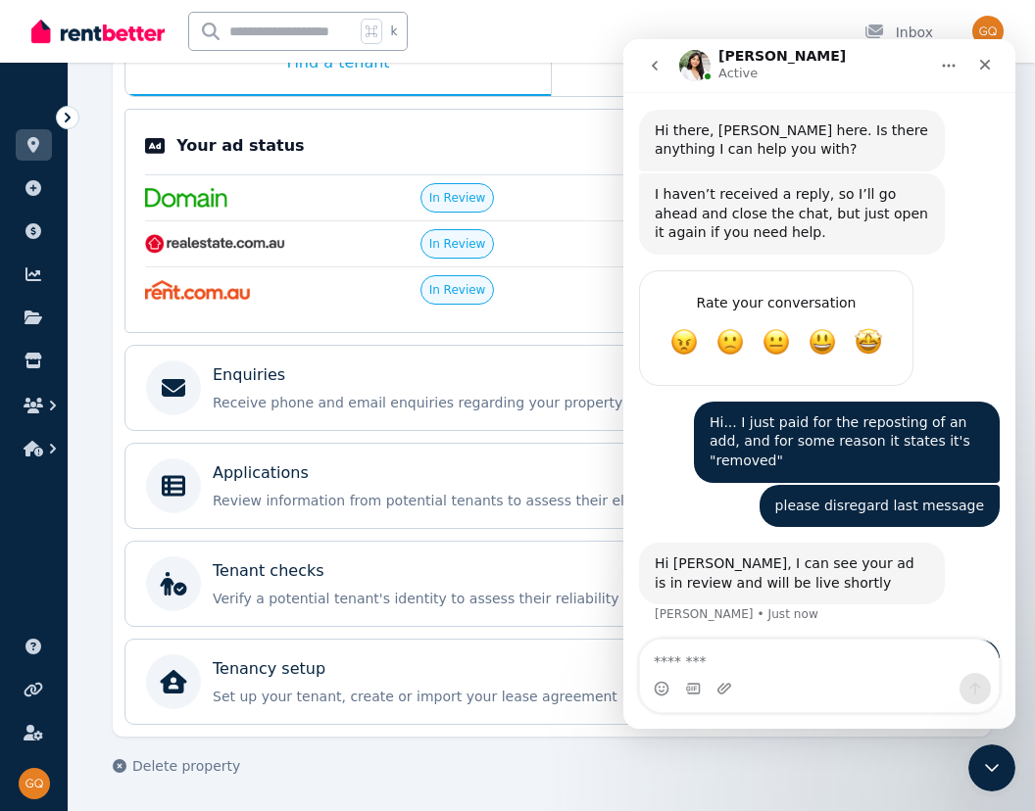
scroll to position [204, 0]
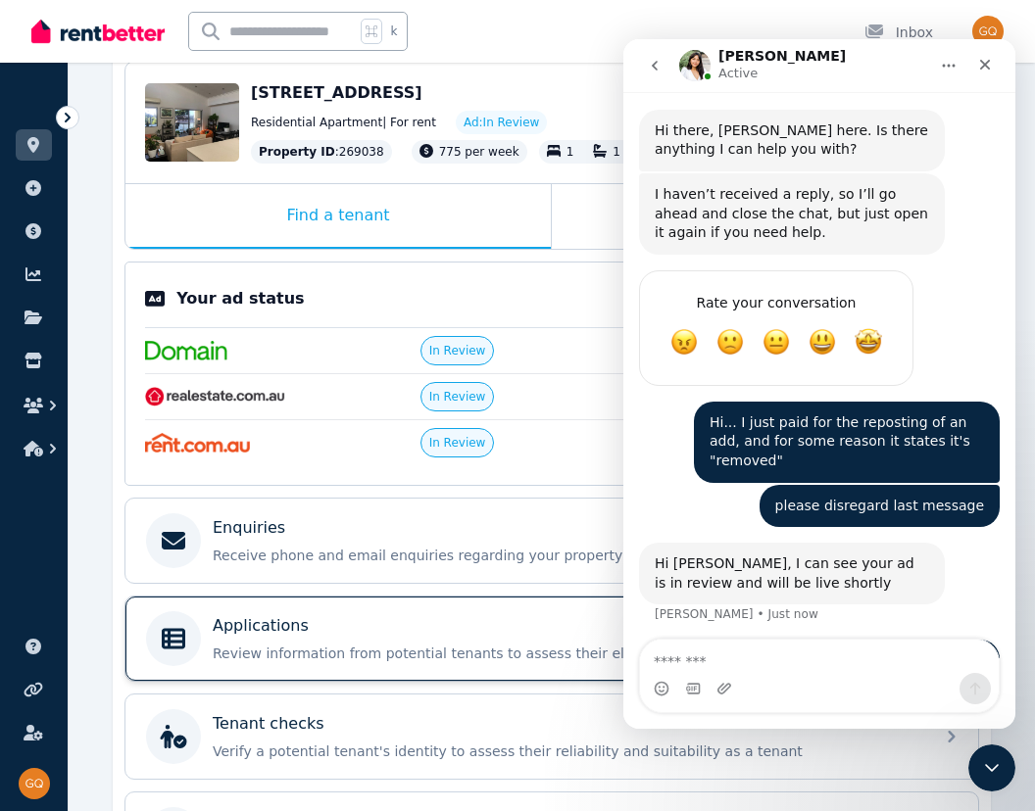
click at [513, 601] on div "Applications Review information from potential tenants to assess their eligibil…" at bounding box center [551, 639] width 853 height 84
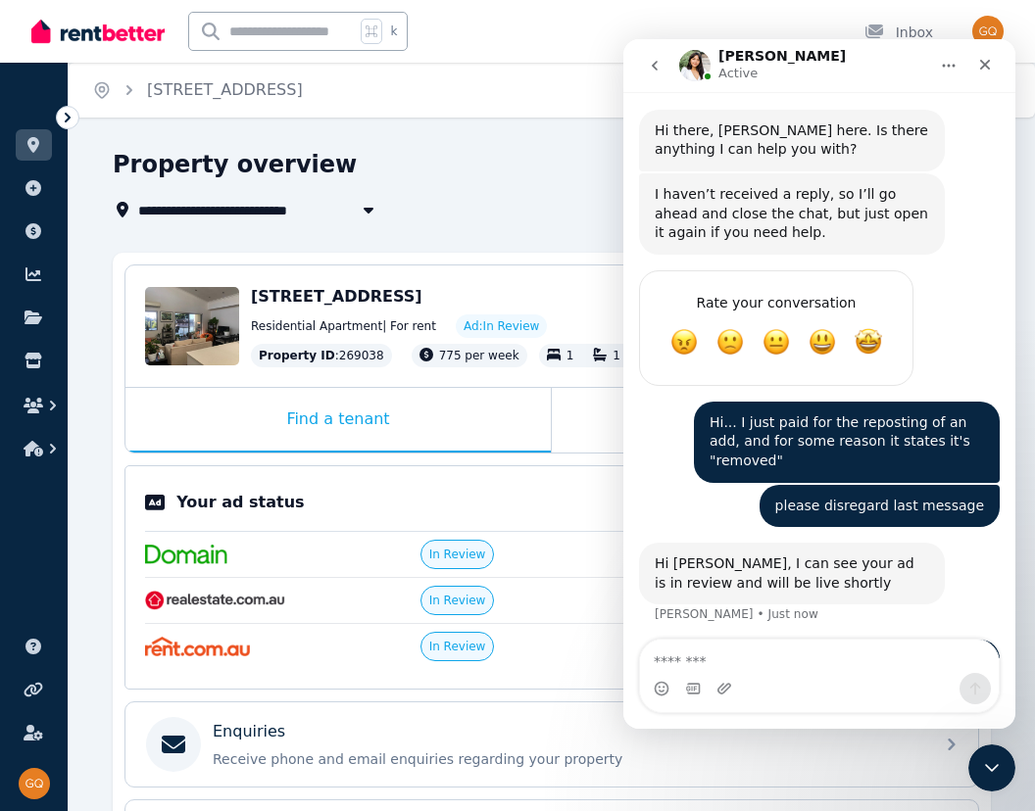
click at [439, 201] on div "**********" at bounding box center [546, 210] width 866 height 24
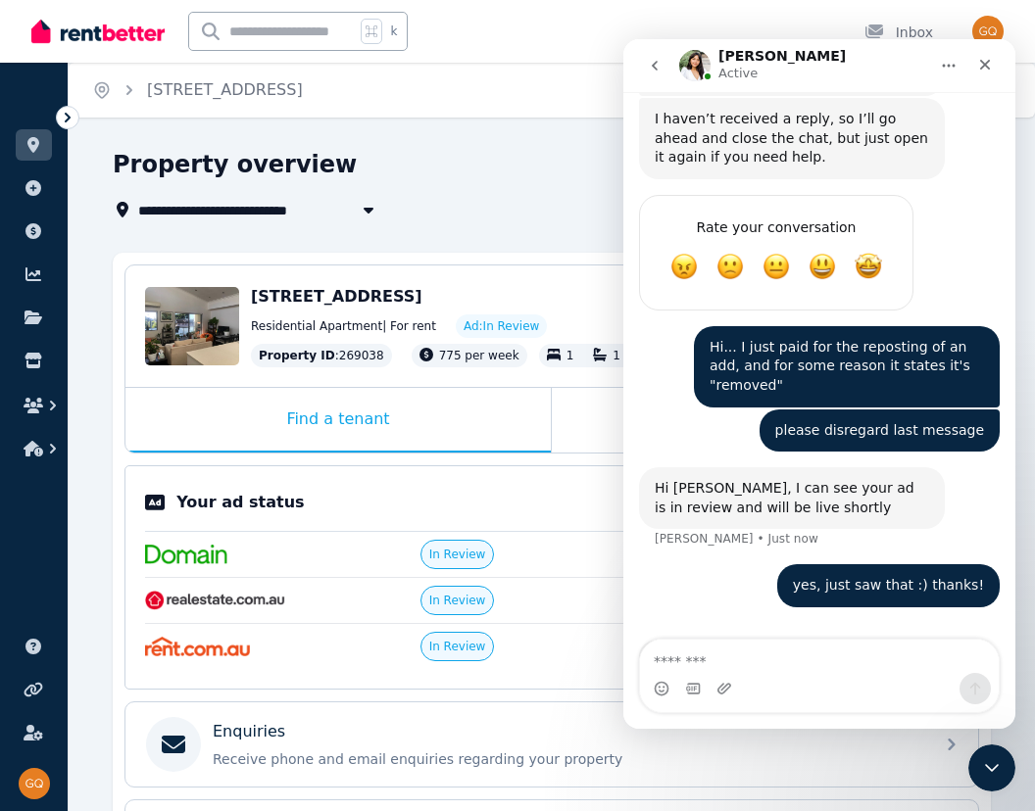
click at [652, 65] on icon "go back" at bounding box center [655, 66] width 16 height 16
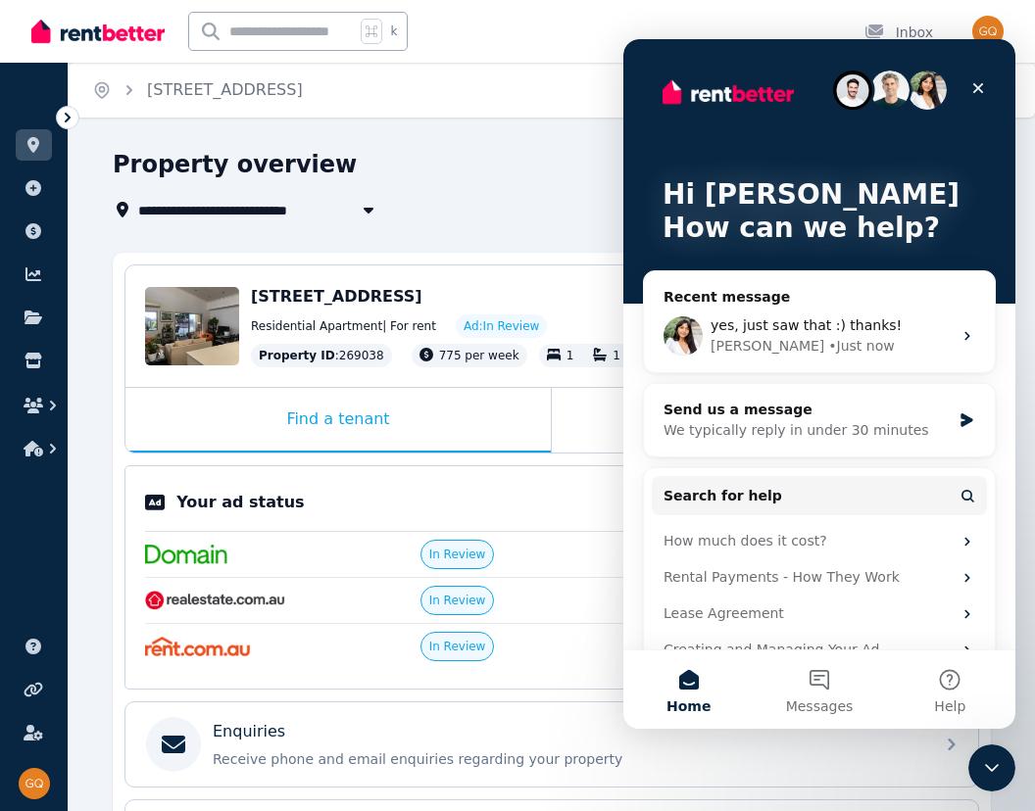
scroll to position [0, 0]
click at [980, 87] on icon "Close" at bounding box center [978, 88] width 11 height 11
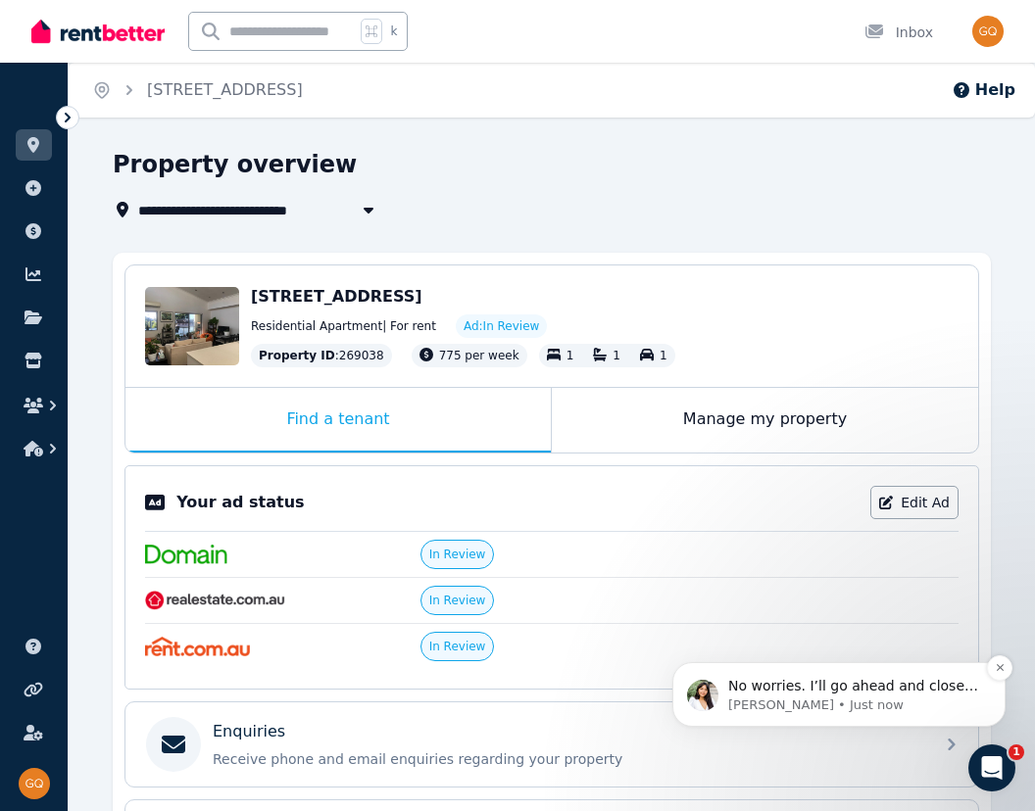
click at [888, 690] on p "No worries. I’ll go ahead and close the chat but reach out if you have further …" at bounding box center [854, 687] width 253 height 20
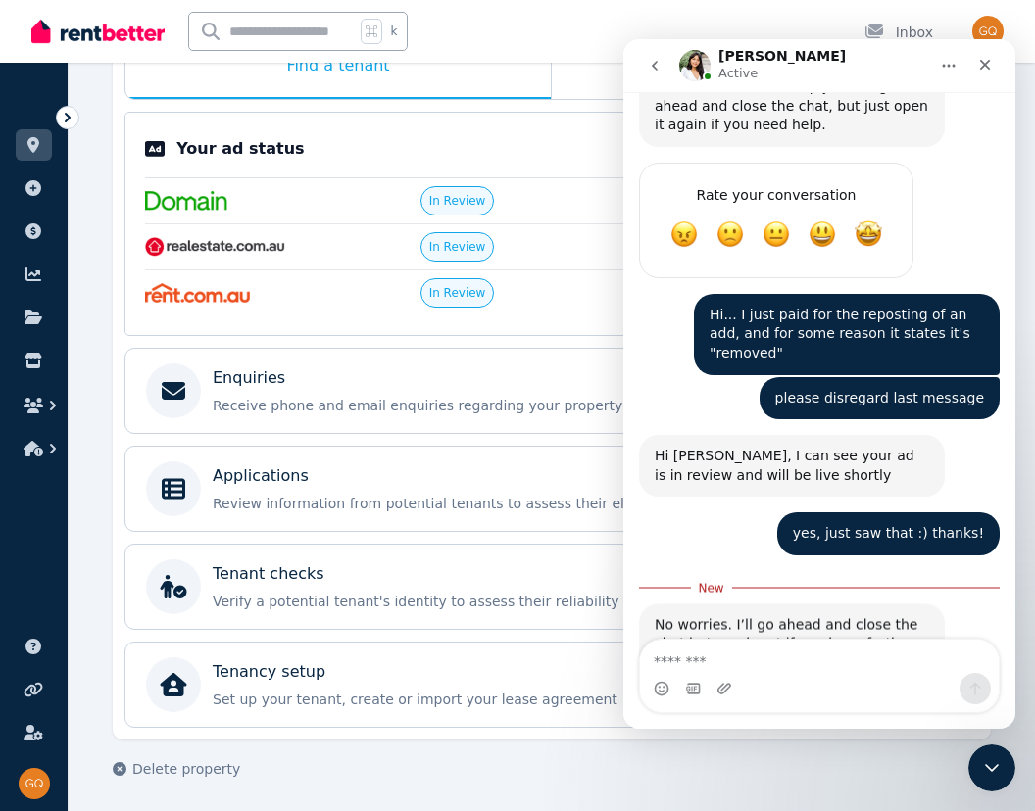
scroll to position [357, 0]
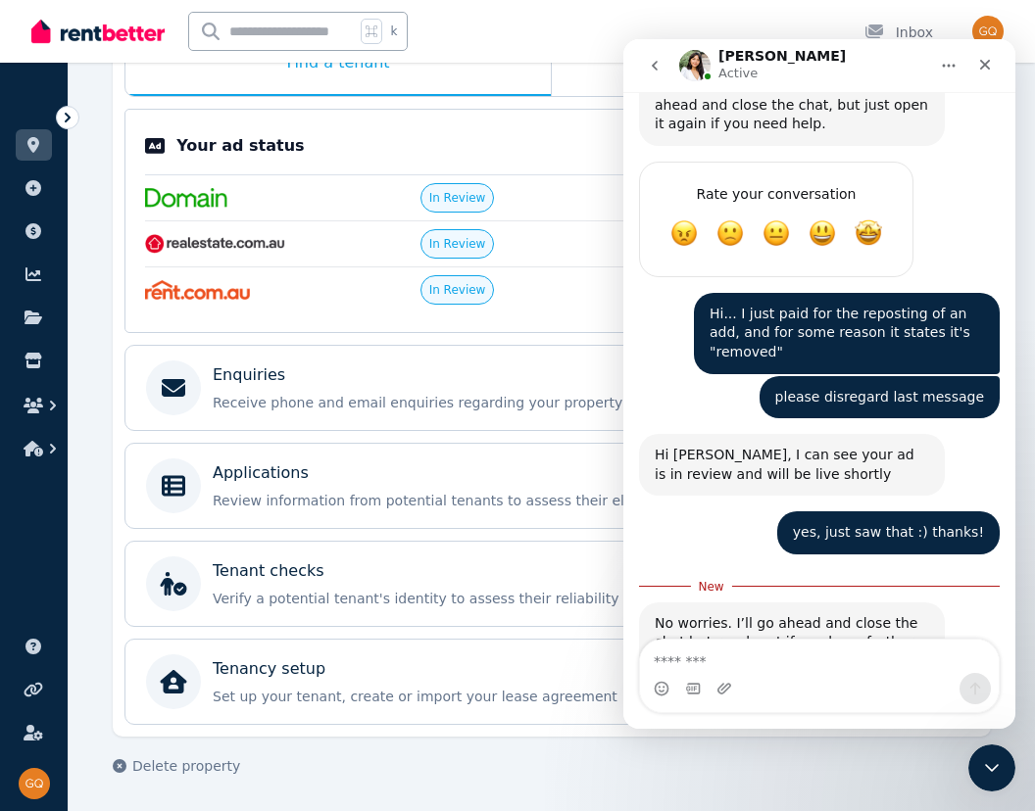
click at [864, 656] on textarea "Message…" at bounding box center [819, 656] width 359 height 33
type textarea "******"
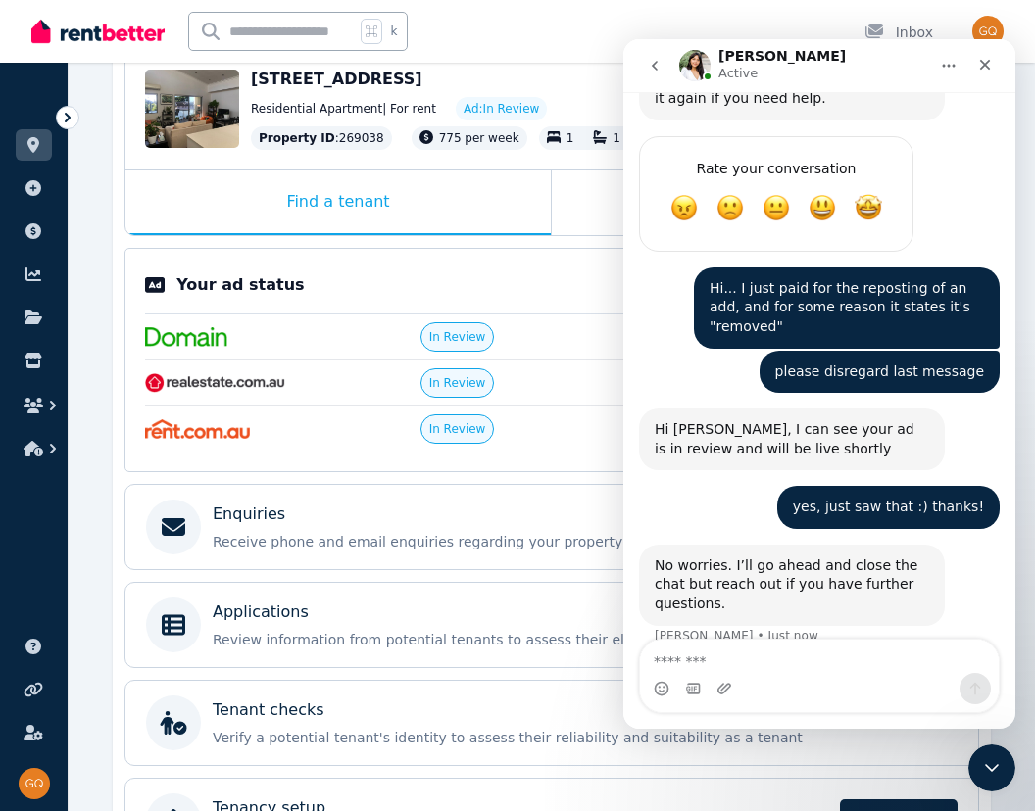
scroll to position [204, 0]
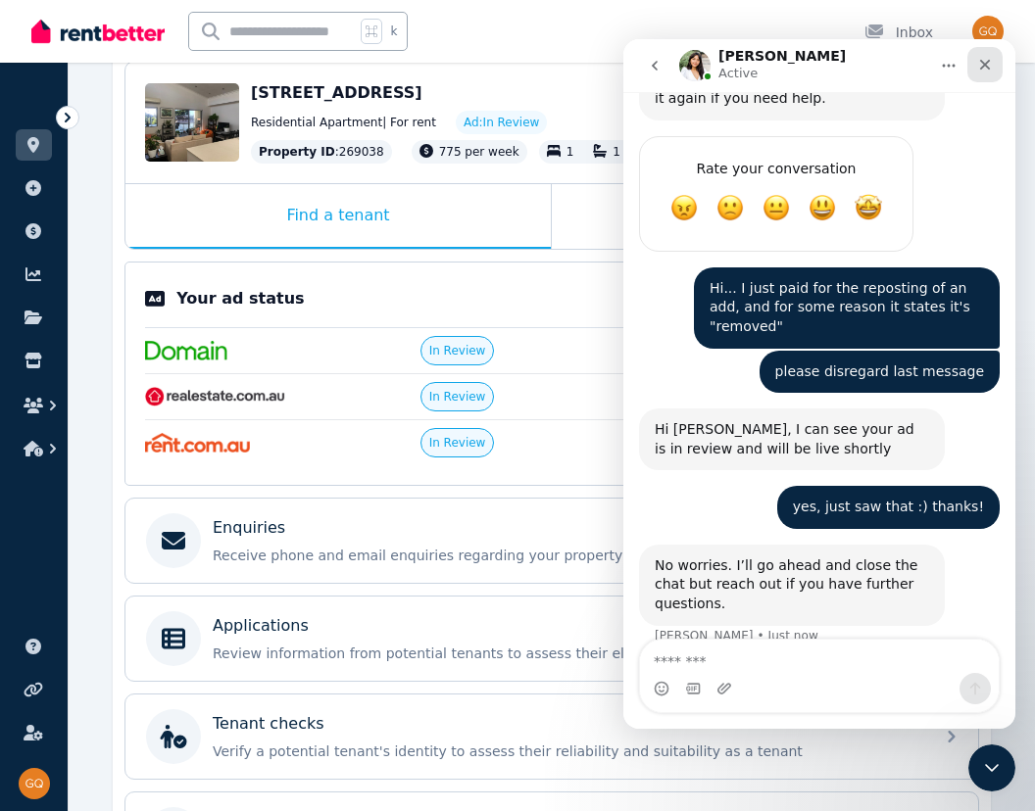
click at [984, 64] on icon "Close" at bounding box center [985, 65] width 11 height 11
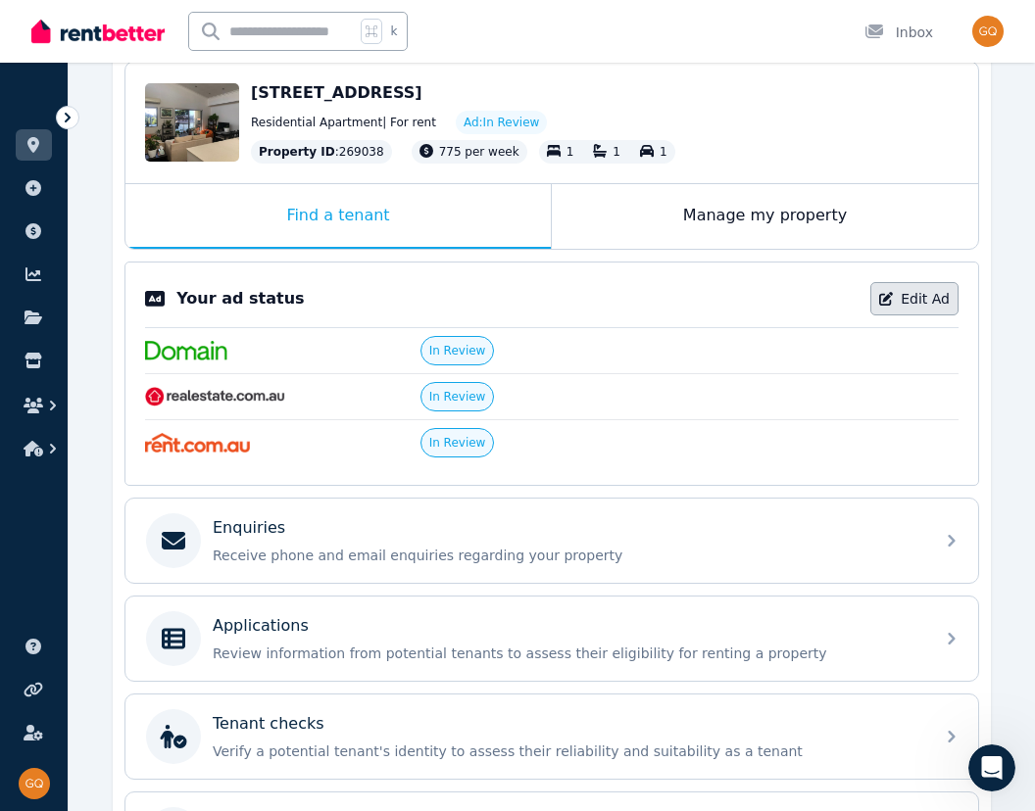
click at [924, 299] on link "Edit Ad" at bounding box center [914, 298] width 88 height 33
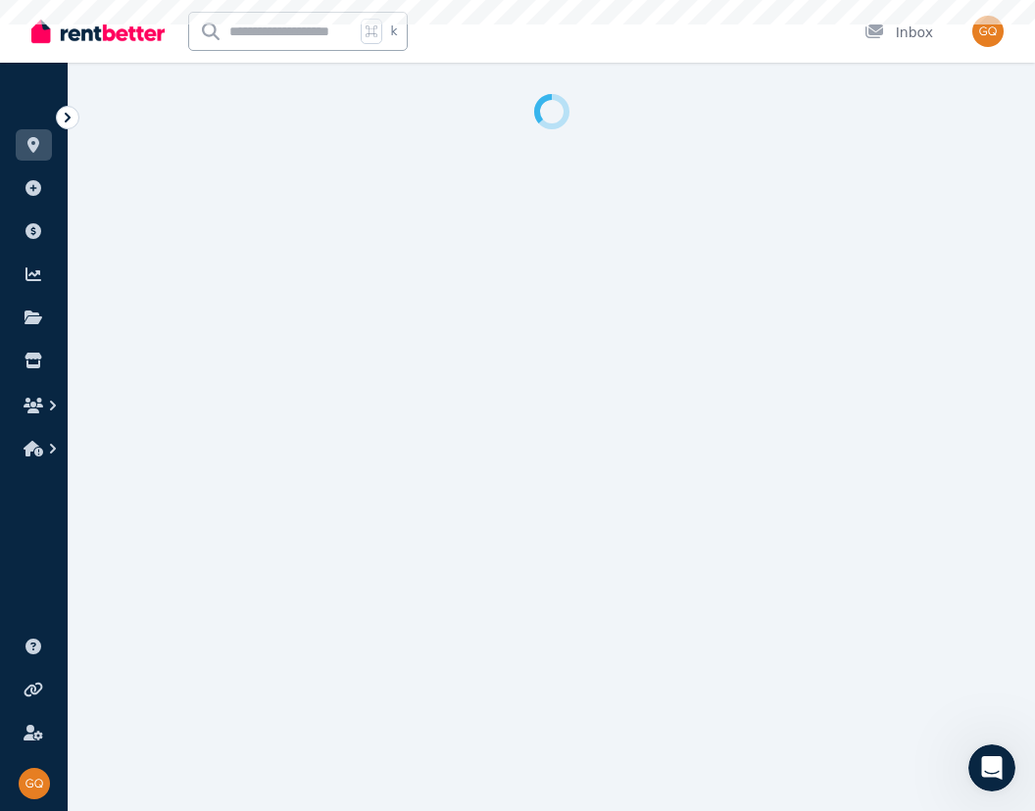
select select "**********"
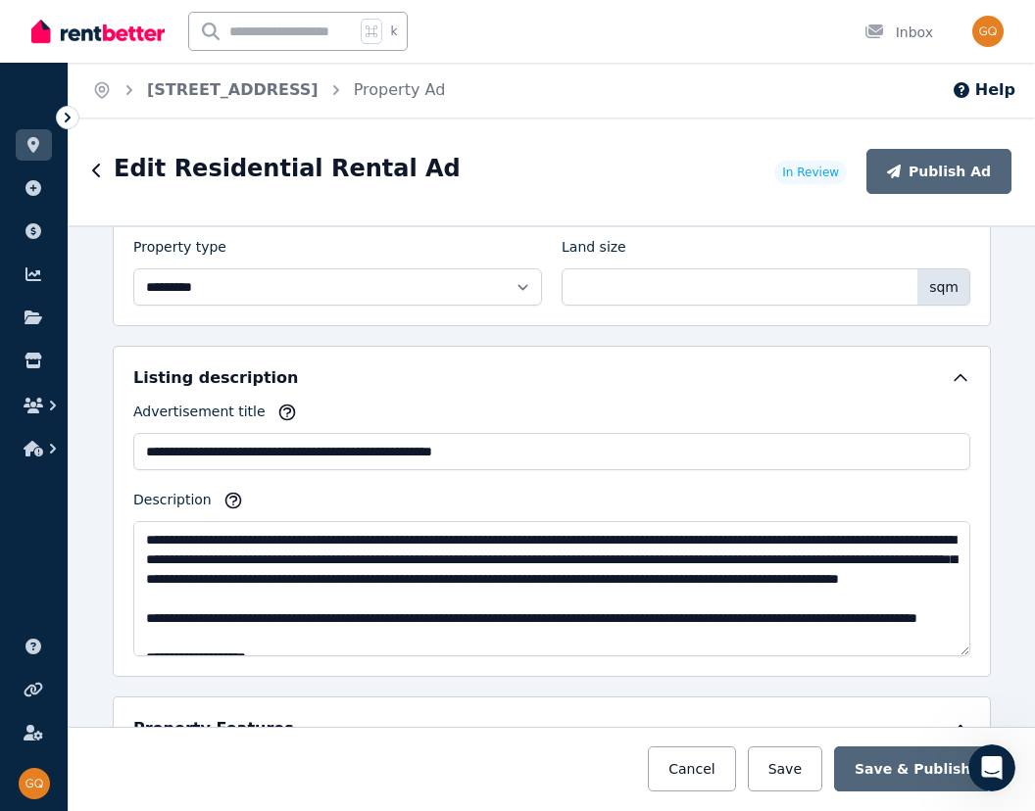
scroll to position [976, 0]
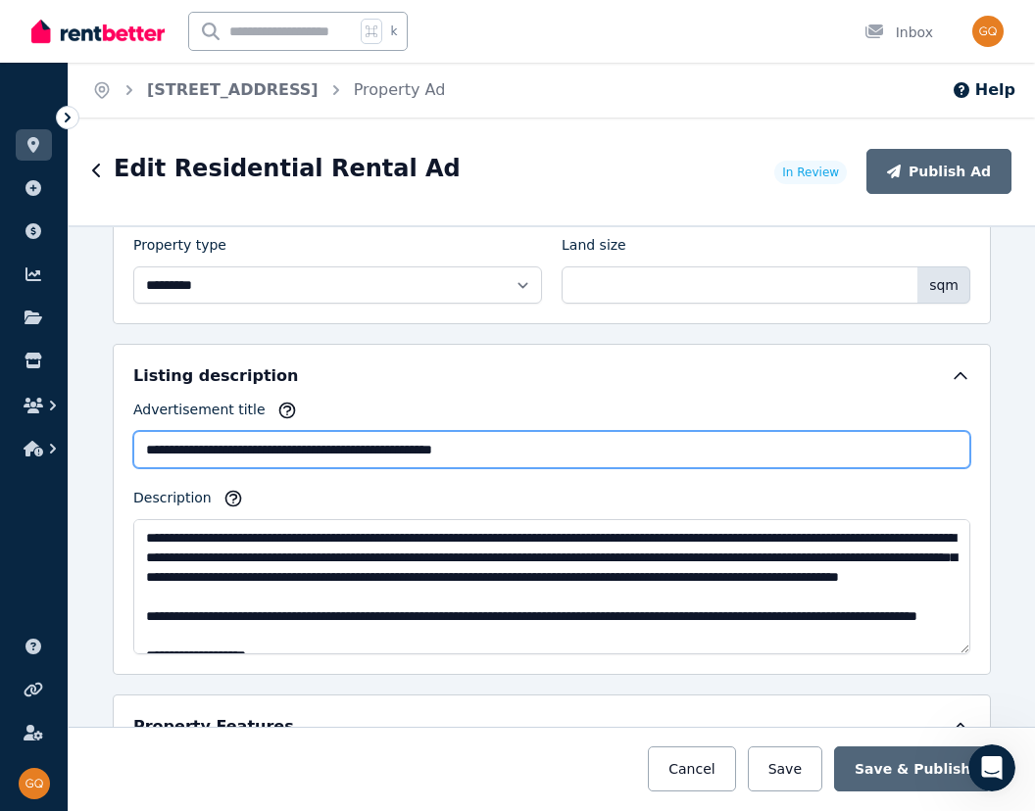
drag, startPoint x: 581, startPoint y: 454, endPoint x: 64, endPoint y: 428, distance: 518.0
click at [64, 428] on div "**********" at bounding box center [517, 405] width 1035 height 811
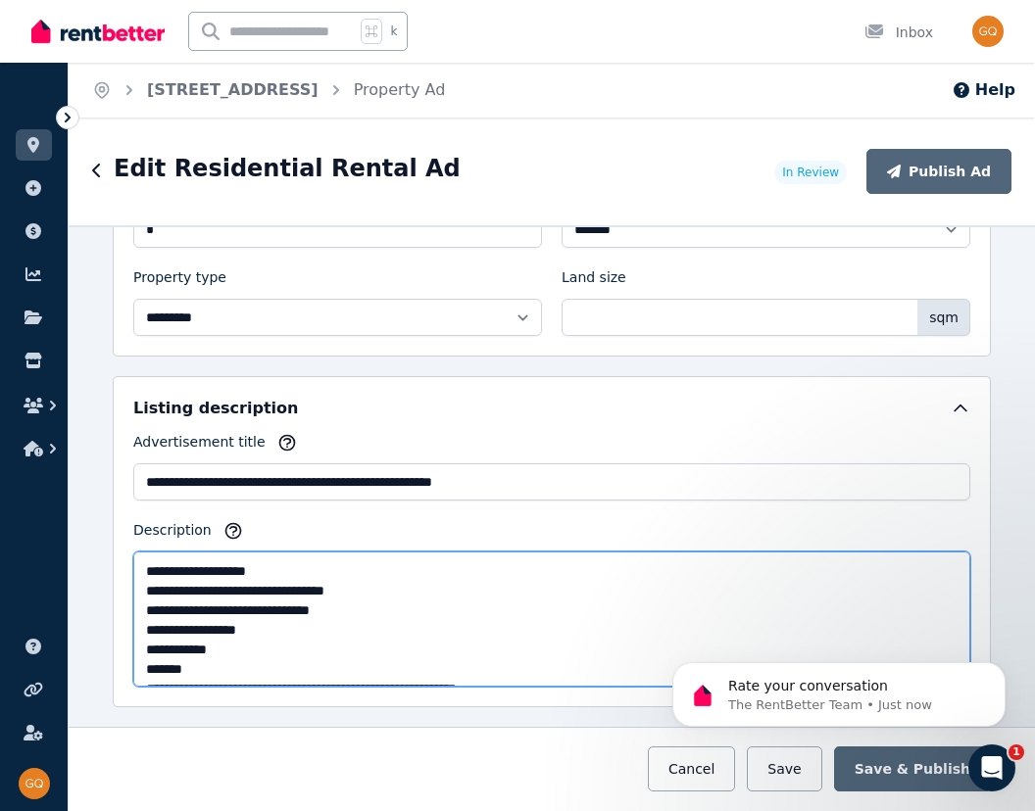
scroll to position [235, 0]
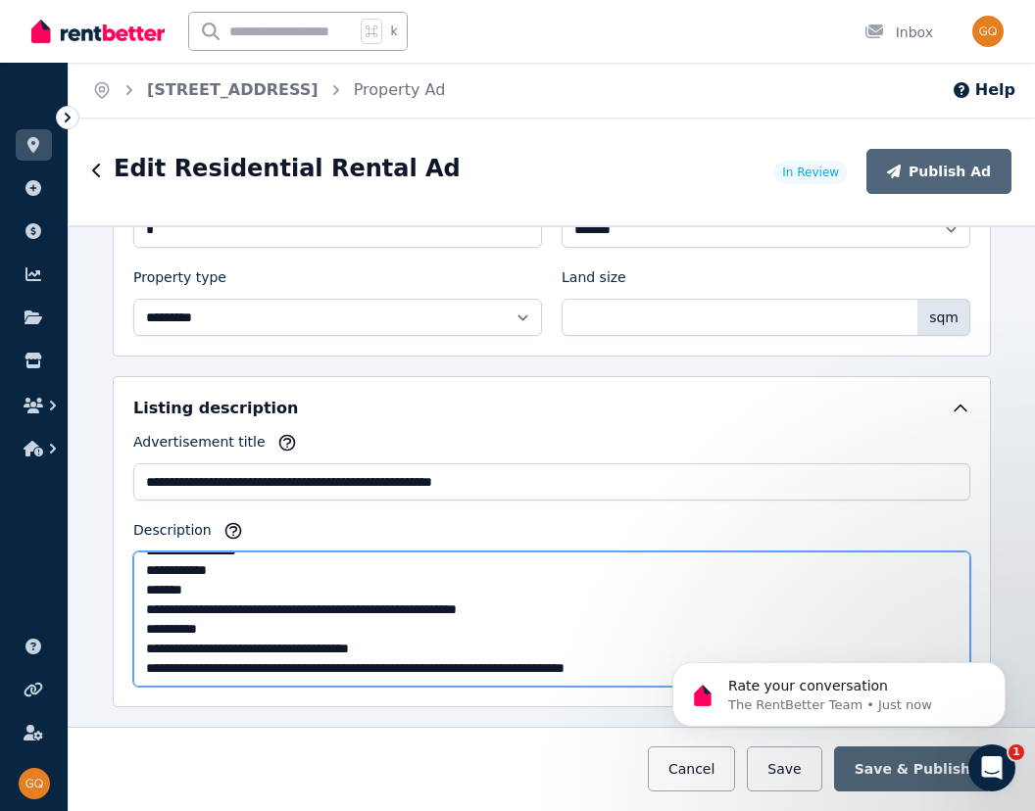
drag, startPoint x: 145, startPoint y: 564, endPoint x: 294, endPoint y: 766, distance: 250.9
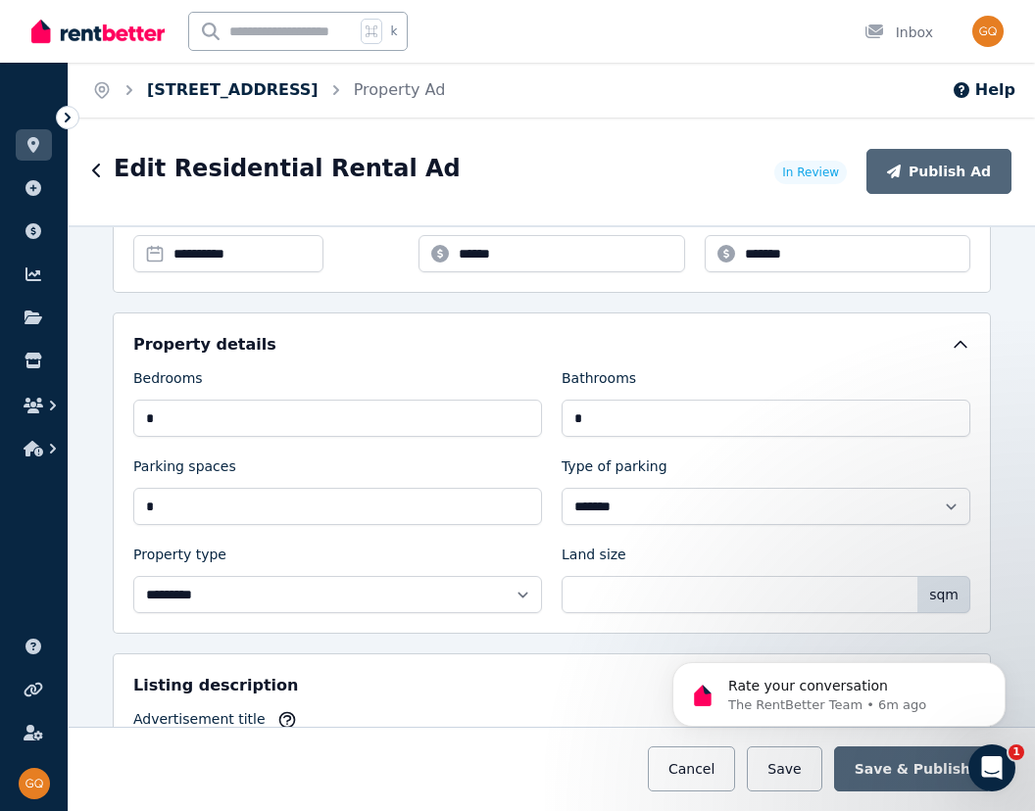
click at [180, 87] on link "[STREET_ADDRESS]" at bounding box center [232, 89] width 171 height 19
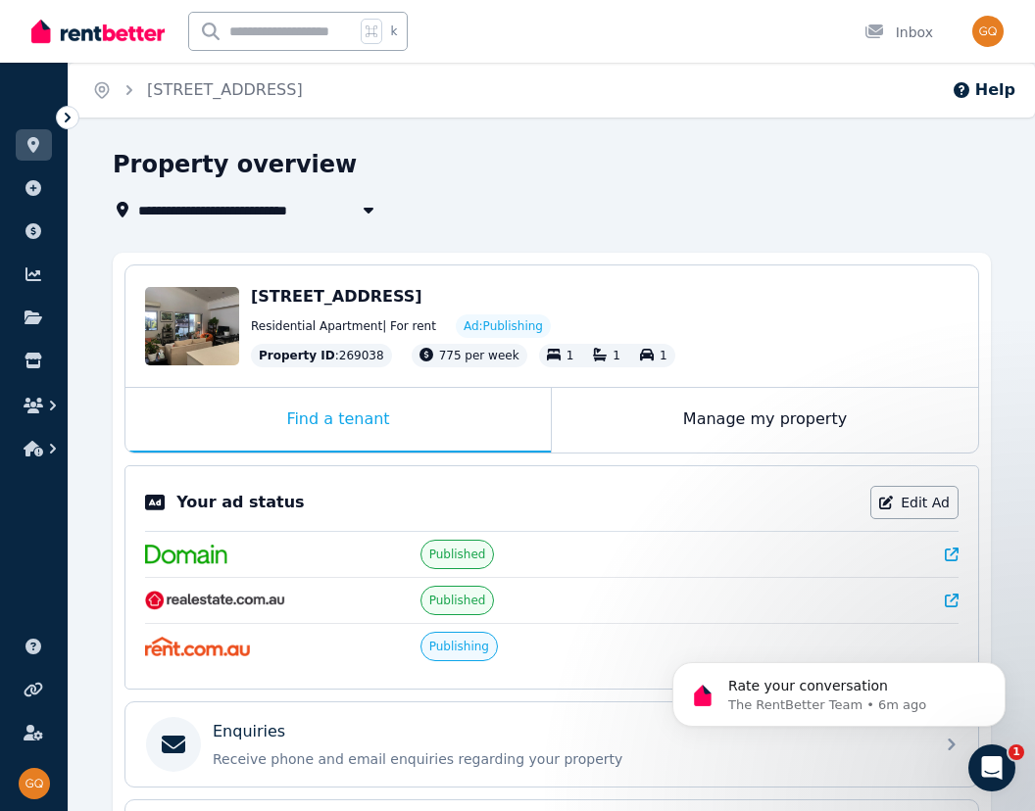
click at [181, 551] on img at bounding box center [186, 555] width 82 height 20
click at [951, 599] on icon at bounding box center [952, 601] width 14 height 14
click at [950, 551] on icon at bounding box center [952, 555] width 14 height 14
